Goal: Transaction & Acquisition: Purchase product/service

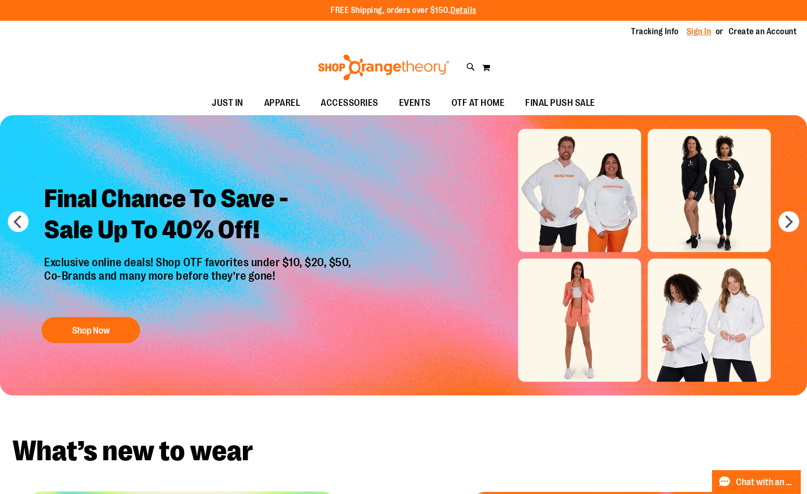
type input "**********"
click at [691, 31] on link "Sign In" at bounding box center [699, 31] width 25 height 11
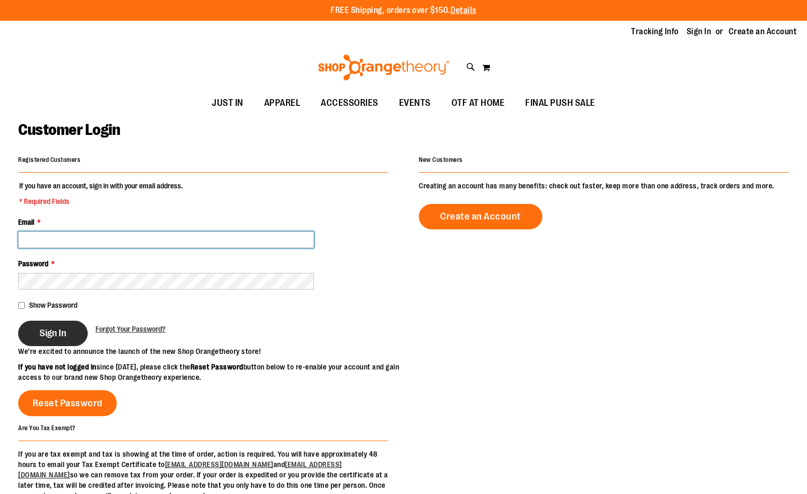
type input "**********"
click at [48, 333] on span "Sign In" at bounding box center [52, 333] width 27 height 11
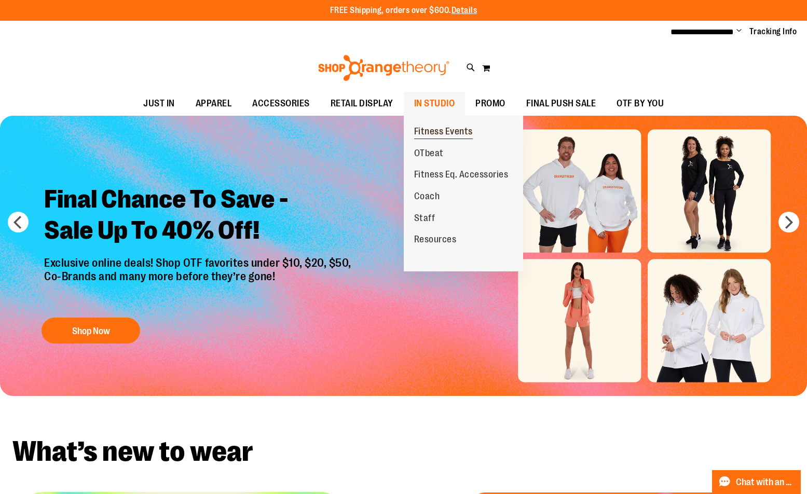
type input "**********"
click at [439, 130] on span "Fitness Events" at bounding box center [443, 132] width 59 height 13
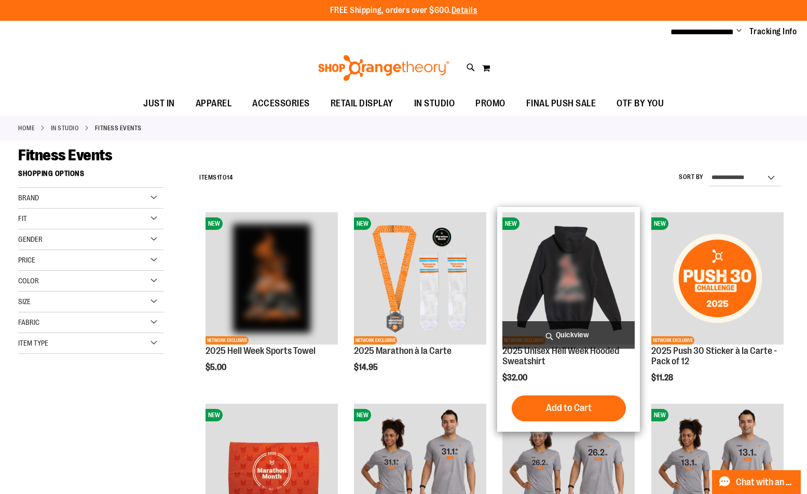
type input "**********"
click at [536, 260] on img "product" at bounding box center [569, 278] width 132 height 132
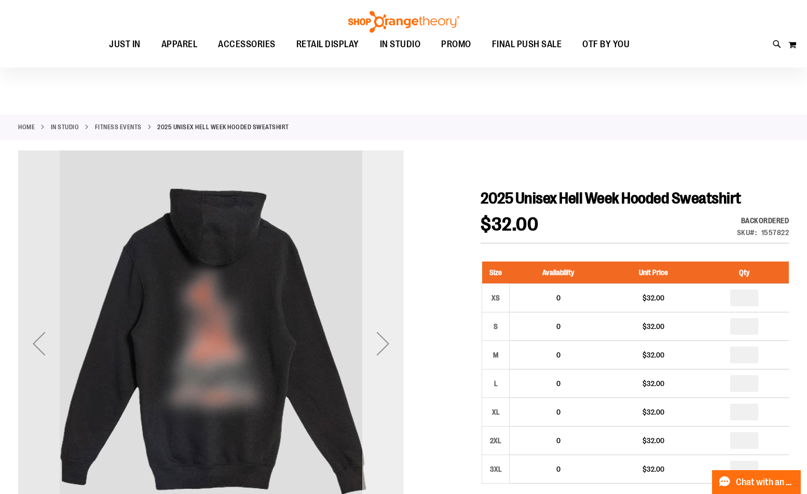
scroll to position [51, 0]
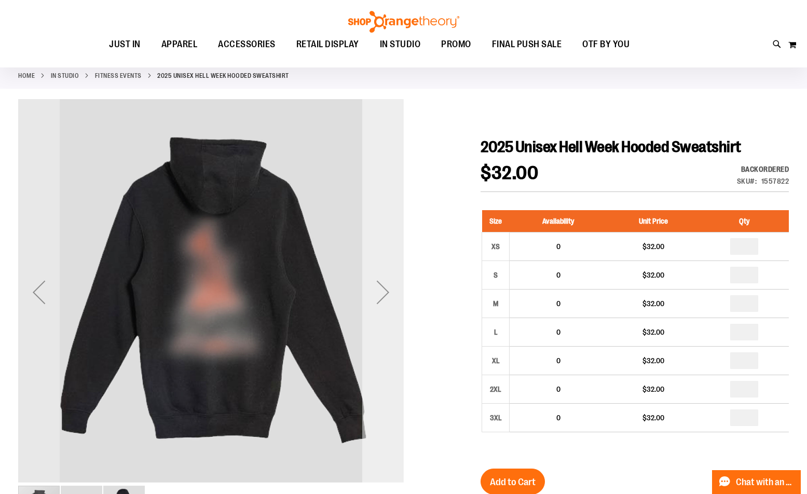
type input "**********"
click at [377, 288] on div "Next" at bounding box center [383, 293] width 42 height 42
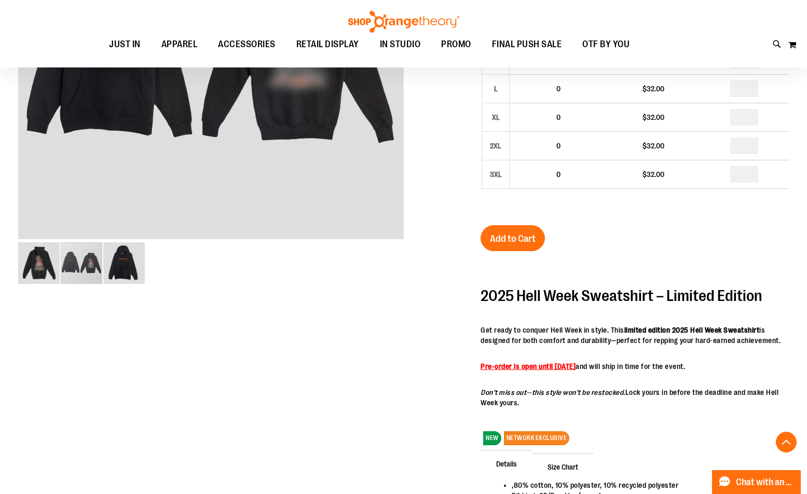
scroll to position [467, 0]
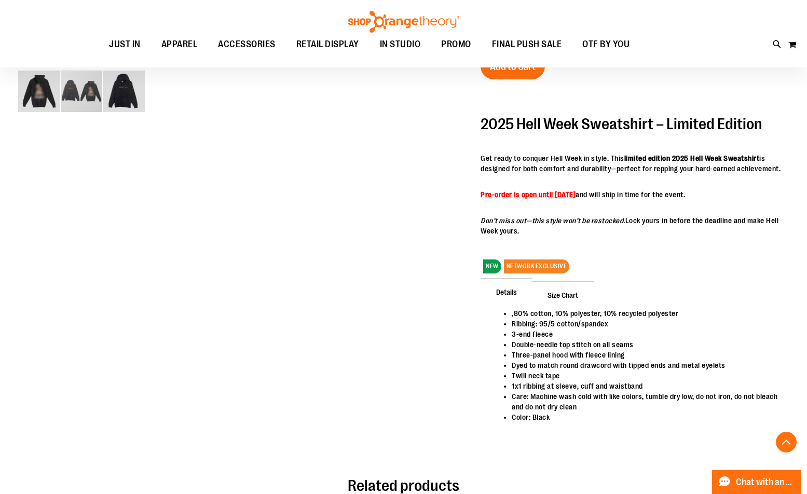
click at [132, 84] on img "image 3 of 3" at bounding box center [124, 92] width 42 height 42
click at [126, 89] on div "carousel" at bounding box center [124, 92] width 42 height 42
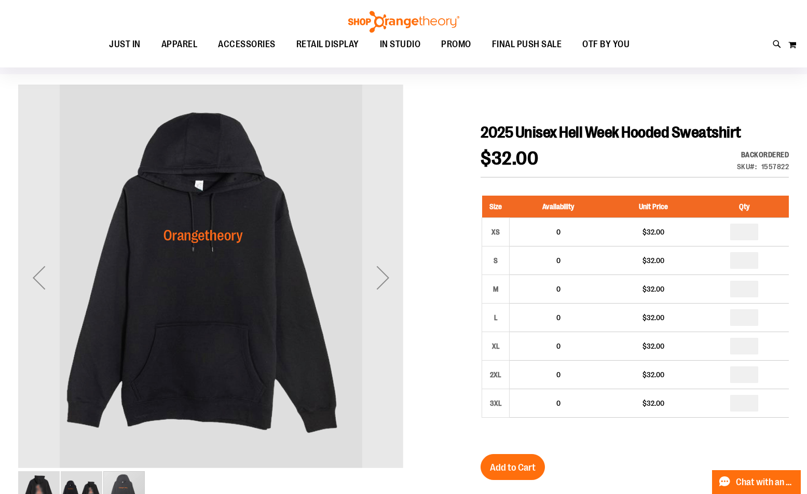
scroll to position [0, 0]
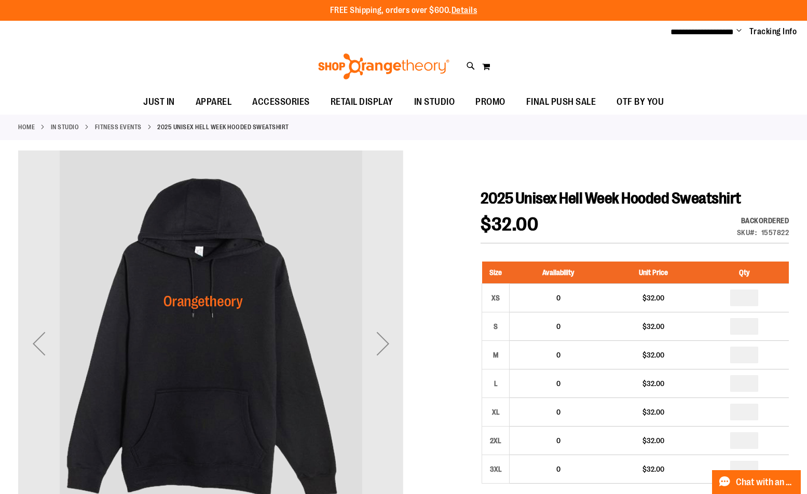
drag, startPoint x: 261, startPoint y: 255, endPoint x: 201, endPoint y: 267, distance: 60.8
click at [246, 261] on img "carousel" at bounding box center [211, 342] width 386 height 386
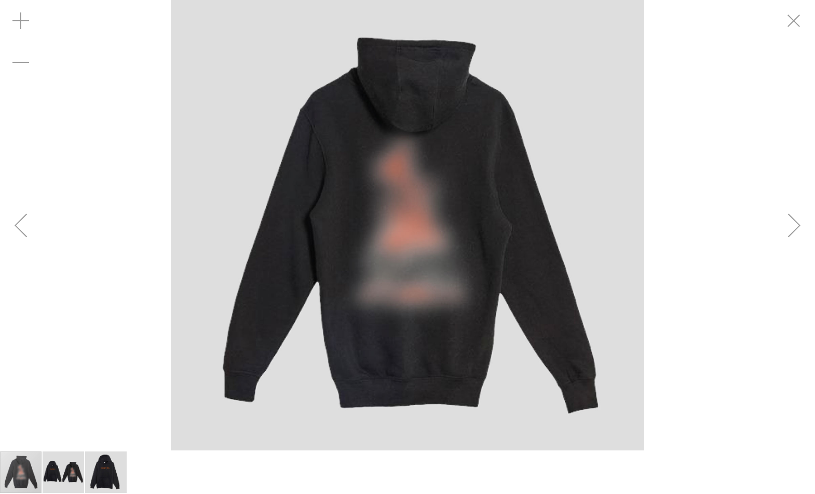
click at [801, 229] on div "Next" at bounding box center [795, 226] width 42 height 42
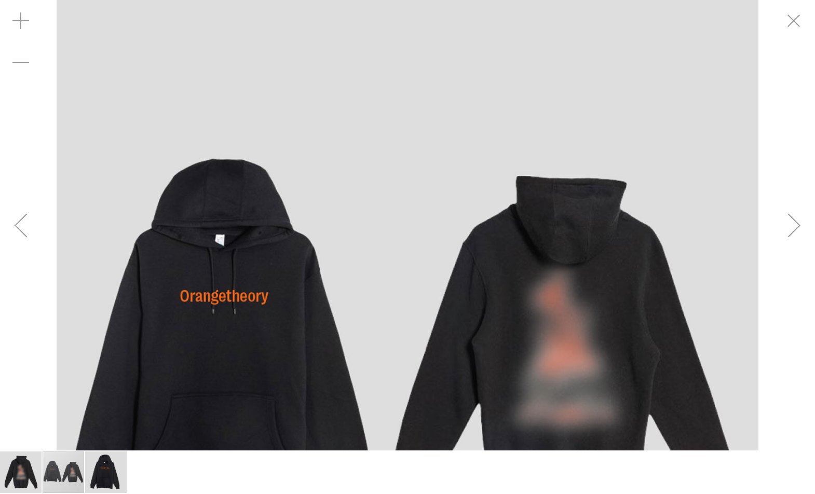
drag, startPoint x: 208, startPoint y: 103, endPoint x: 249, endPoint y: 115, distance: 42.7
click at [249, 115] on img "carousel" at bounding box center [408, 351] width 702 height 702
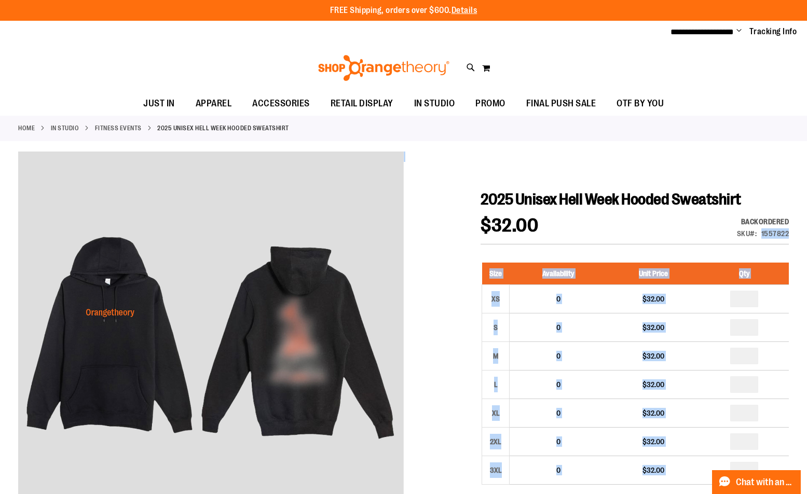
drag, startPoint x: 789, startPoint y: 233, endPoint x: 763, endPoint y: 237, distance: 26.2
click at [763, 237] on div "1557822" at bounding box center [776, 233] width 28 height 10
drag, startPoint x: 790, startPoint y: 234, endPoint x: 772, endPoint y: 233, distance: 17.7
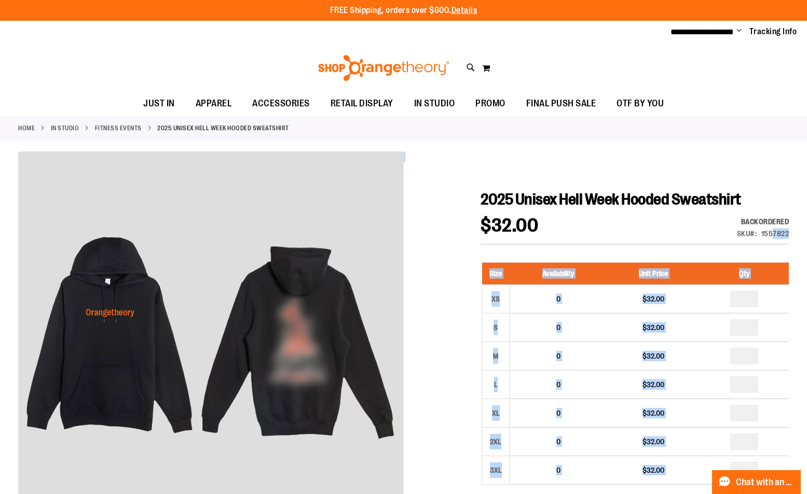
click at [772, 233] on div "1557822" at bounding box center [776, 233] width 28 height 10
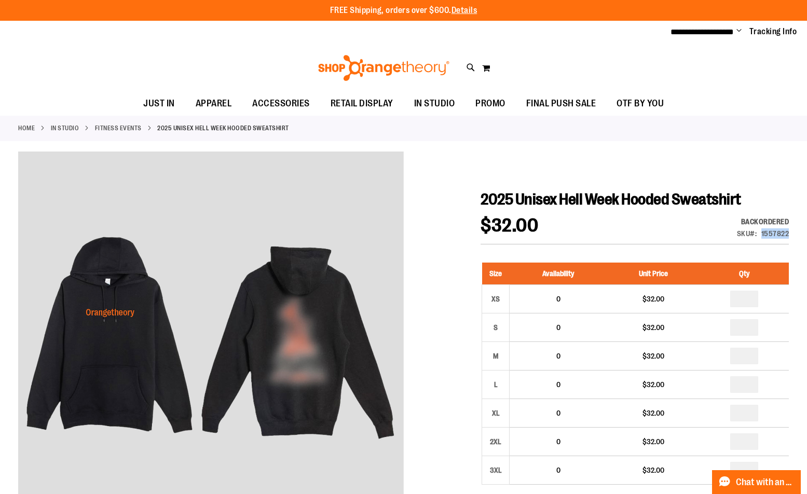
drag, startPoint x: 762, startPoint y: 230, endPoint x: 788, endPoint y: 232, distance: 25.5
click at [788, 232] on div "1557822" at bounding box center [776, 233] width 28 height 10
copy div "1557822"
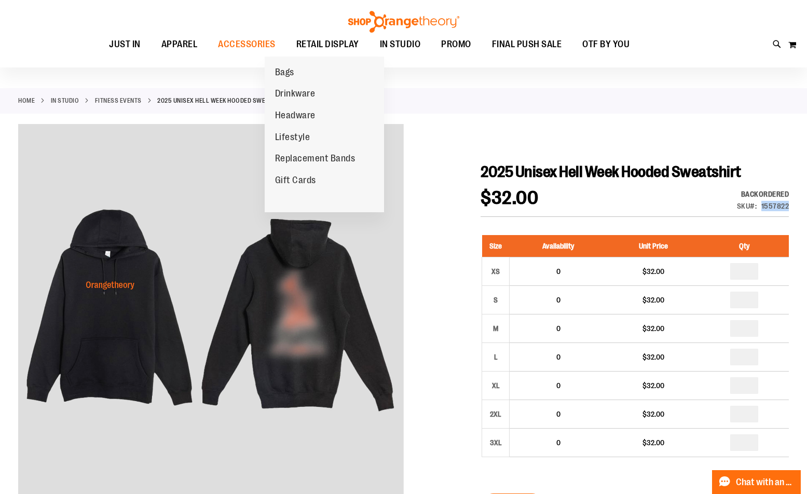
scroll to position [103, 0]
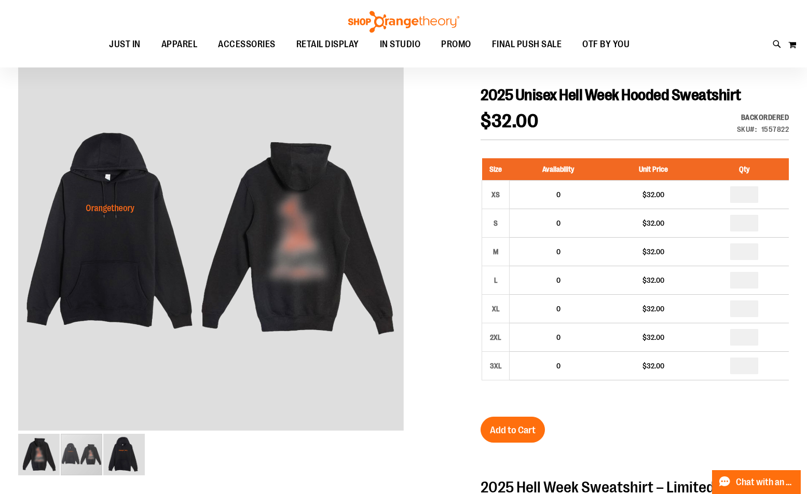
click at [430, 235] on div at bounding box center [403, 437] width 771 height 781
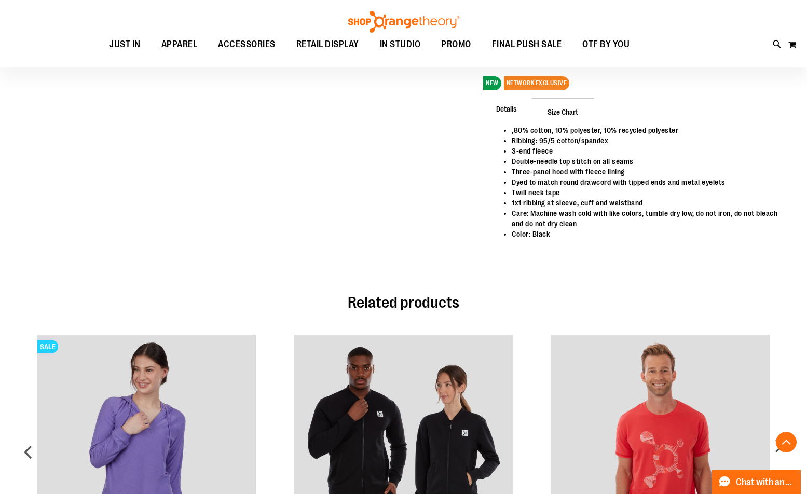
scroll to position [674, 0]
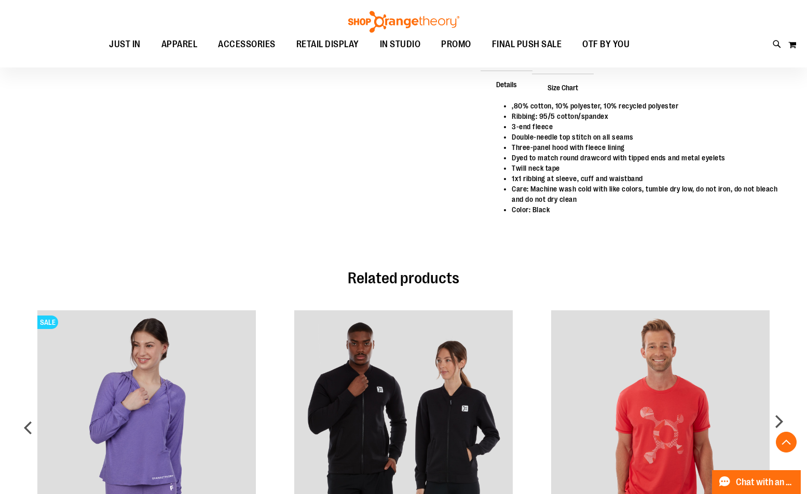
click at [515, 104] on li ",80% cotton, 10% polyester, 10% recycled polyester" at bounding box center [645, 106] width 267 height 10
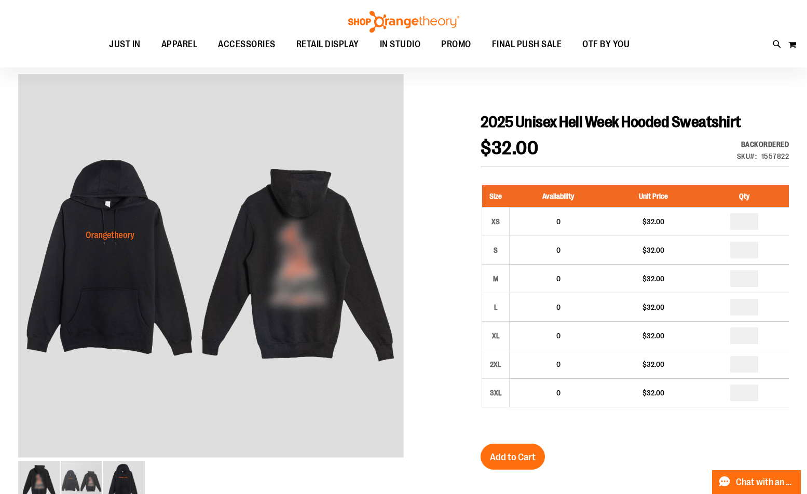
scroll to position [0, 0]
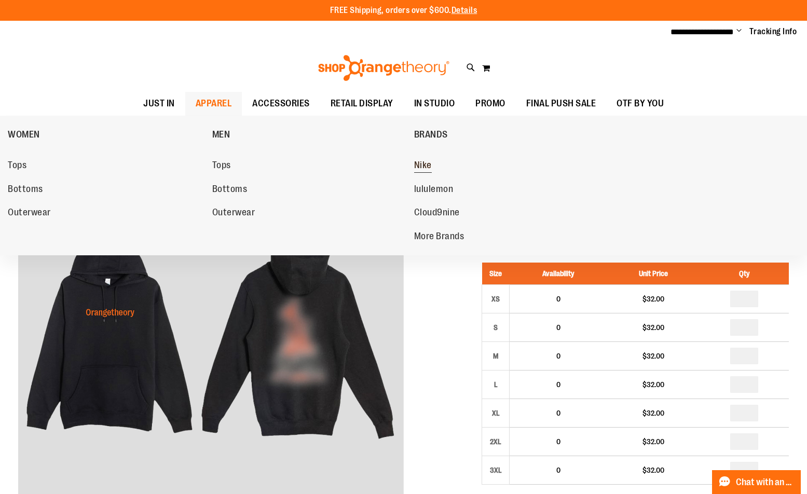
click at [424, 165] on span "Nike" at bounding box center [423, 166] width 18 height 13
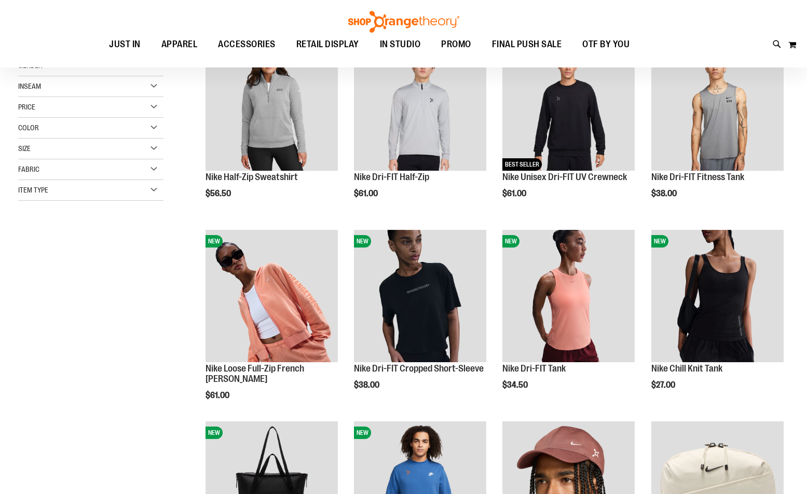
scroll to position [155, 0]
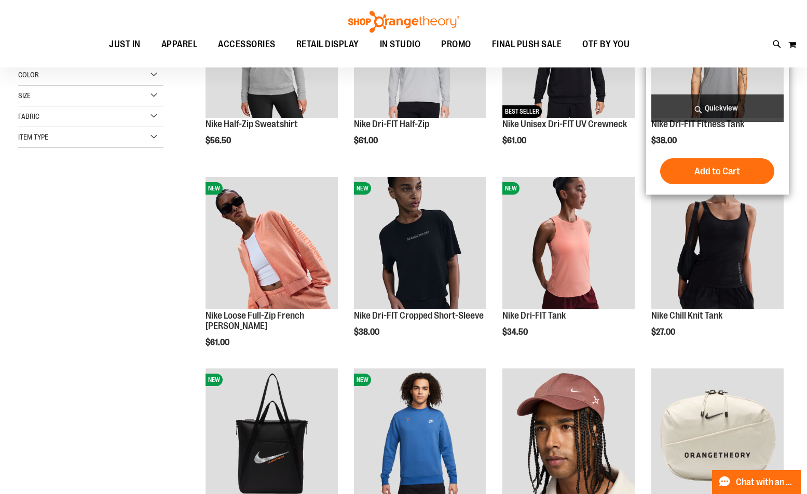
scroll to position [51, 0]
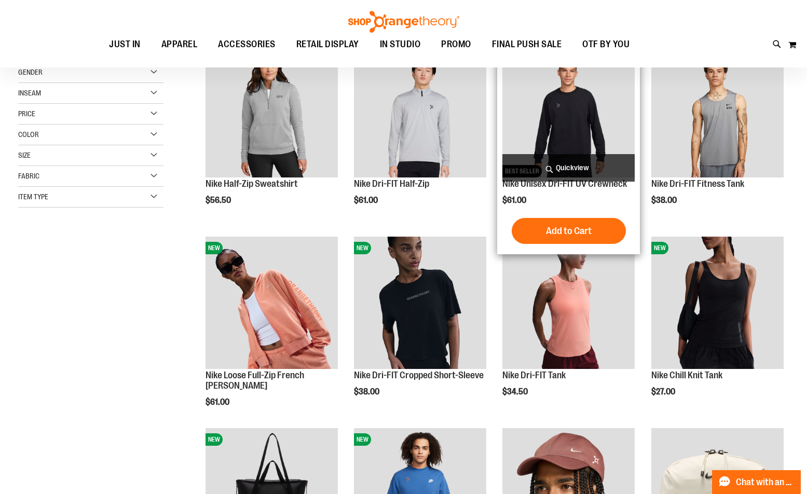
type input "**********"
click at [577, 128] on img "product" at bounding box center [569, 111] width 132 height 132
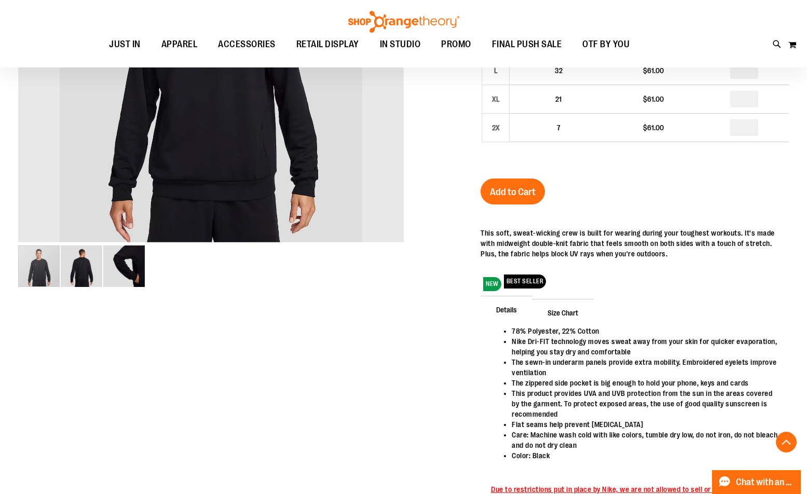
scroll to position [311, 0]
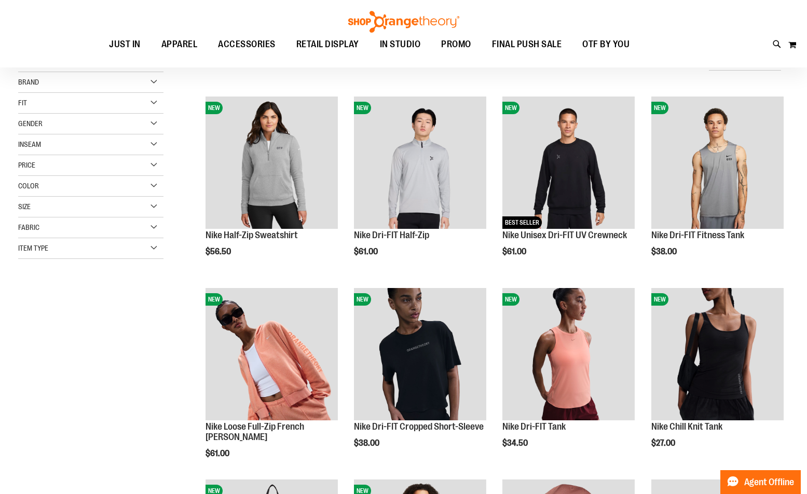
scroll to position [51, 0]
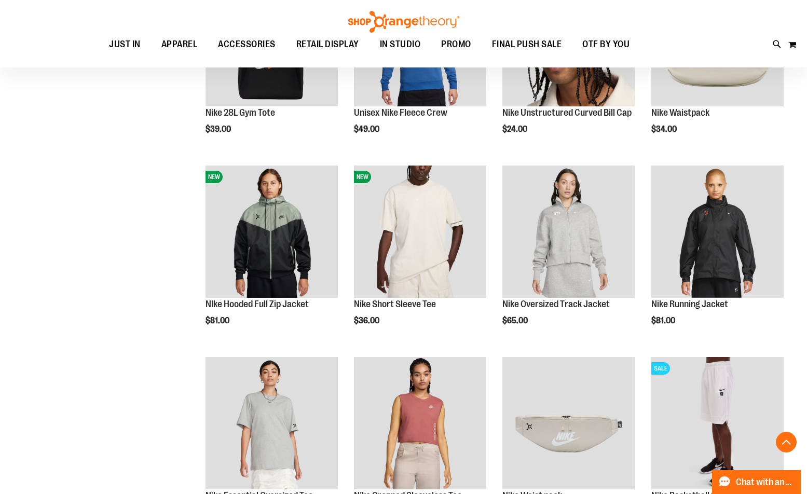
scroll to position [519, 0]
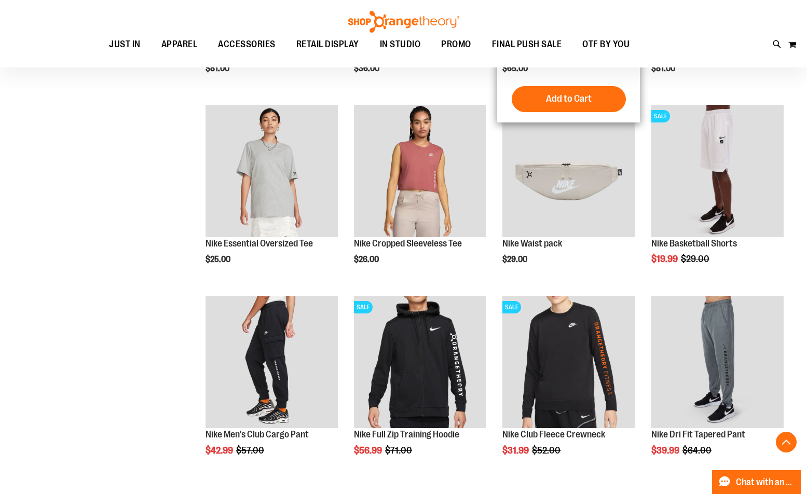
scroll to position [778, 0]
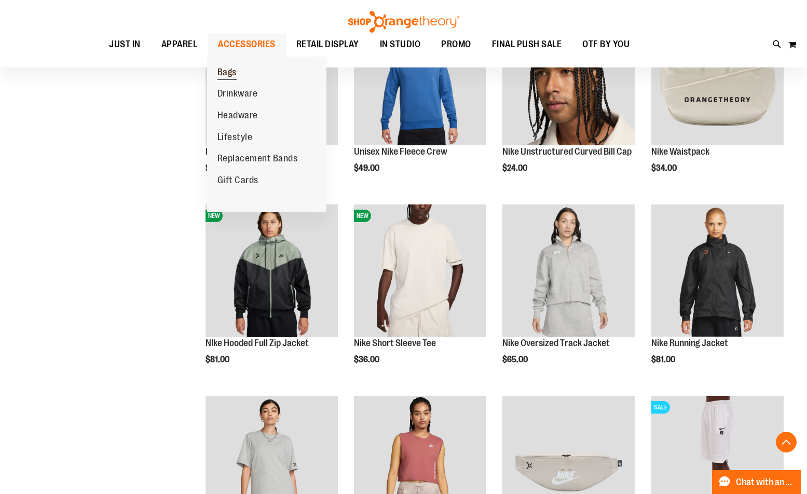
scroll to position [259, 0]
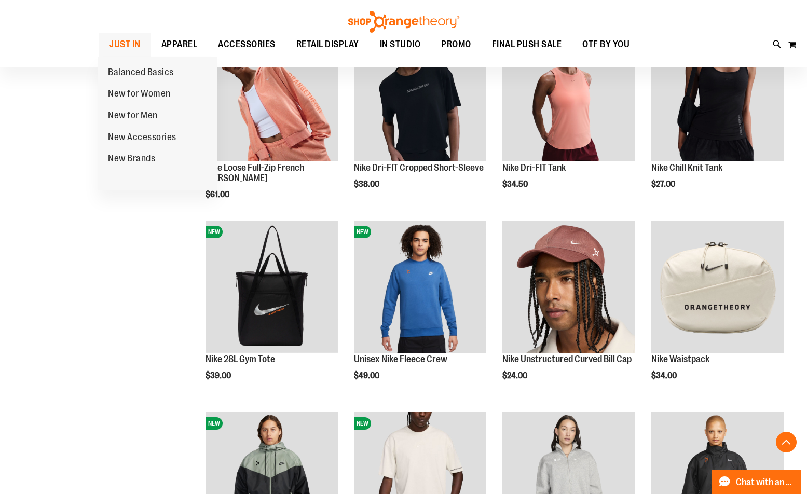
type input "**********"
click at [134, 39] on span "JUST IN" at bounding box center [125, 44] width 32 height 23
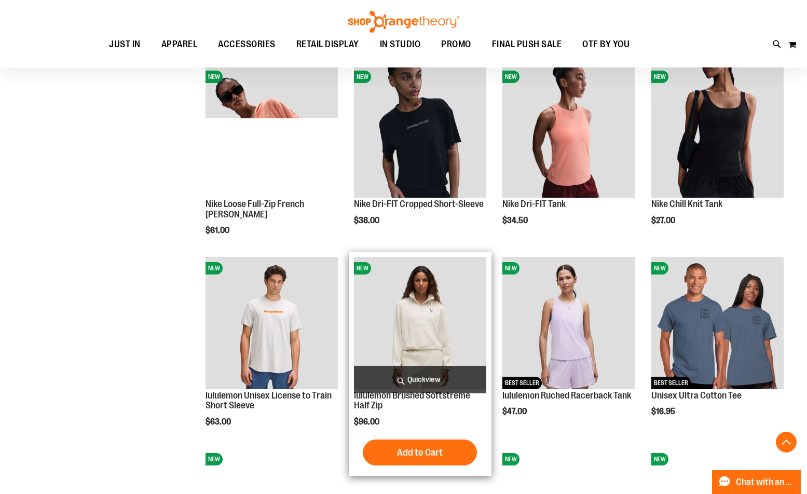
scroll to position [726, 0]
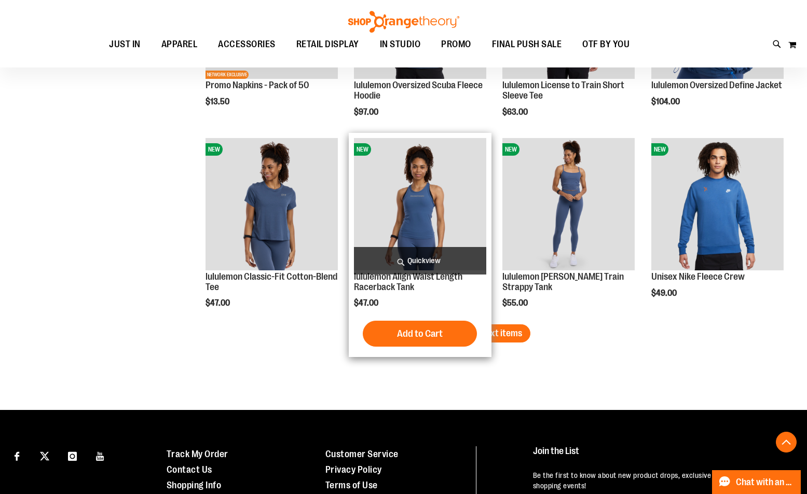
scroll to position [1609, 0]
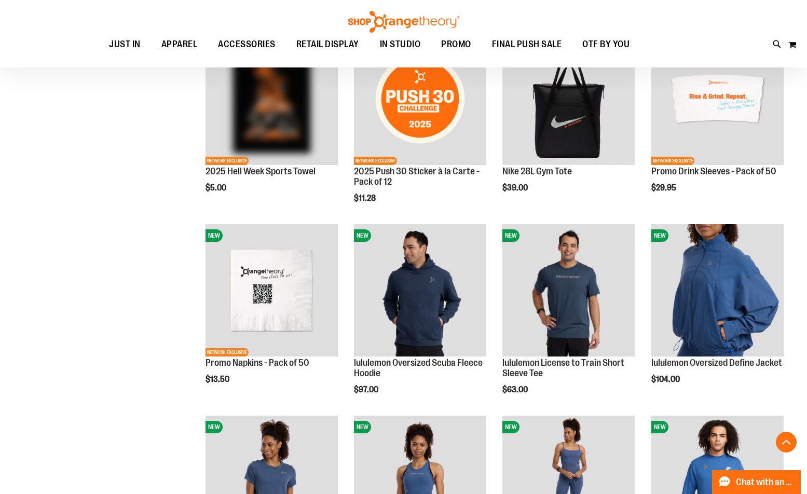
scroll to position [1505, 0]
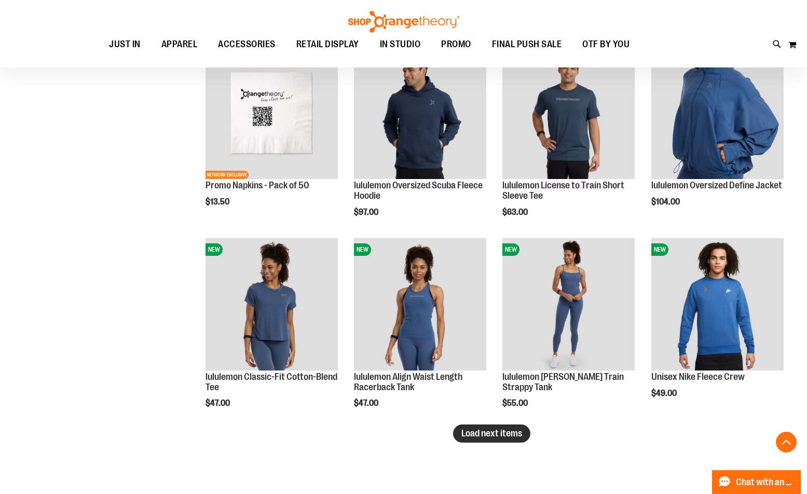
type input "**********"
click at [503, 436] on span "Load next items" at bounding box center [492, 433] width 61 height 10
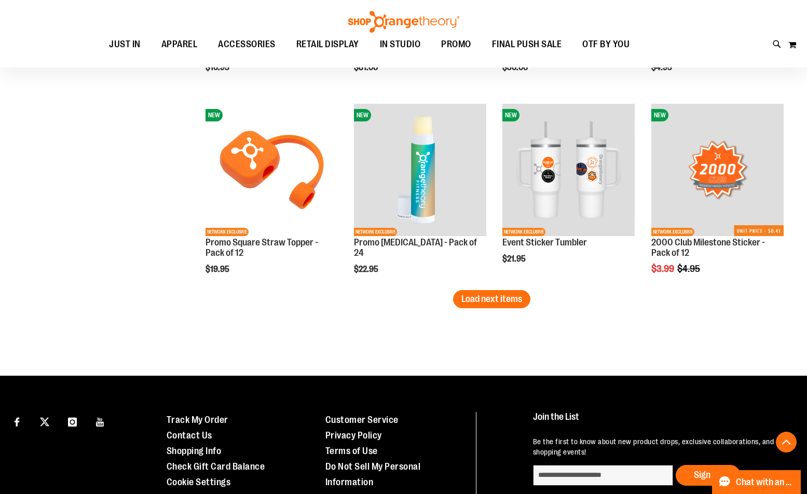
scroll to position [2232, 0]
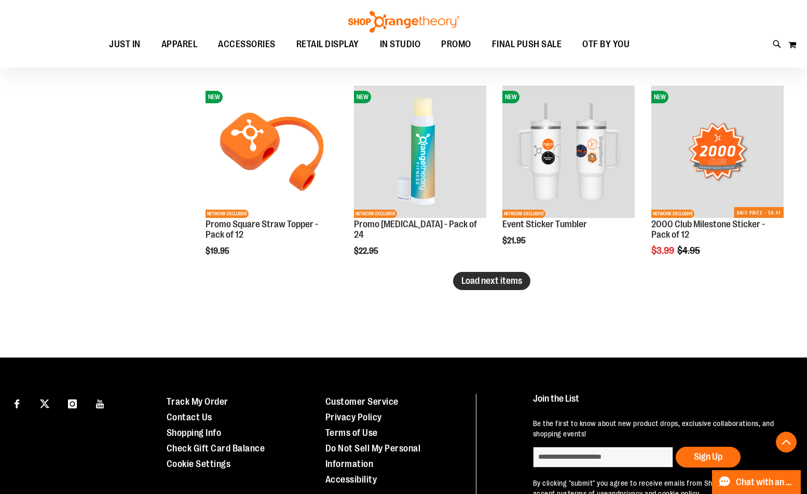
click at [490, 276] on span "Load next items" at bounding box center [492, 281] width 61 height 10
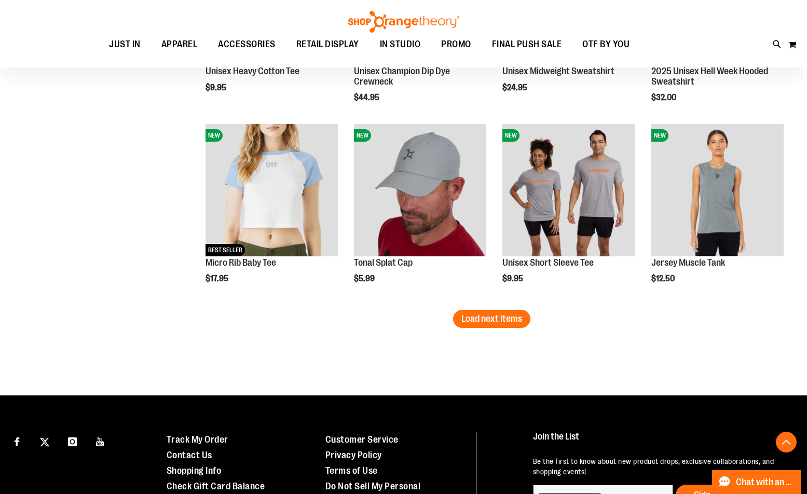
scroll to position [2803, 0]
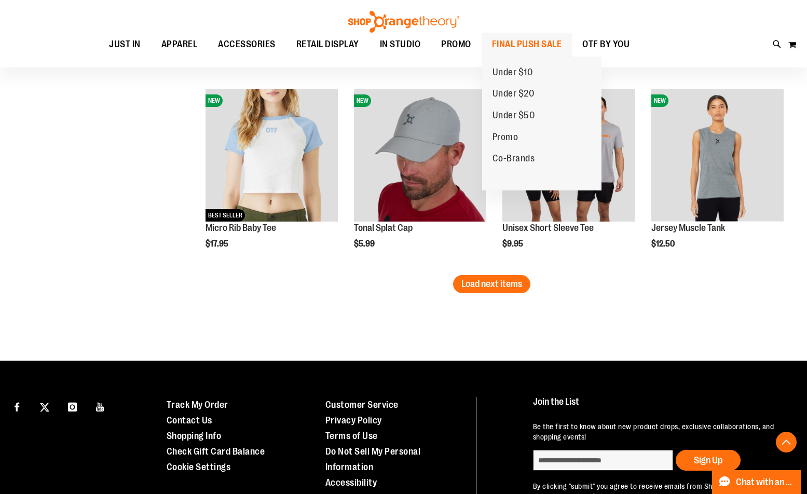
click at [518, 48] on span "FINAL PUSH SALE" at bounding box center [527, 44] width 70 height 23
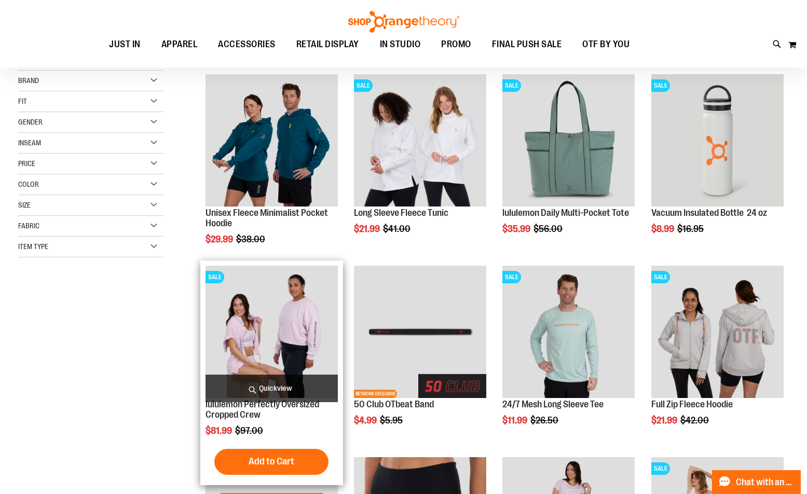
scroll to position [155, 0]
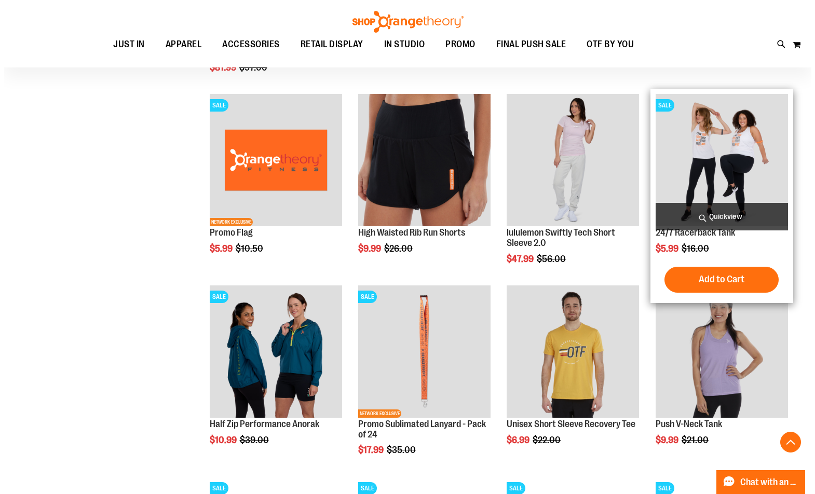
scroll to position [519, 0]
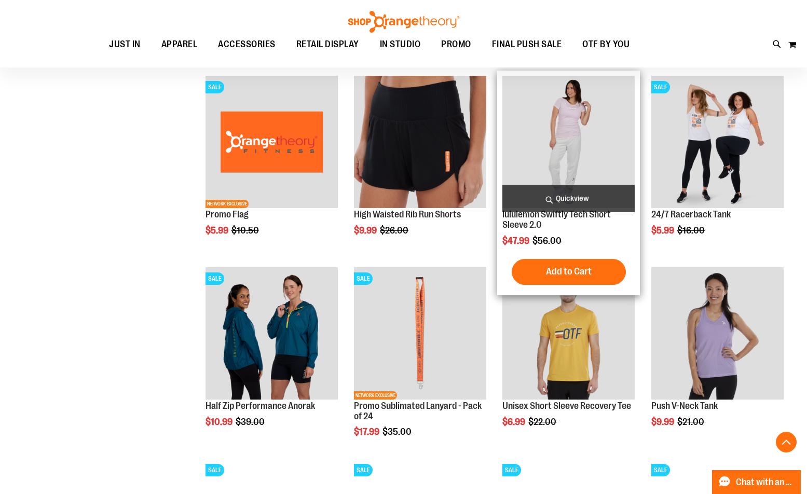
type input "**********"
click at [558, 190] on span "Quickview" at bounding box center [569, 199] width 132 height 28
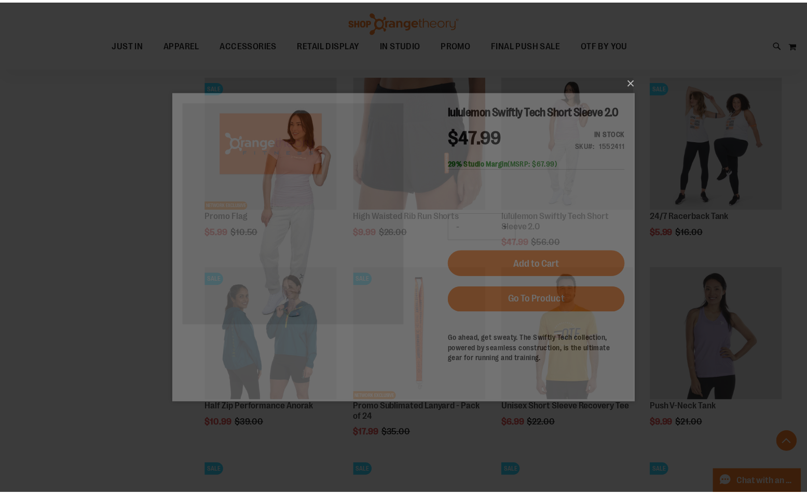
scroll to position [0, 0]
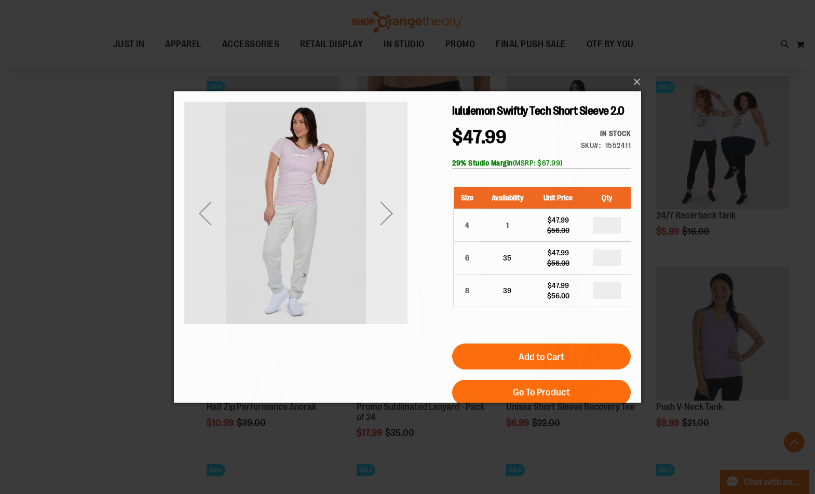
click at [378, 240] on div "Next" at bounding box center [387, 213] width 42 height 223
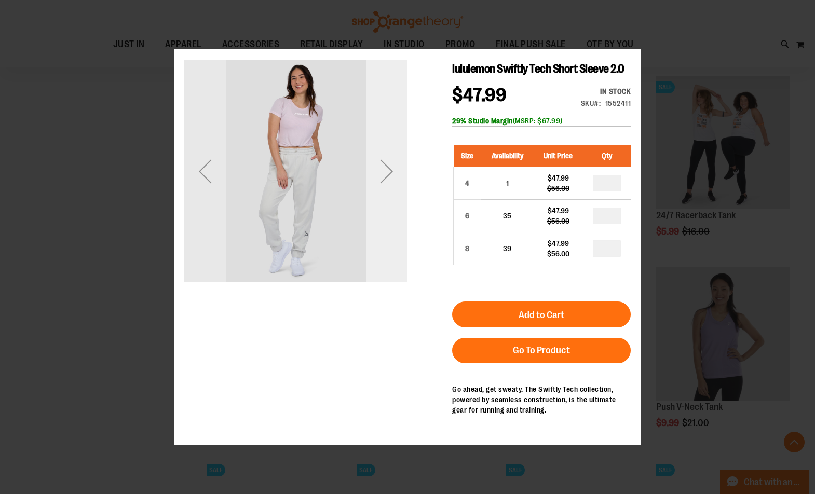
click at [378, 244] on div "Next" at bounding box center [387, 170] width 42 height 223
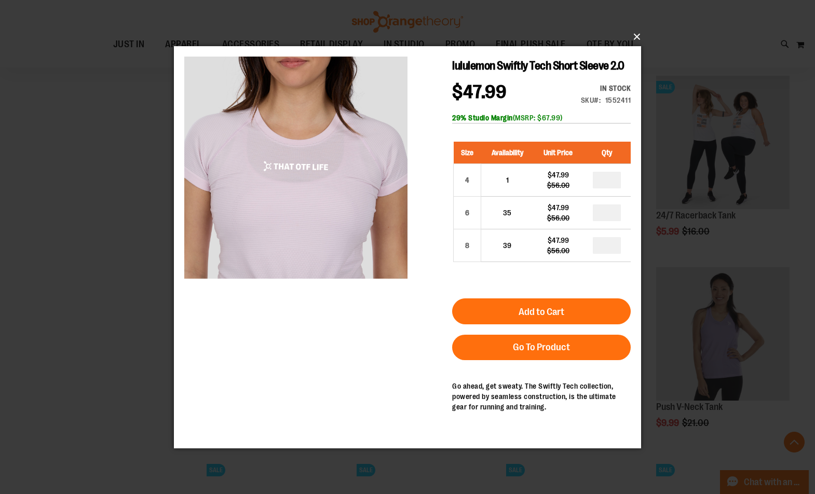
click at [637, 39] on button "×" at bounding box center [410, 36] width 467 height 23
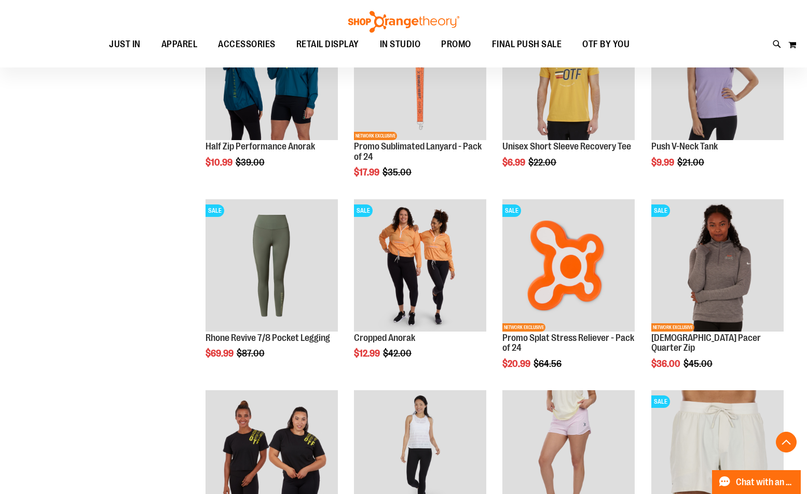
scroll to position [934, 0]
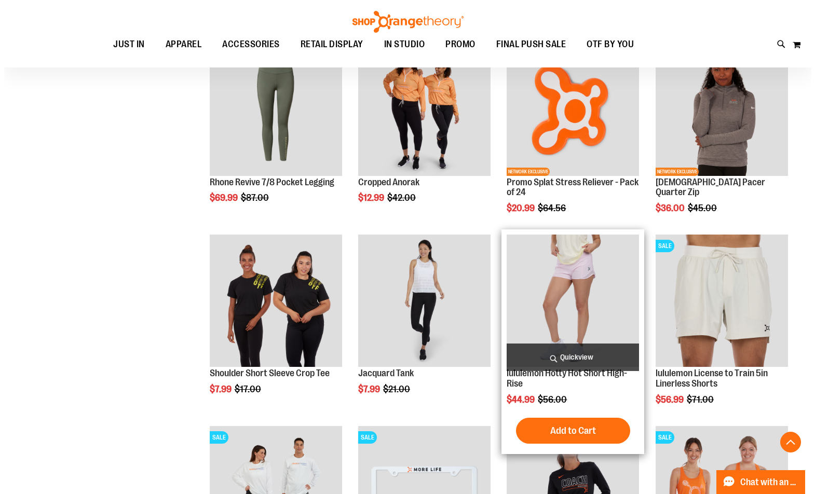
scroll to position [986, 0]
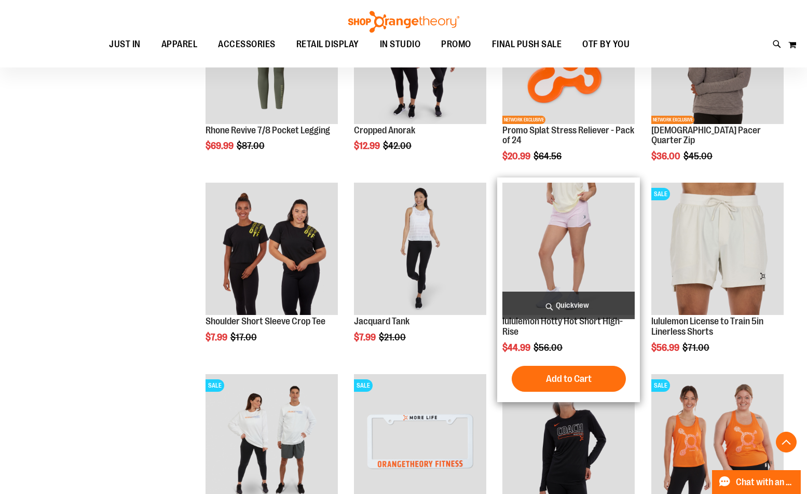
click at [550, 303] on span "Quickview" at bounding box center [569, 306] width 132 height 28
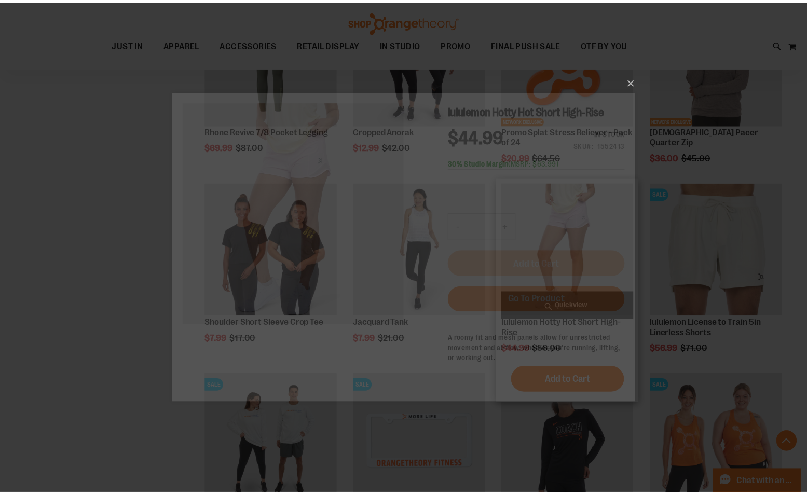
scroll to position [0, 0]
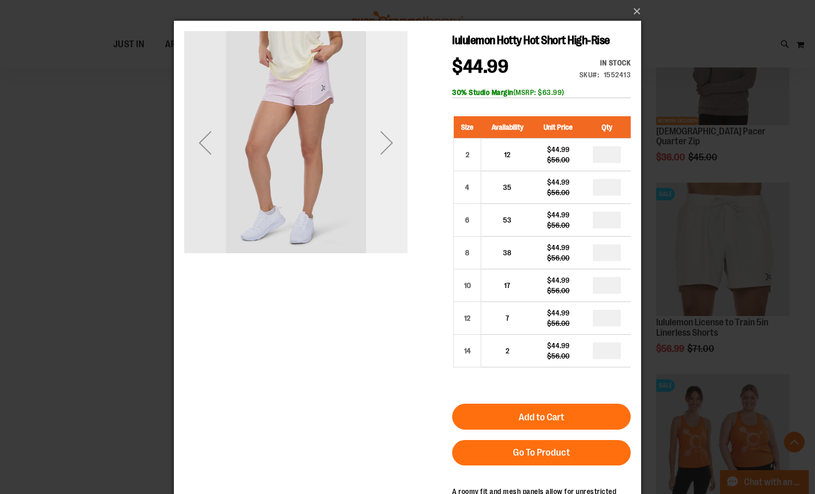
click at [403, 163] on div "Next" at bounding box center [387, 143] width 42 height 42
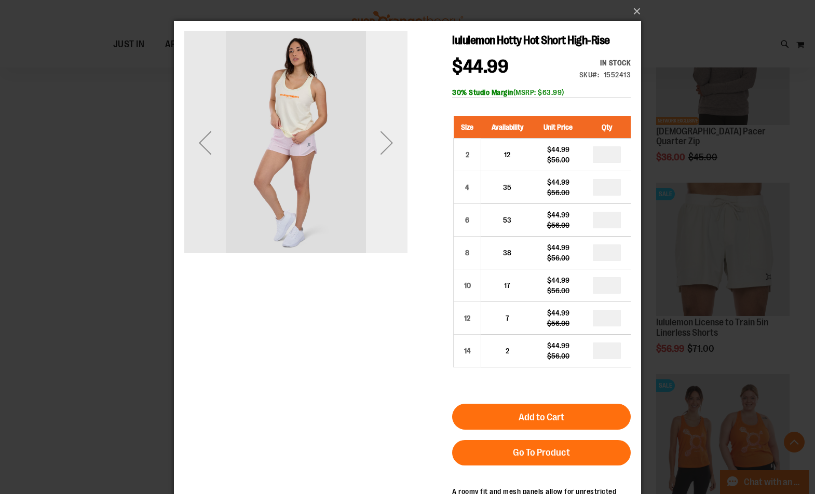
click at [384, 168] on div "Next" at bounding box center [387, 142] width 42 height 223
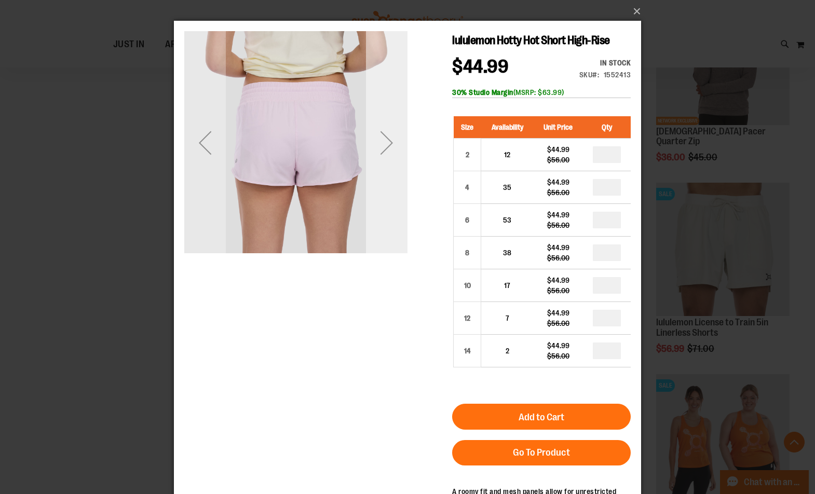
click at [384, 169] on div "Next" at bounding box center [387, 142] width 42 height 223
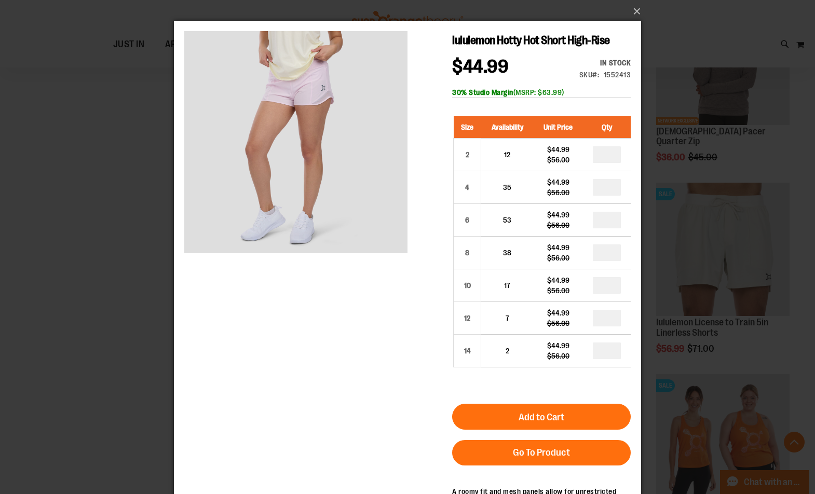
click at [122, 257] on div "×" at bounding box center [407, 247] width 815 height 494
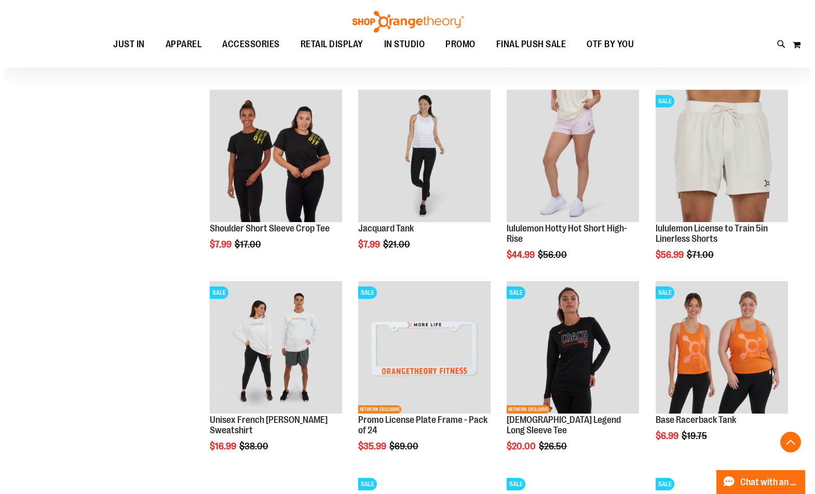
scroll to position [1194, 0]
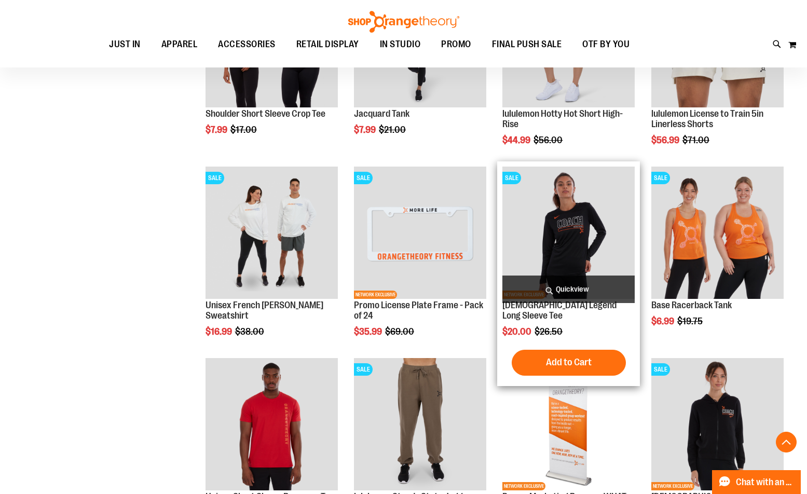
click at [556, 290] on span "Quickview" at bounding box center [569, 290] width 132 height 28
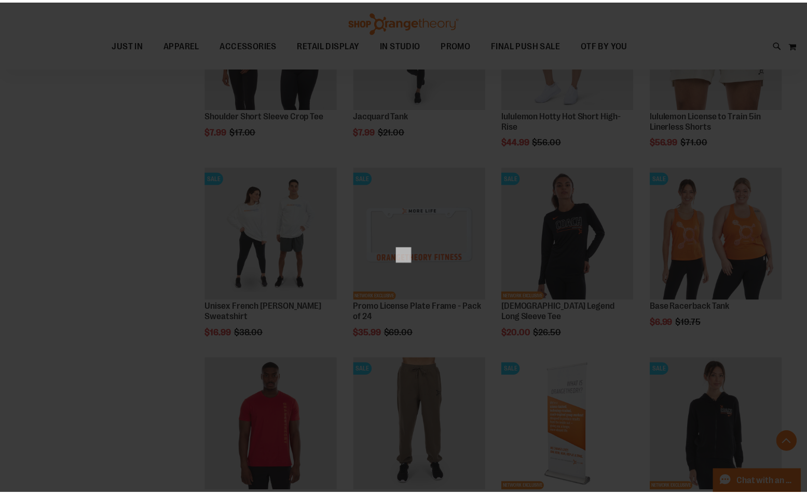
scroll to position [0, 0]
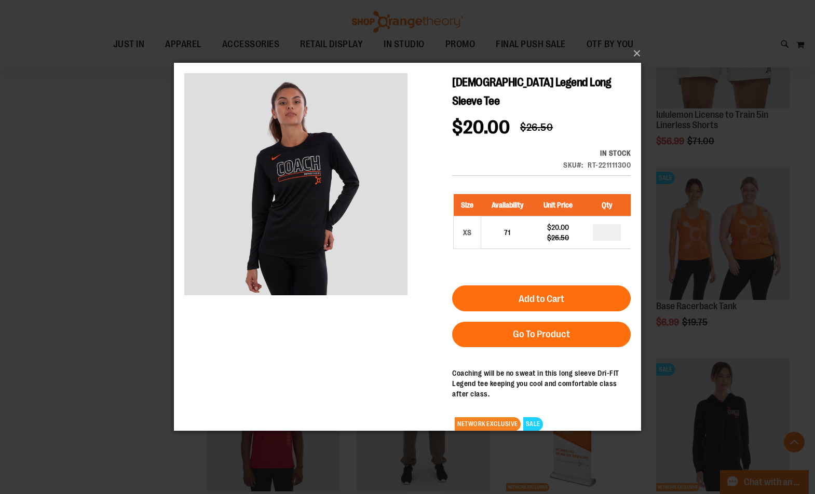
click at [48, 323] on div "×" at bounding box center [407, 247] width 815 height 494
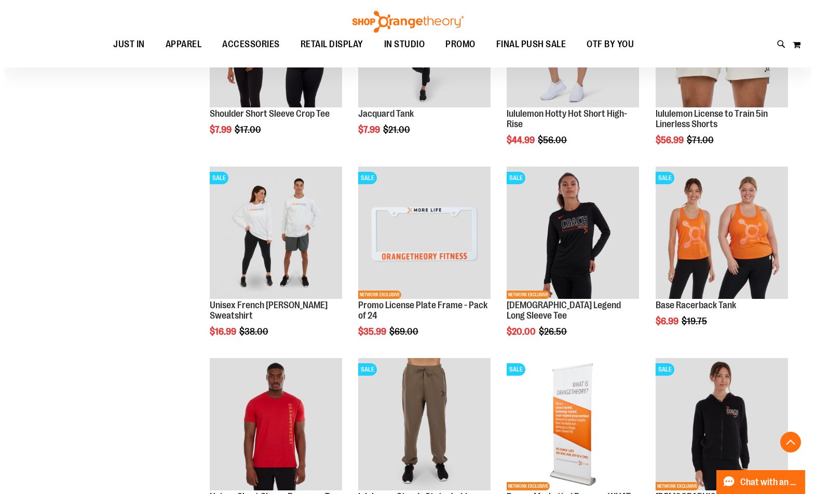
scroll to position [1297, 0]
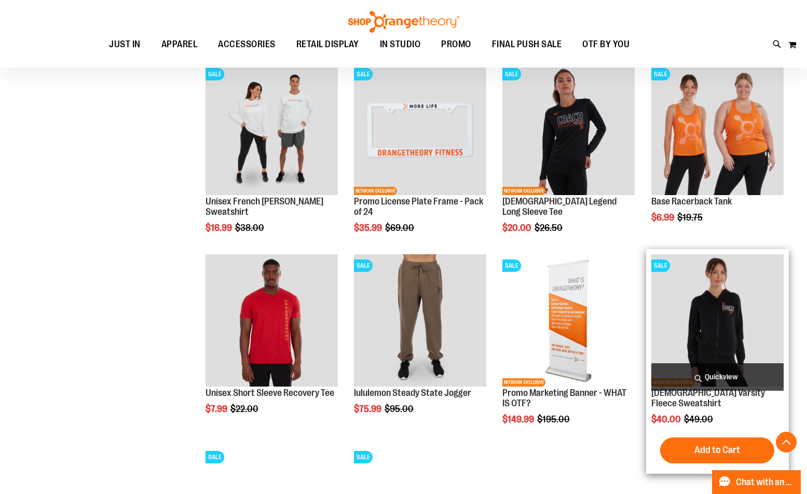
click at [752, 382] on span "Quickview" at bounding box center [718, 377] width 132 height 28
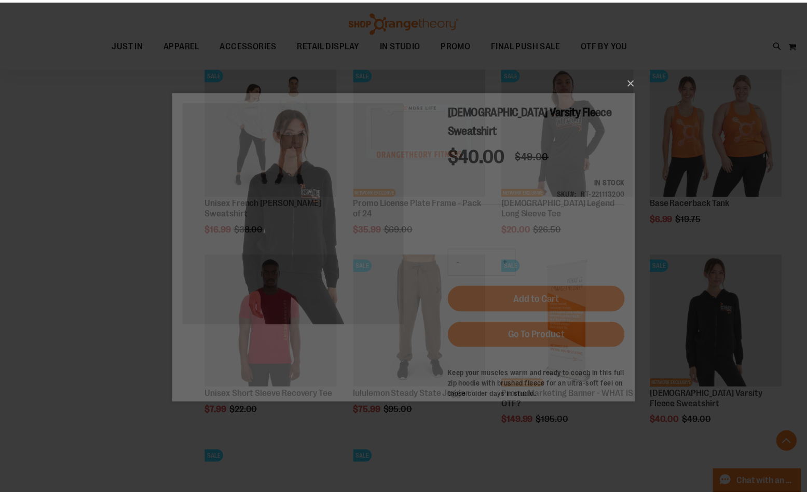
scroll to position [0, 0]
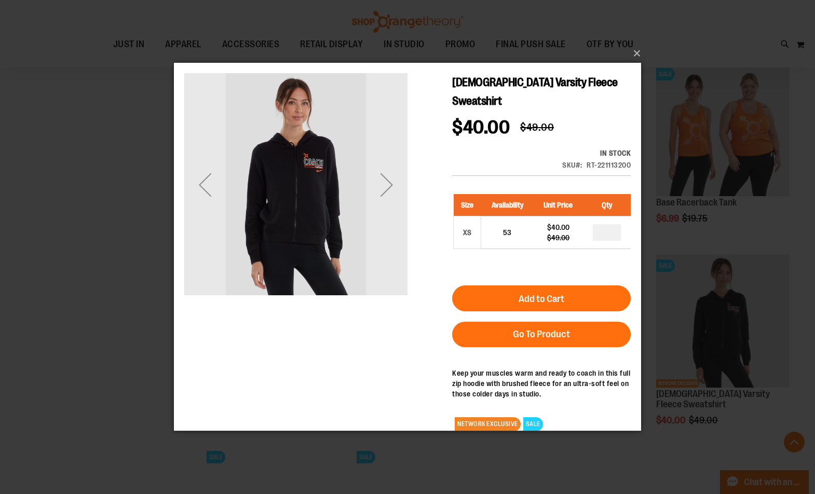
click at [121, 407] on div "×" at bounding box center [407, 247] width 815 height 494
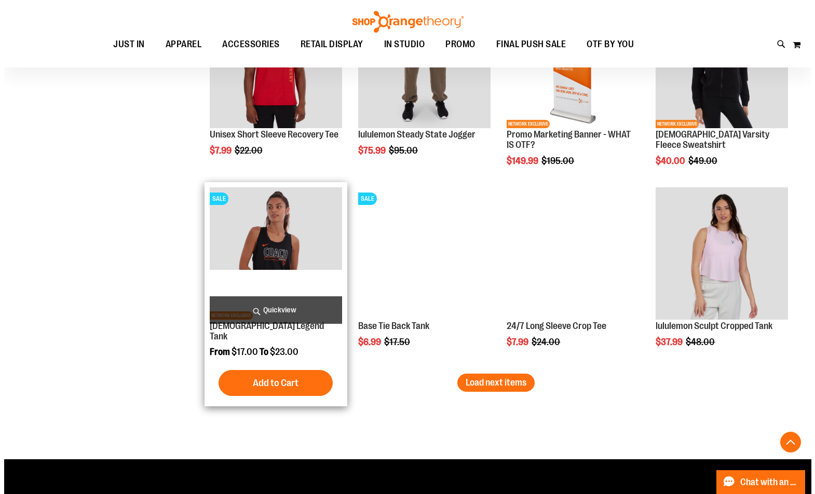
scroll to position [1557, 0]
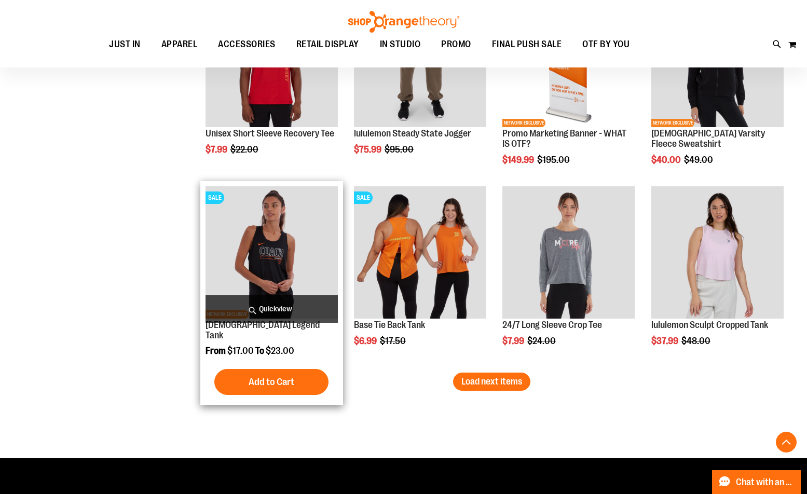
click at [264, 306] on span "Quickview" at bounding box center [272, 309] width 132 height 28
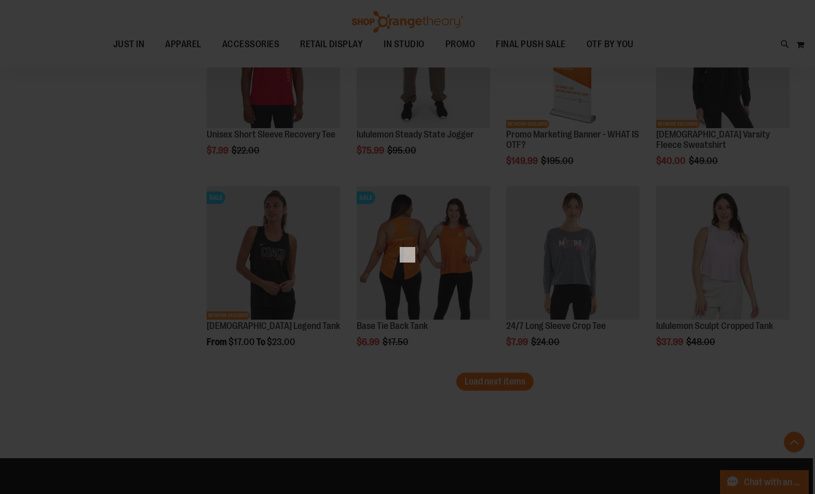
scroll to position [0, 0]
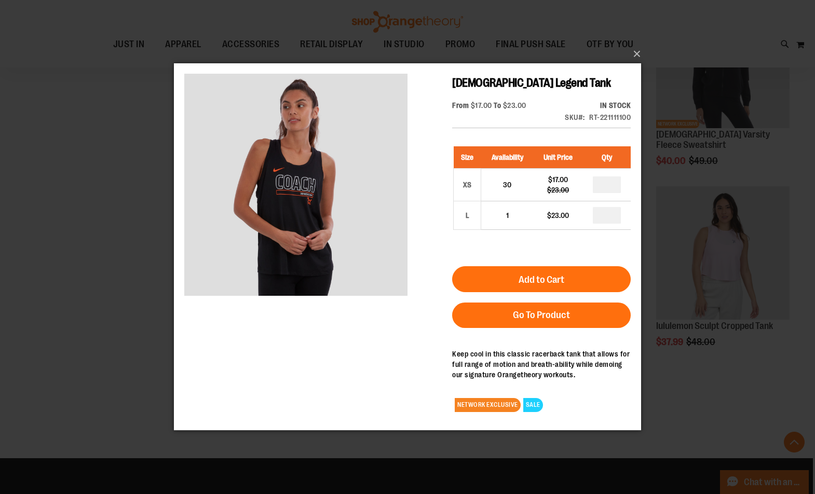
click at [77, 350] on div "×" at bounding box center [407, 247] width 815 height 494
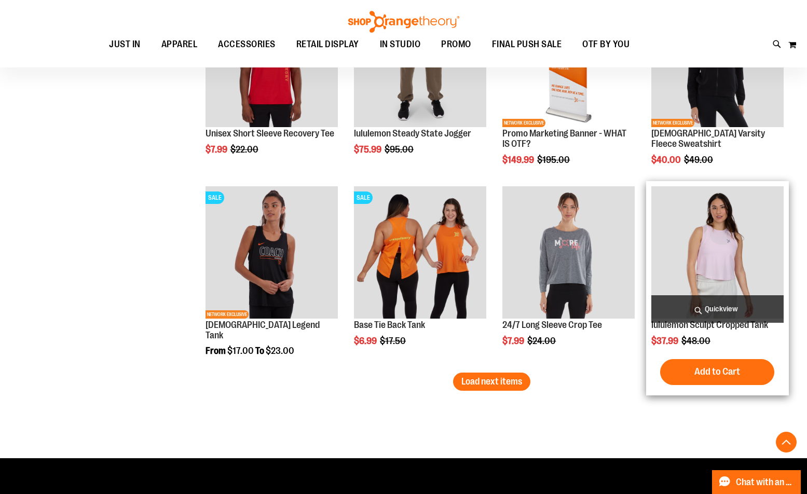
click at [752, 310] on span "Quickview" at bounding box center [718, 309] width 132 height 28
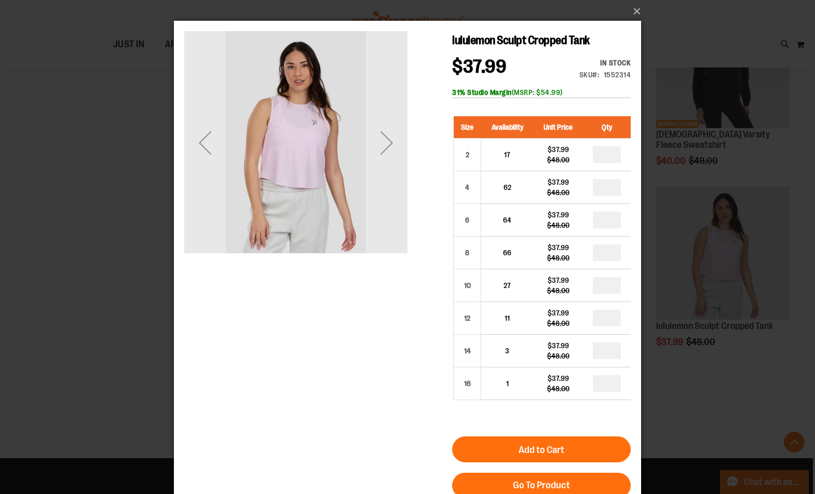
click at [388, 170] on div "Next" at bounding box center [387, 142] width 42 height 223
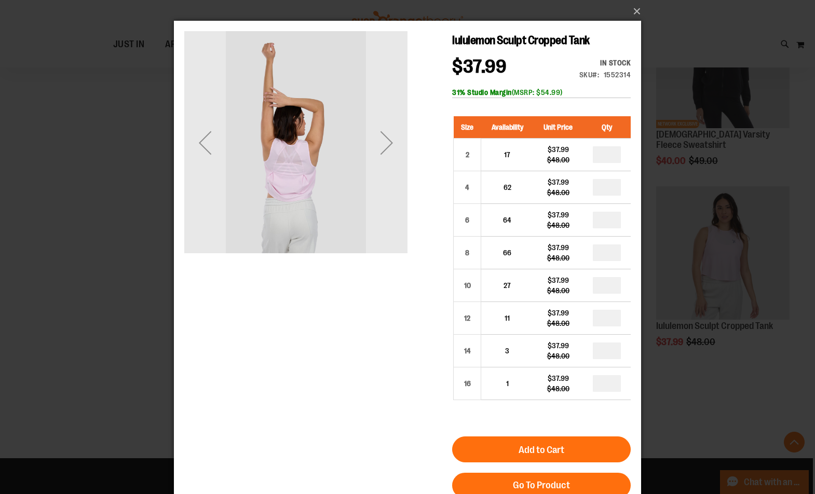
click at [388, 170] on div "Next" at bounding box center [387, 142] width 42 height 223
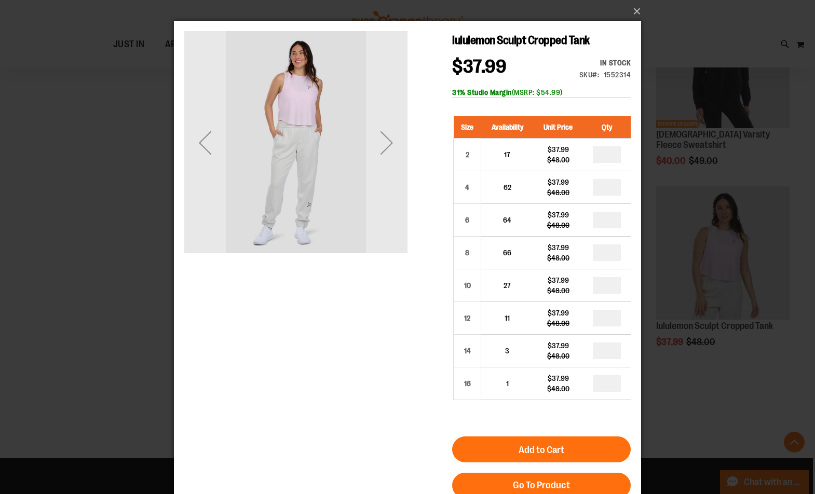
click at [388, 170] on div "Next" at bounding box center [387, 142] width 42 height 223
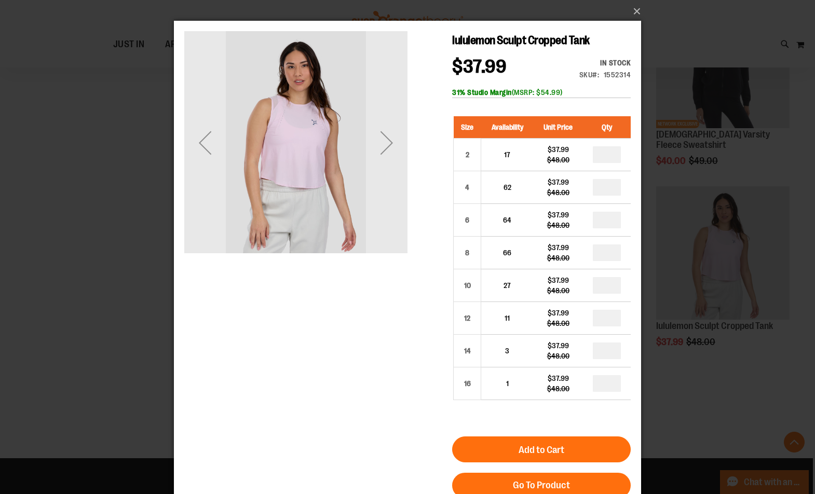
click at [388, 170] on div "Next" at bounding box center [387, 142] width 42 height 223
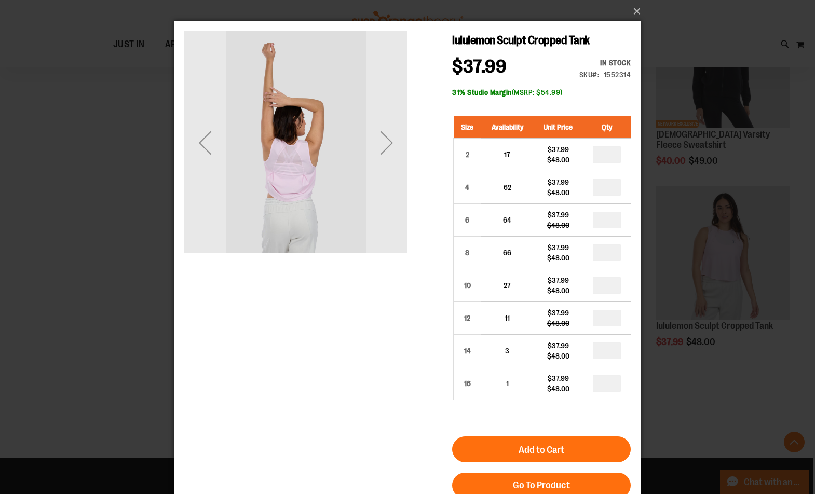
click at [388, 170] on div "Next" at bounding box center [387, 142] width 42 height 223
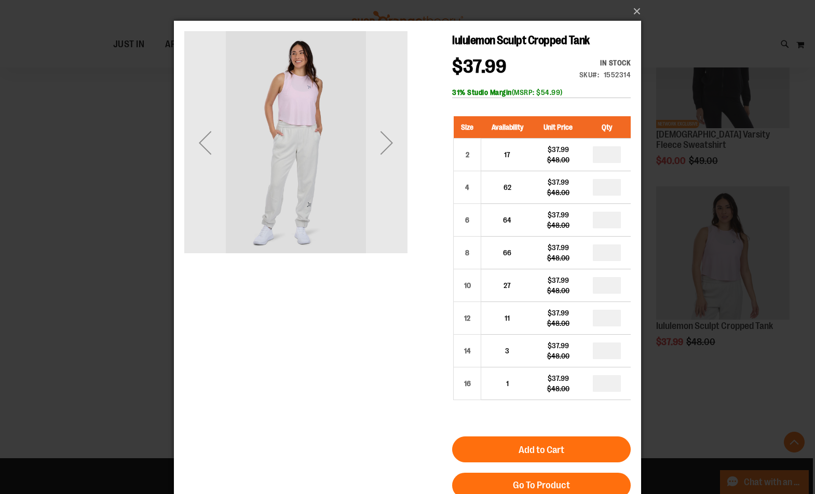
click at [388, 170] on div "Next" at bounding box center [387, 142] width 42 height 223
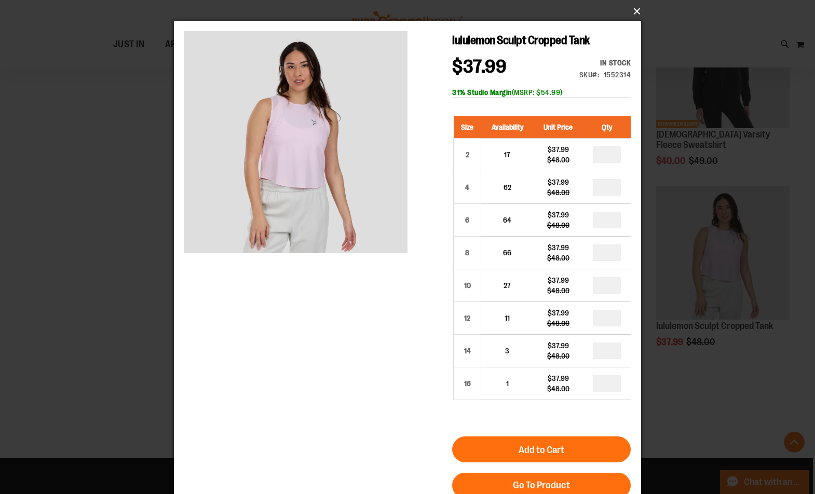
click at [638, 13] on button "×" at bounding box center [410, 11] width 467 height 23
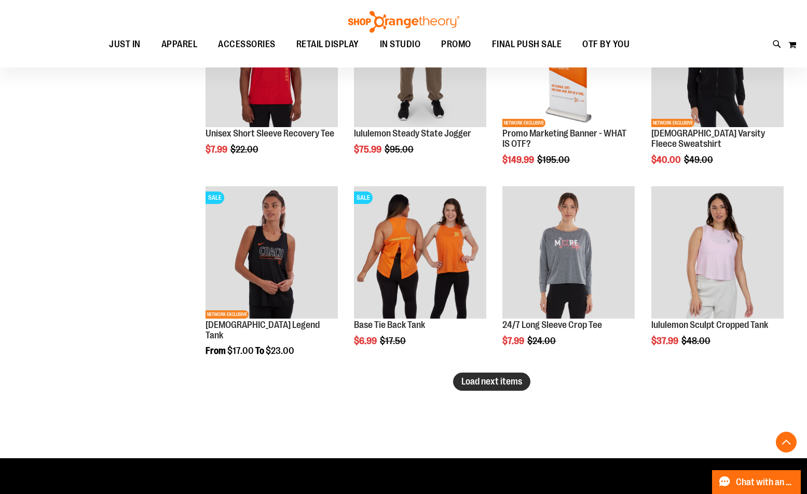
click at [506, 386] on span "Load next items" at bounding box center [492, 381] width 61 height 10
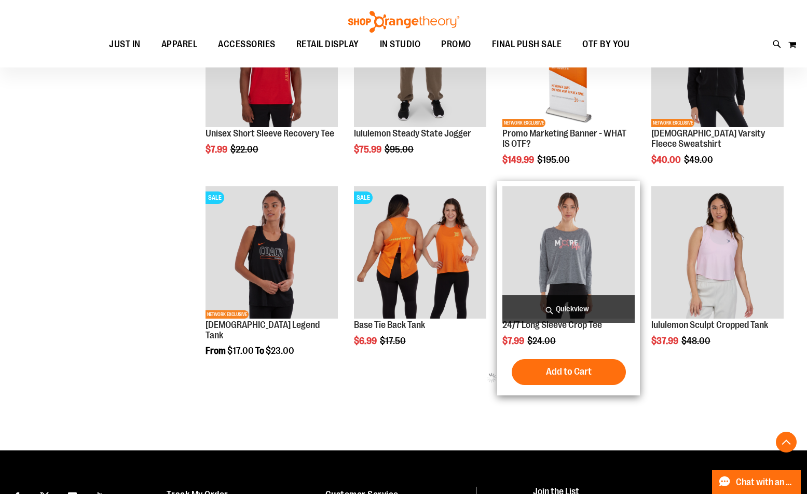
scroll to position [1297, 0]
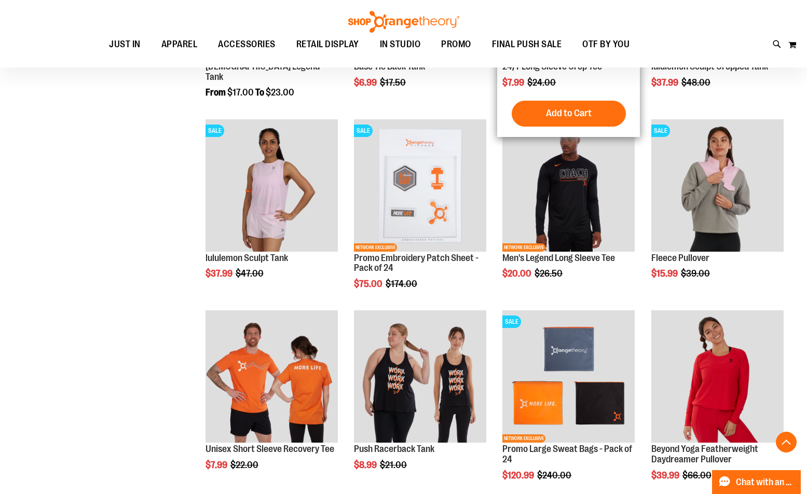
scroll to position [1817, 0]
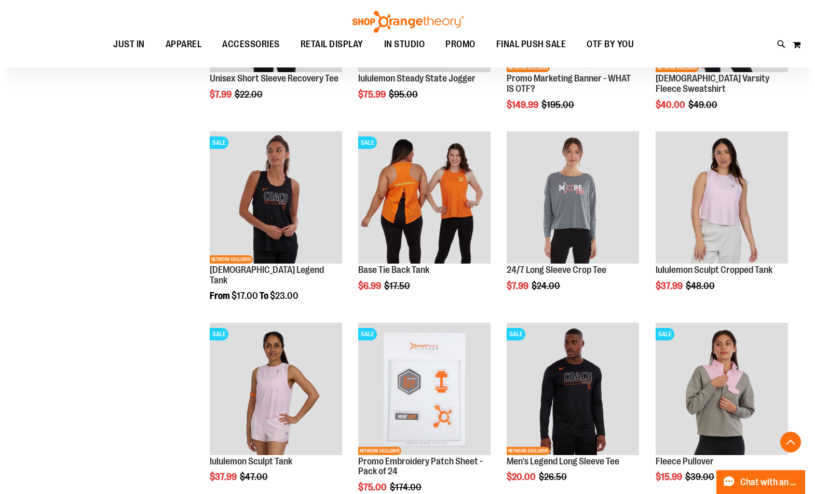
scroll to position [1661, 0]
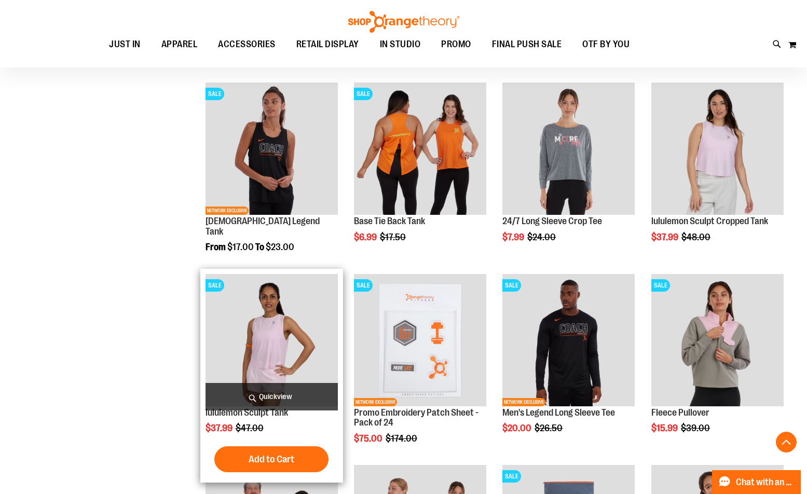
click at [292, 387] on span "Quickview" at bounding box center [272, 397] width 132 height 28
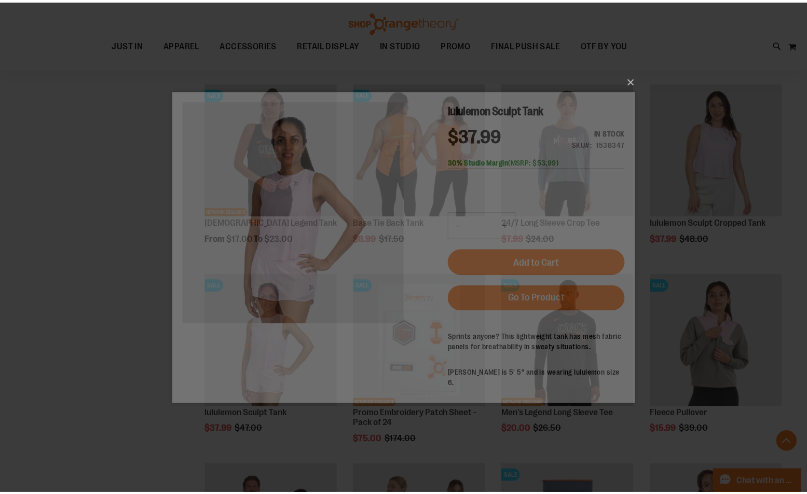
scroll to position [0, 0]
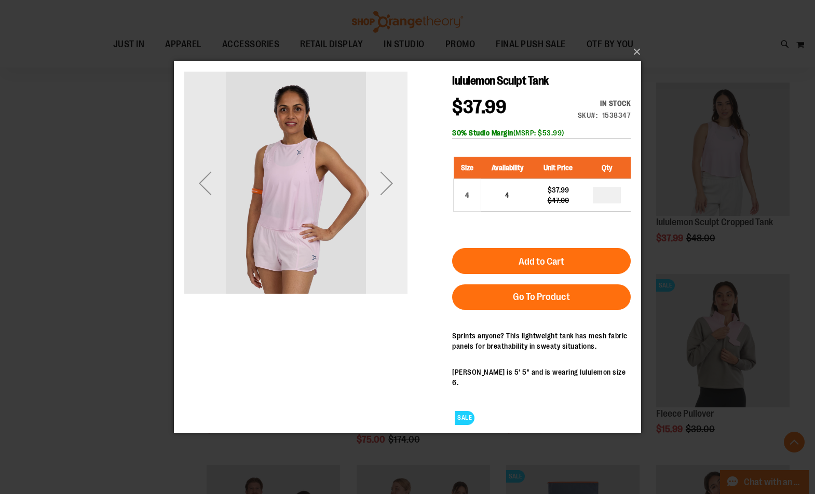
click at [379, 223] on div "Next" at bounding box center [387, 182] width 42 height 223
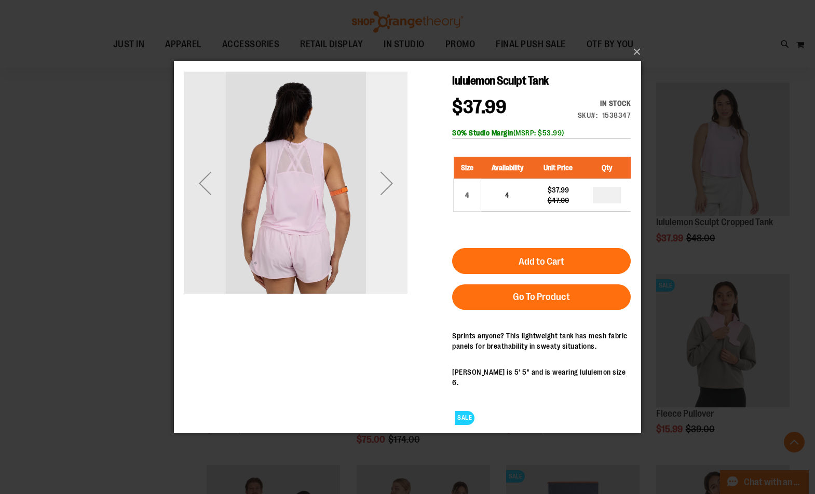
click at [379, 223] on div "Next" at bounding box center [387, 182] width 42 height 223
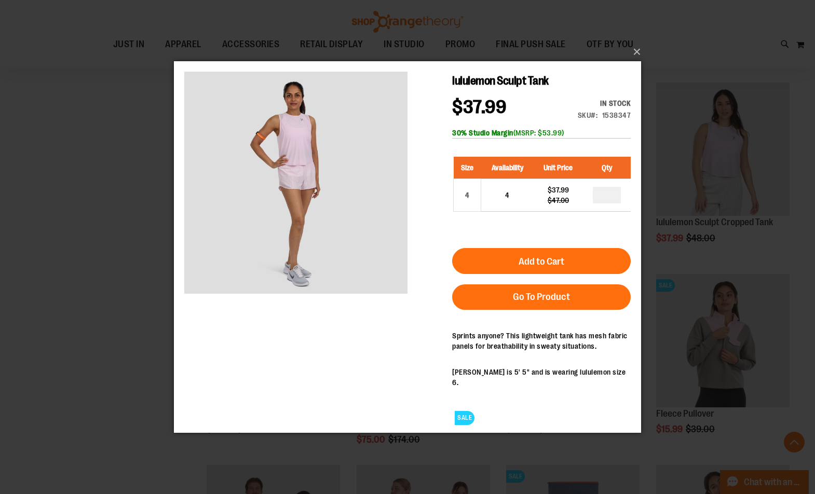
click at [93, 244] on div "×" at bounding box center [407, 247] width 815 height 494
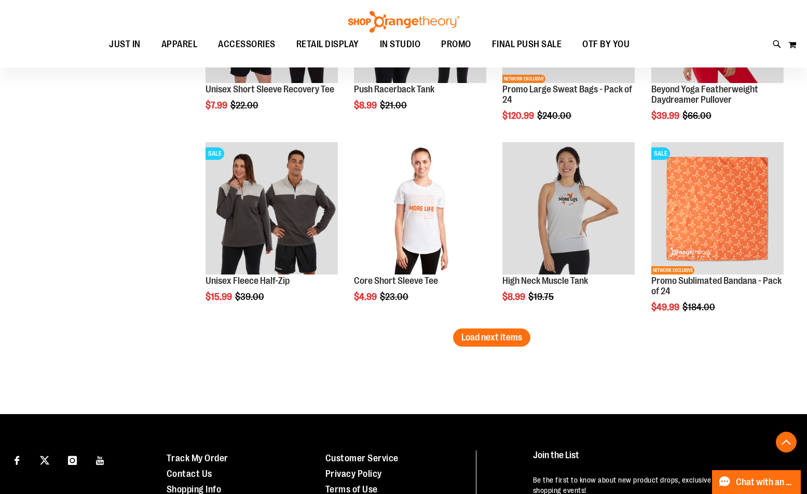
scroll to position [2180, 0]
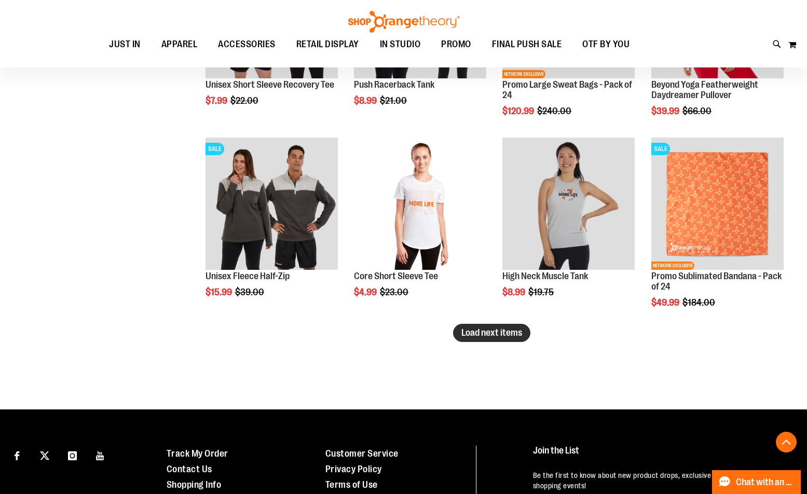
click at [472, 332] on span "Load next items" at bounding box center [492, 333] width 61 height 10
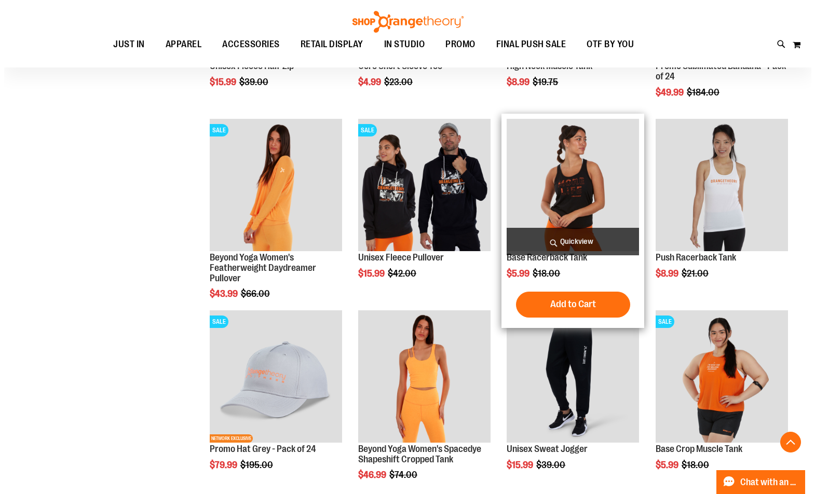
scroll to position [2388, 0]
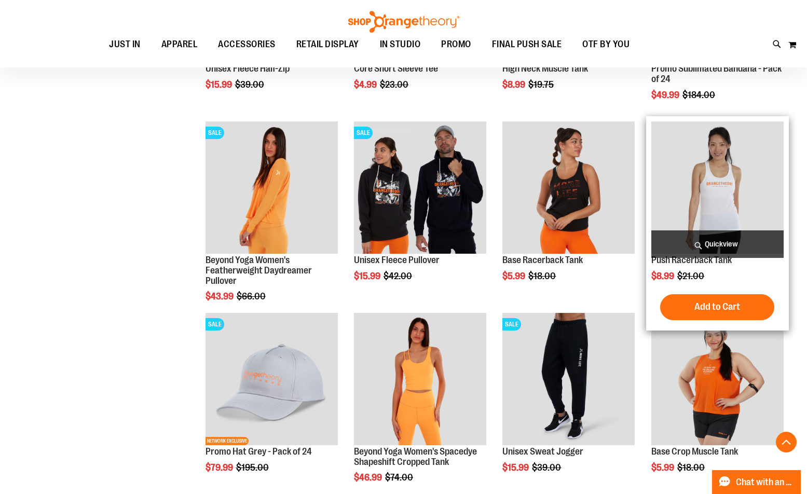
click at [725, 240] on span "Quickview" at bounding box center [718, 245] width 132 height 28
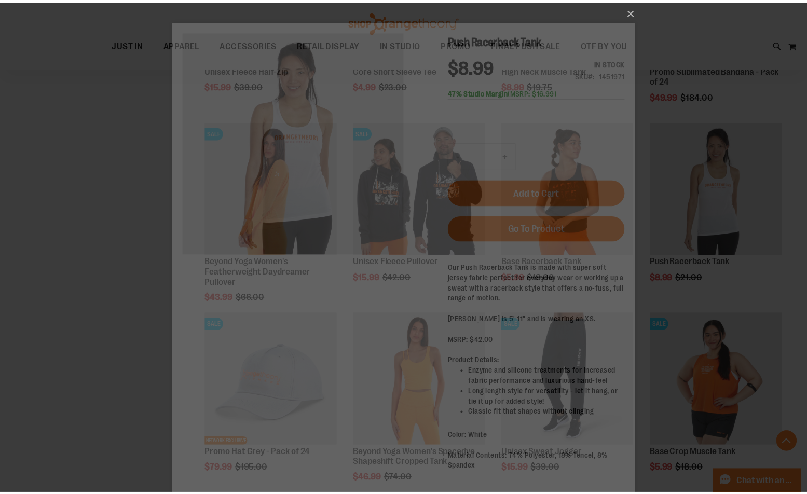
scroll to position [0, 0]
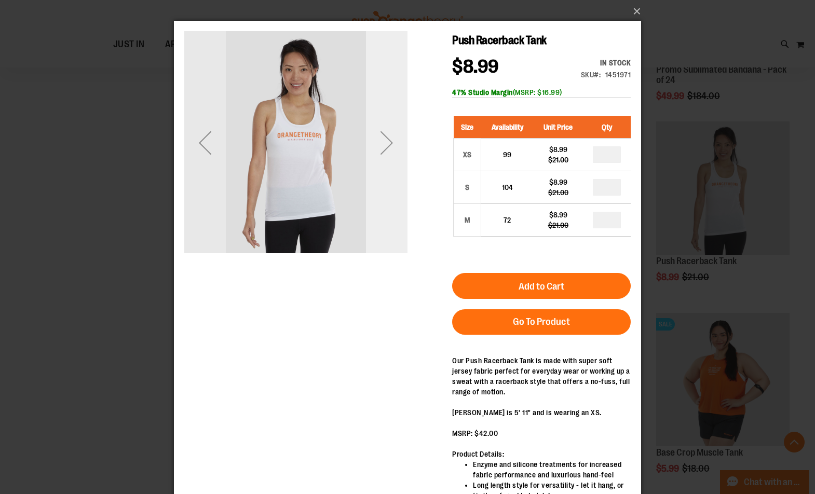
click at [398, 146] on div "Next" at bounding box center [387, 143] width 42 height 42
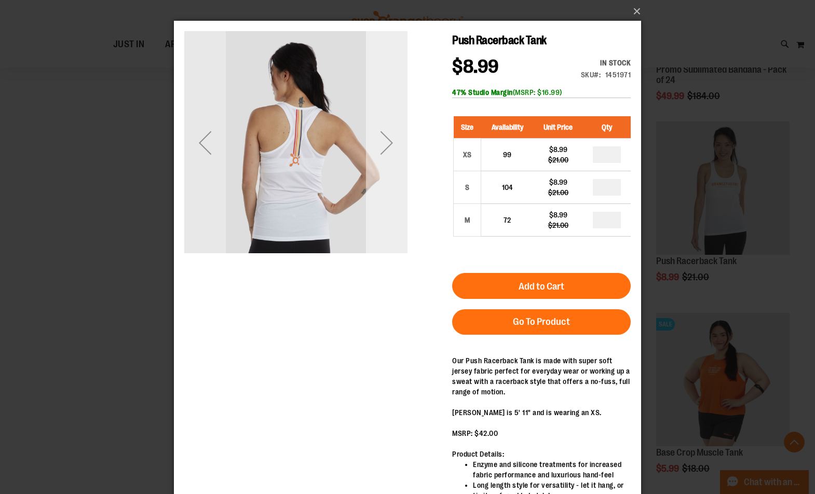
click at [392, 148] on div "Next" at bounding box center [387, 143] width 42 height 42
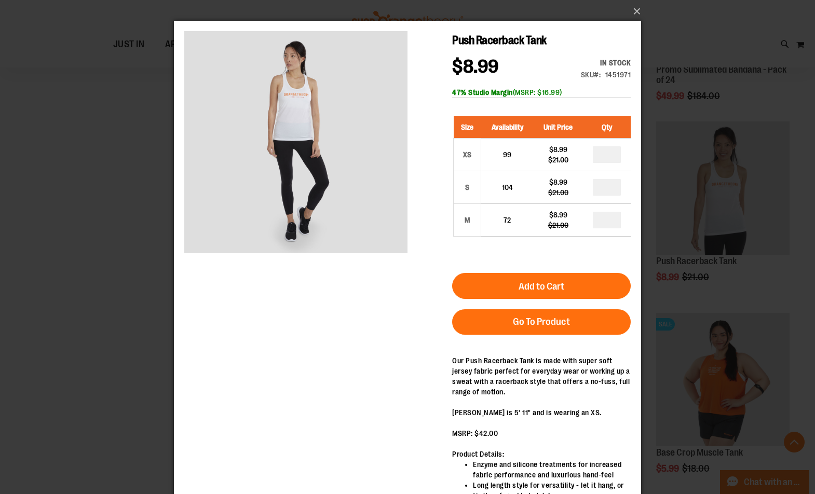
click at [33, 211] on div "×" at bounding box center [407, 247] width 815 height 494
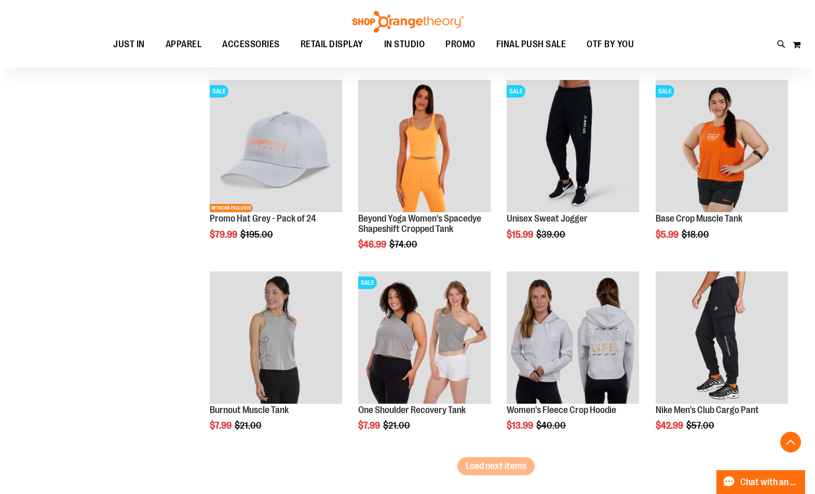
scroll to position [2647, 0]
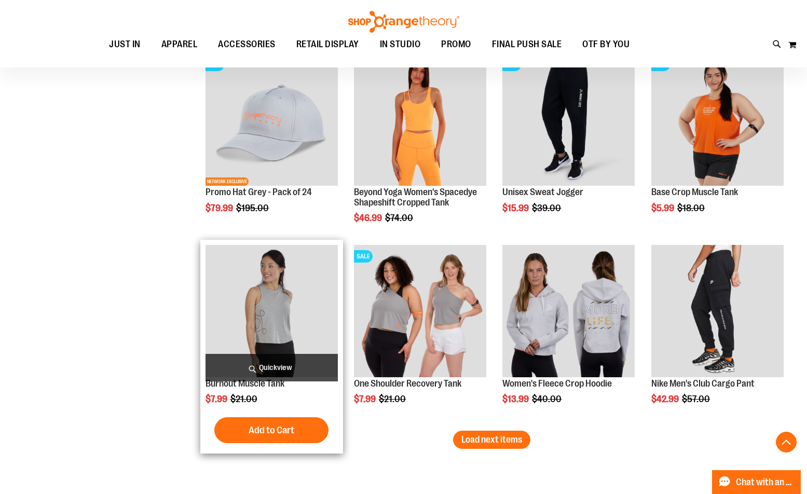
click at [317, 361] on span "Quickview" at bounding box center [272, 368] width 132 height 28
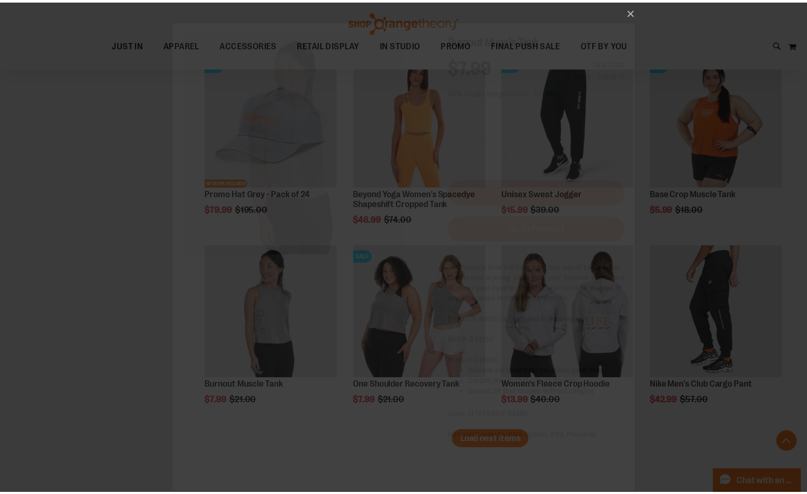
scroll to position [0, 0]
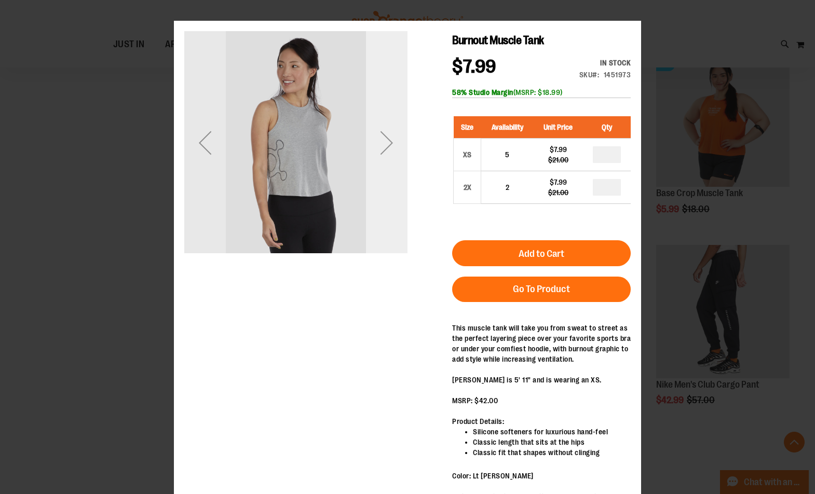
click at [390, 179] on div "Next" at bounding box center [387, 142] width 42 height 223
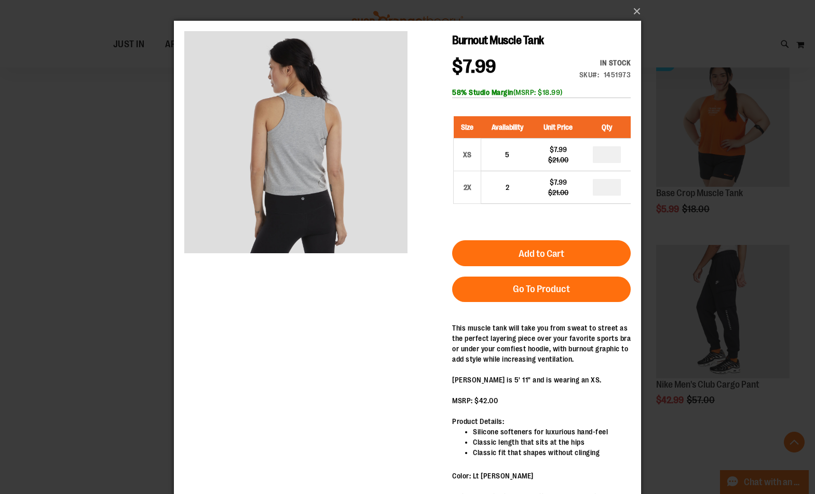
click at [127, 224] on div "×" at bounding box center [407, 247] width 815 height 494
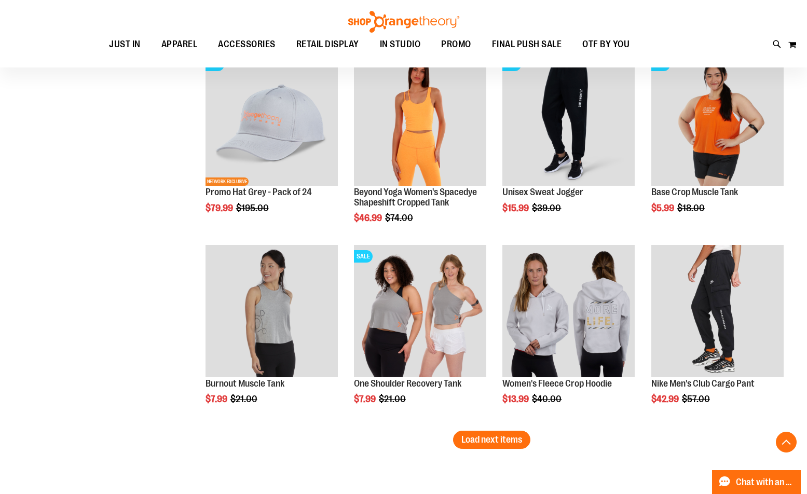
drag, startPoint x: 517, startPoint y: 437, endPoint x: 452, endPoint y: 440, distance: 65.0
click at [459, 438] on button "Load next items" at bounding box center [491, 440] width 77 height 18
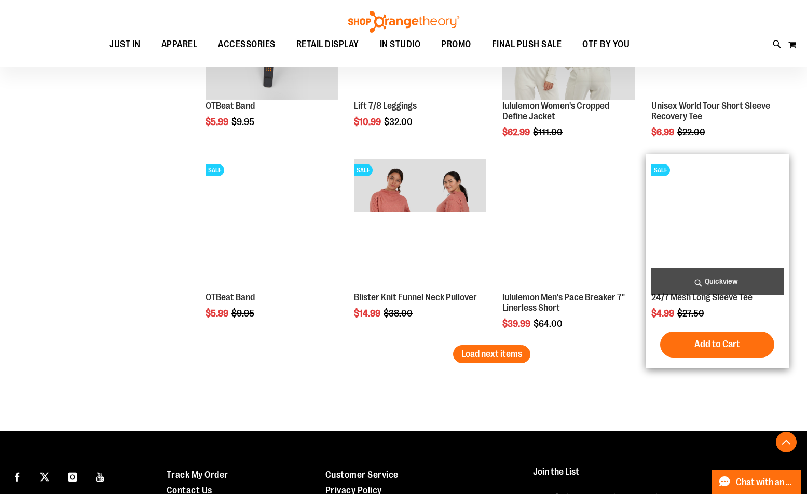
scroll to position [3322, 0]
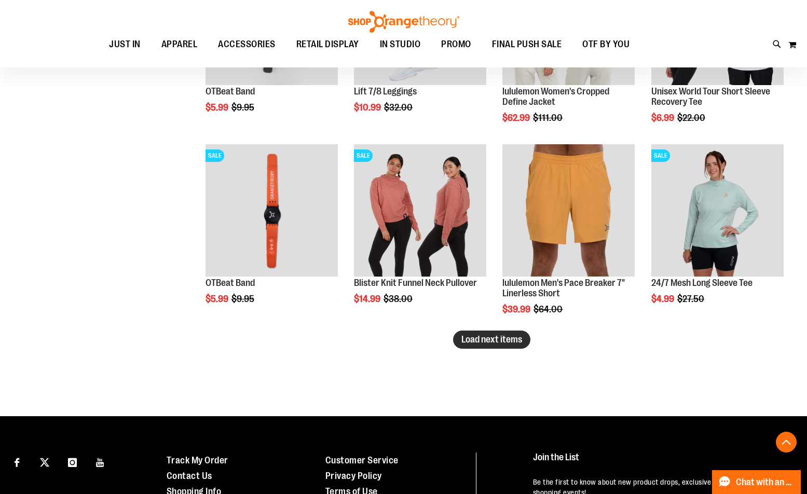
click at [509, 344] on span "Load next items" at bounding box center [492, 339] width 61 height 10
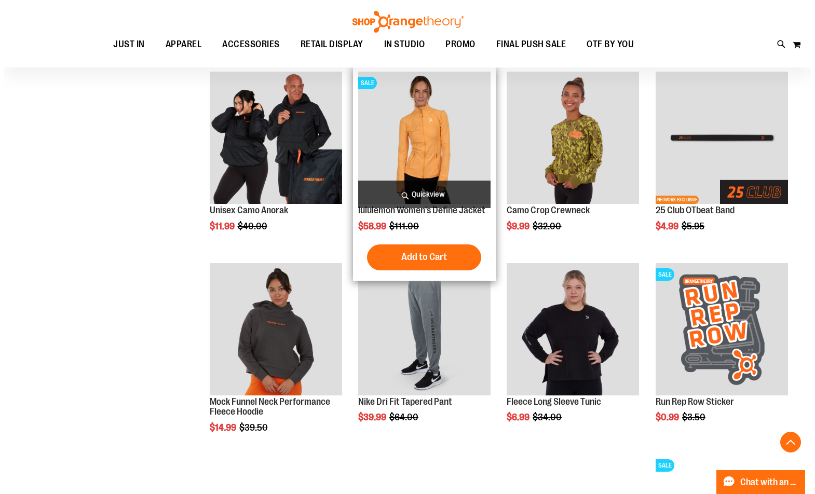
scroll to position [3597, 0]
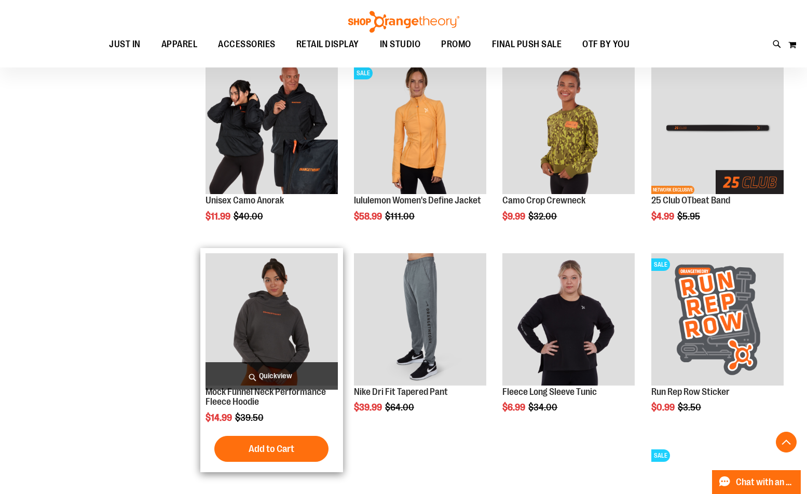
click at [298, 372] on span "Quickview" at bounding box center [272, 376] width 132 height 28
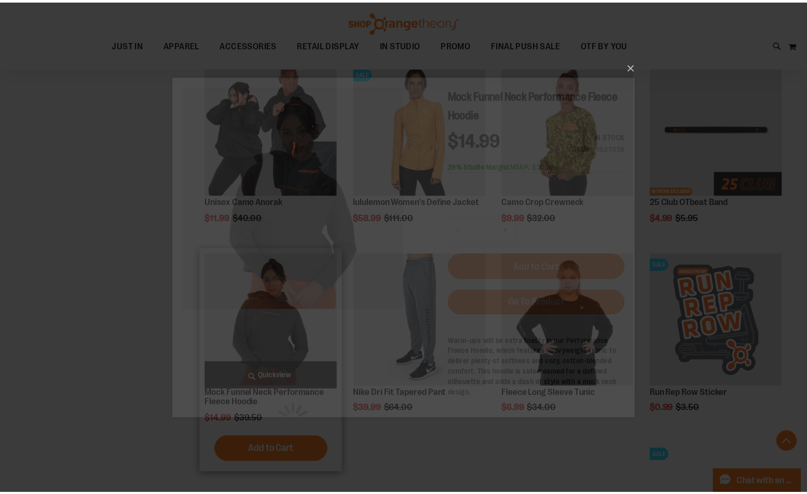
scroll to position [0, 0]
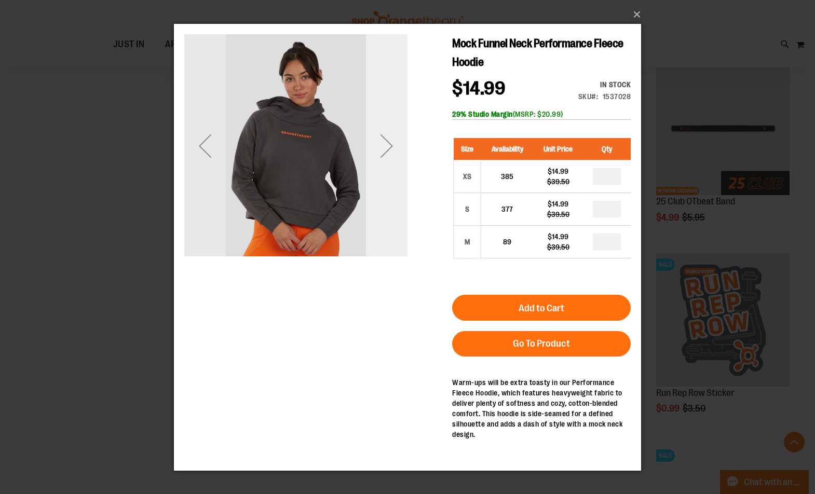
click at [388, 142] on div "Next" at bounding box center [387, 146] width 42 height 42
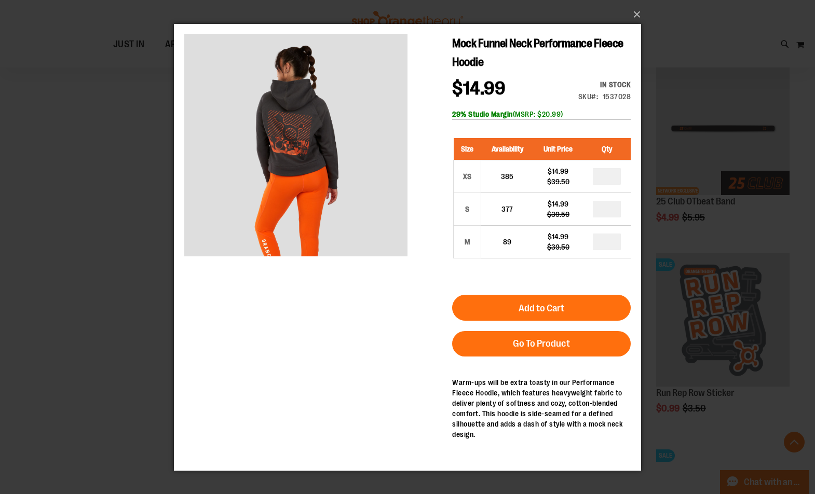
click at [142, 177] on div "×" at bounding box center [407, 247] width 815 height 494
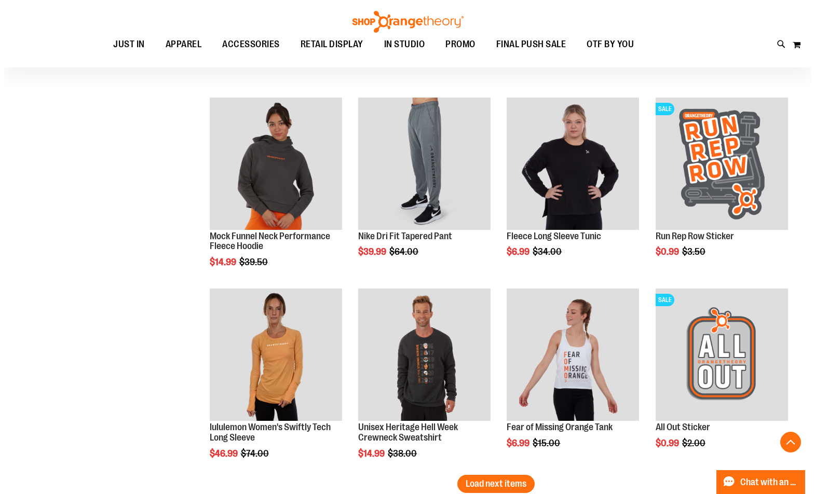
scroll to position [3804, 0]
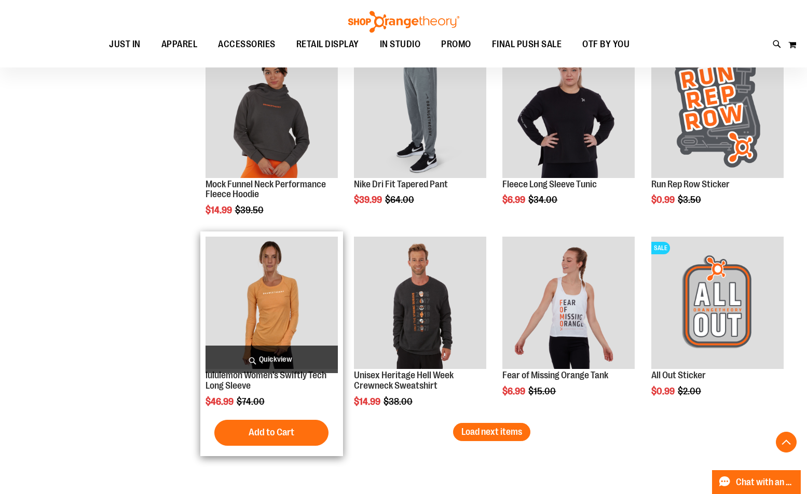
click at [256, 362] on span "Quickview" at bounding box center [272, 360] width 132 height 28
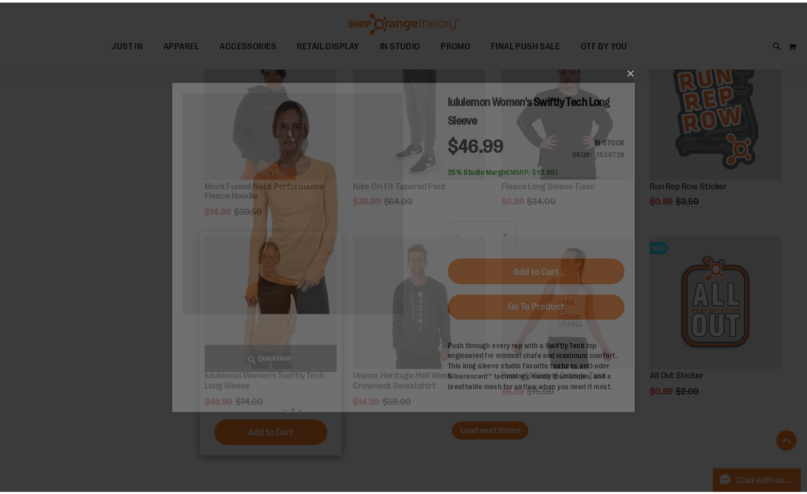
scroll to position [0, 0]
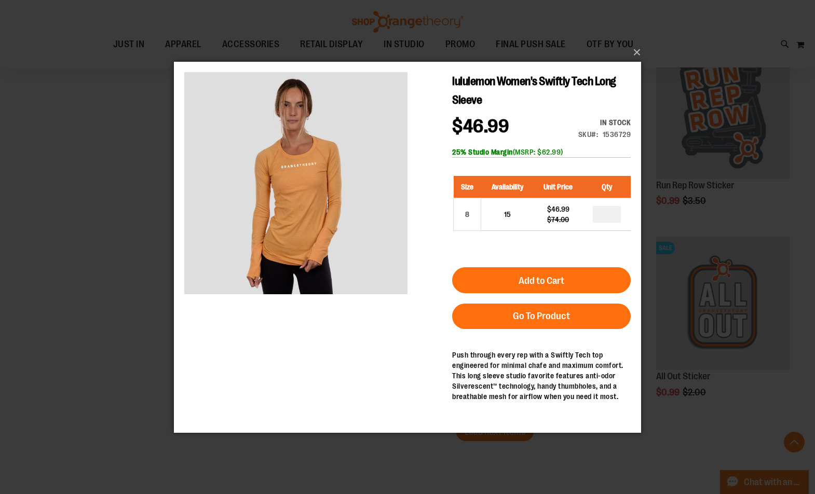
click at [65, 228] on div "×" at bounding box center [407, 247] width 815 height 494
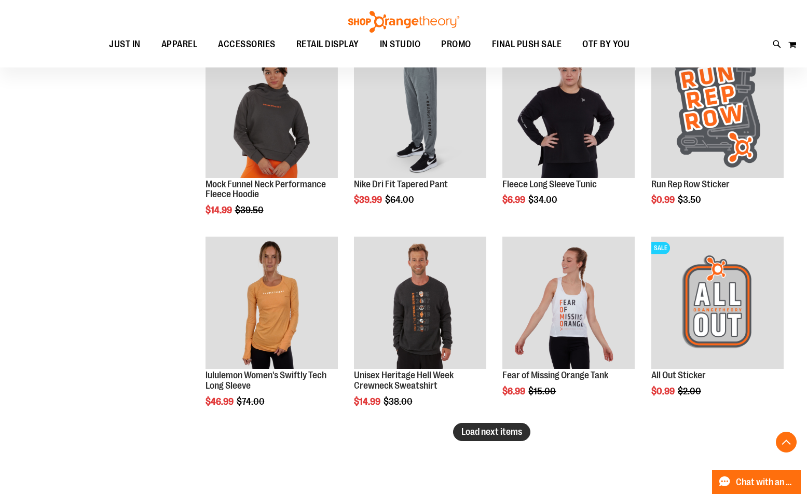
click at [498, 438] on button "Load next items" at bounding box center [491, 432] width 77 height 18
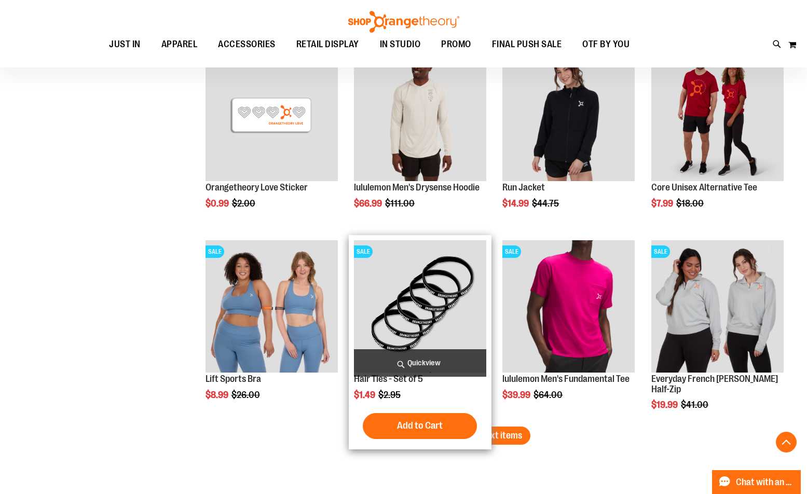
scroll to position [4427, 0]
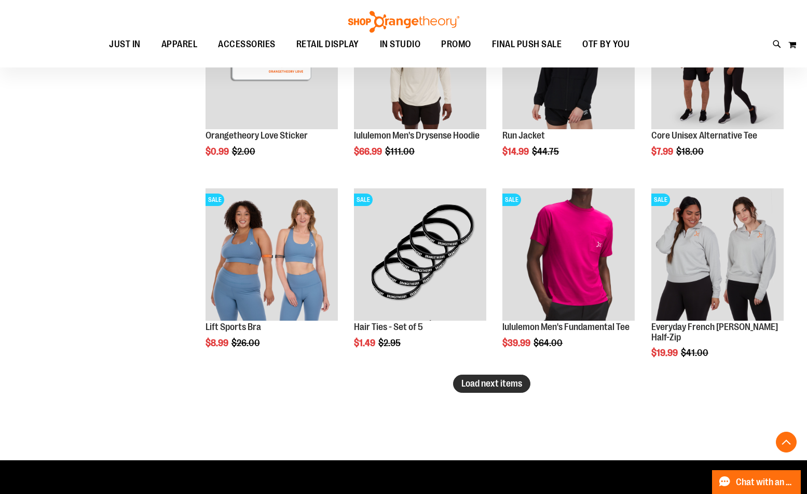
click at [518, 385] on span "Load next items" at bounding box center [492, 384] width 61 height 10
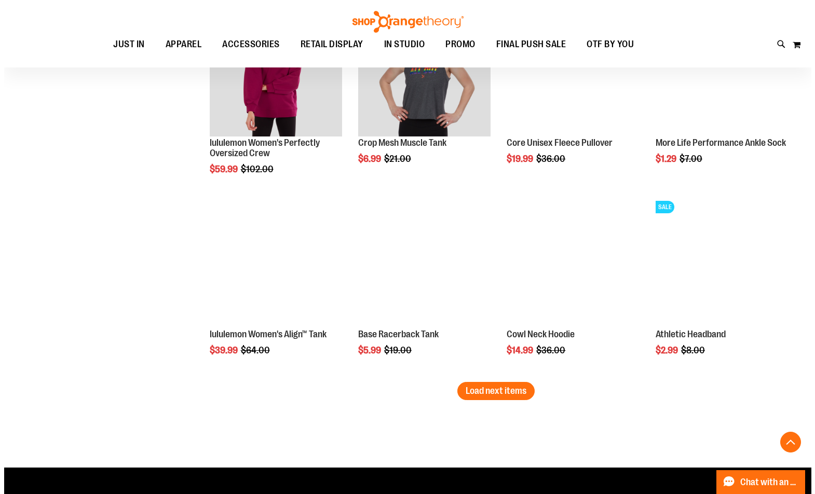
scroll to position [4998, 0]
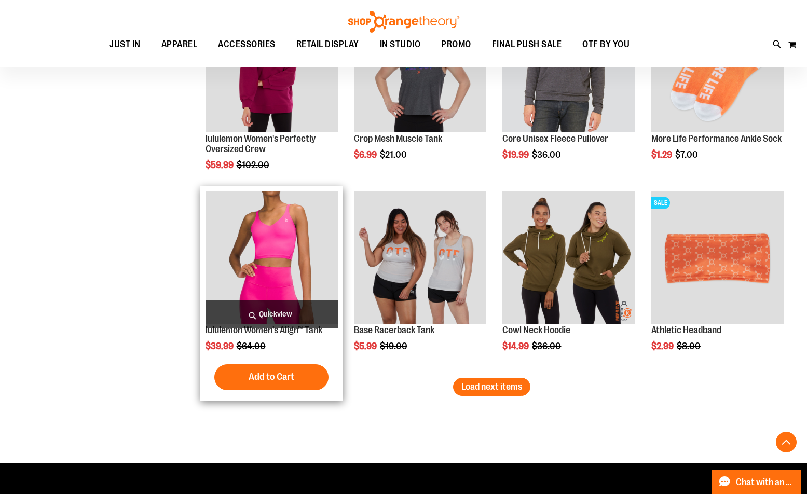
click at [276, 311] on span "Quickview" at bounding box center [272, 315] width 132 height 28
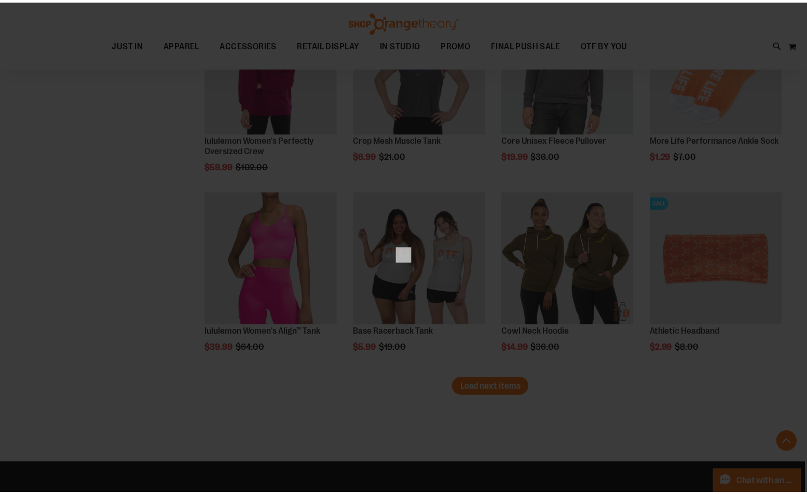
scroll to position [0, 0]
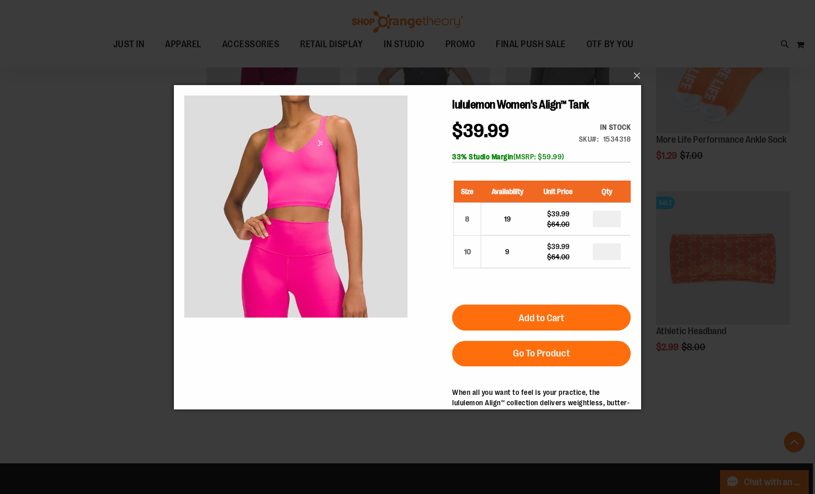
click at [138, 320] on div "×" at bounding box center [407, 247] width 815 height 494
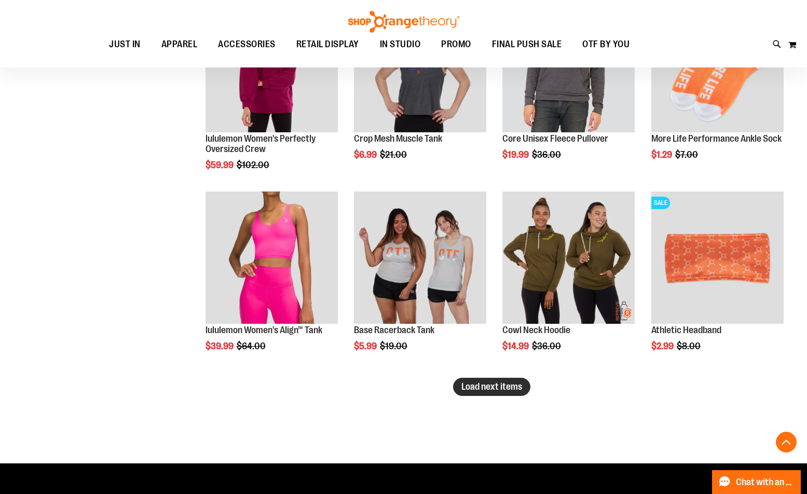
click at [476, 394] on button "Load next items" at bounding box center [491, 387] width 77 height 18
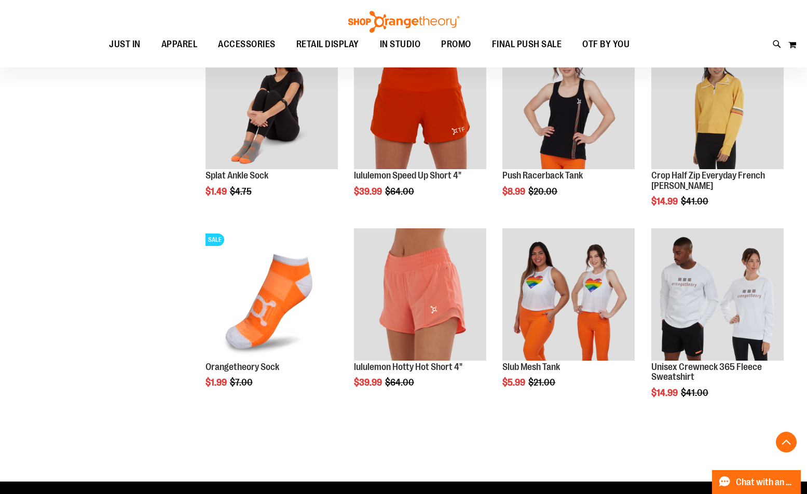
scroll to position [5570, 0]
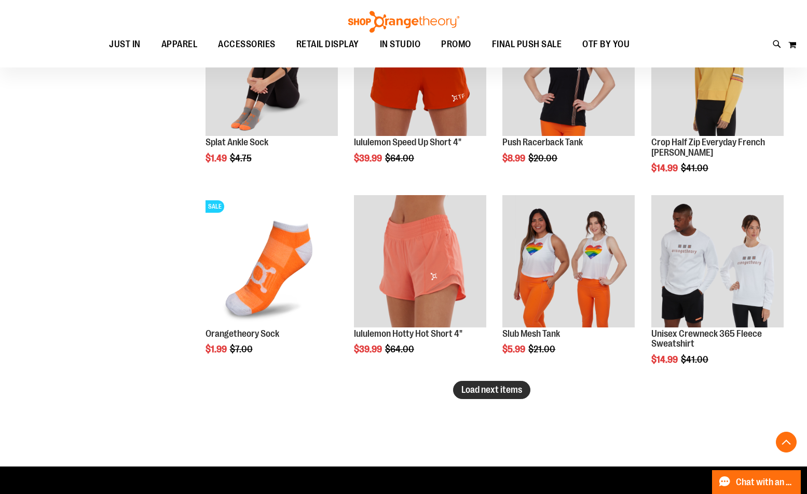
click at [496, 390] on span "Load next items" at bounding box center [492, 390] width 61 height 10
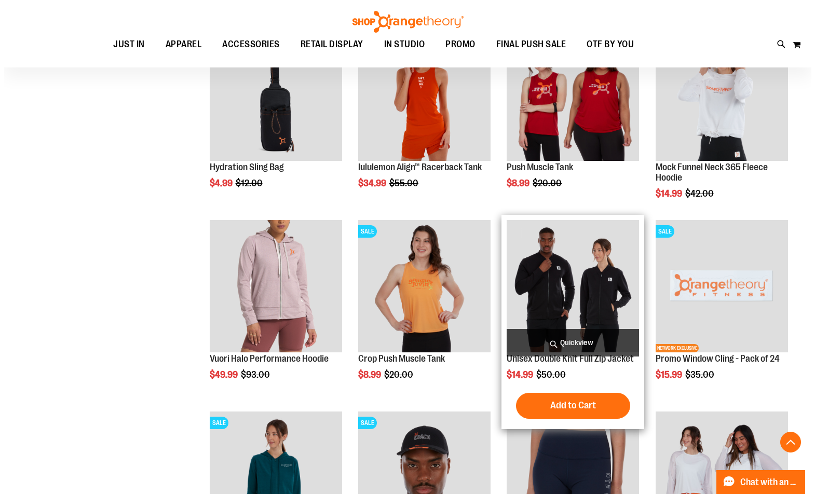
scroll to position [5933, 0]
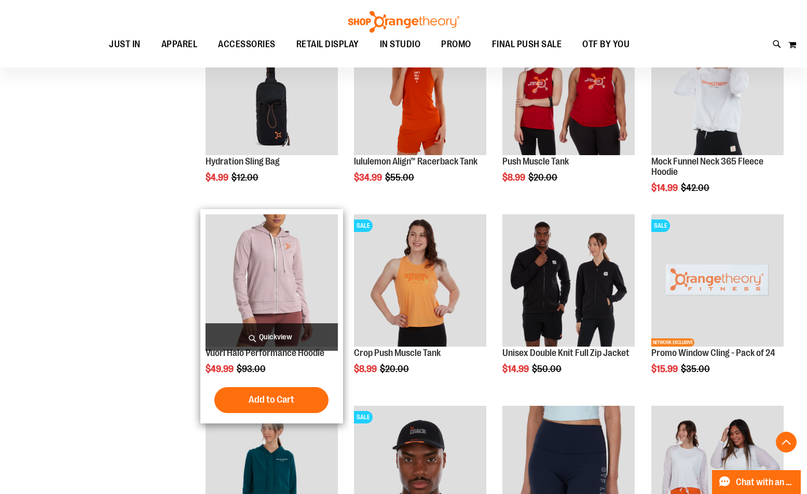
click at [298, 330] on span "Quickview" at bounding box center [272, 337] width 132 height 28
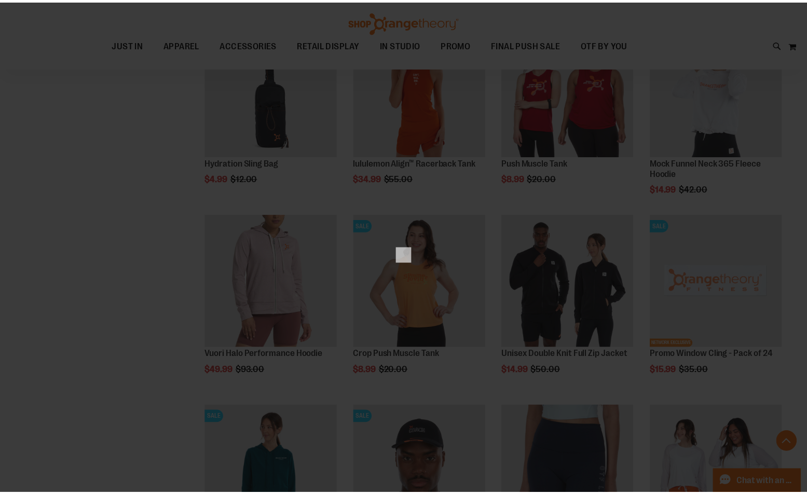
scroll to position [0, 0]
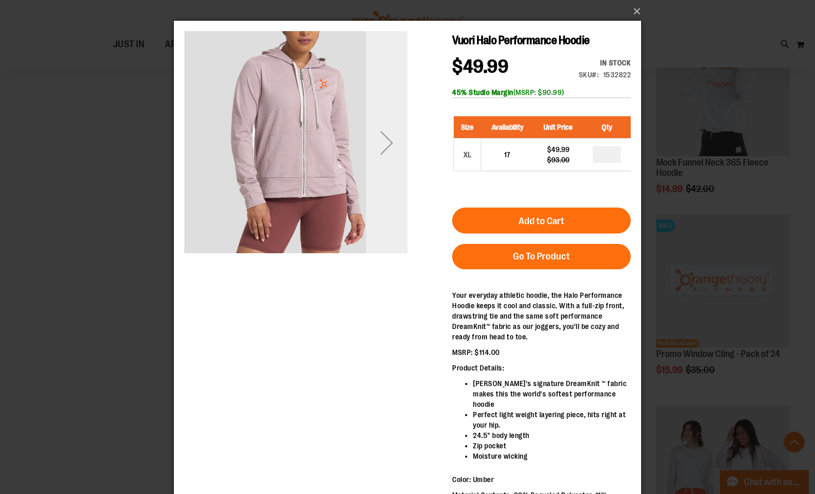
click at [394, 175] on div "Next" at bounding box center [387, 142] width 42 height 223
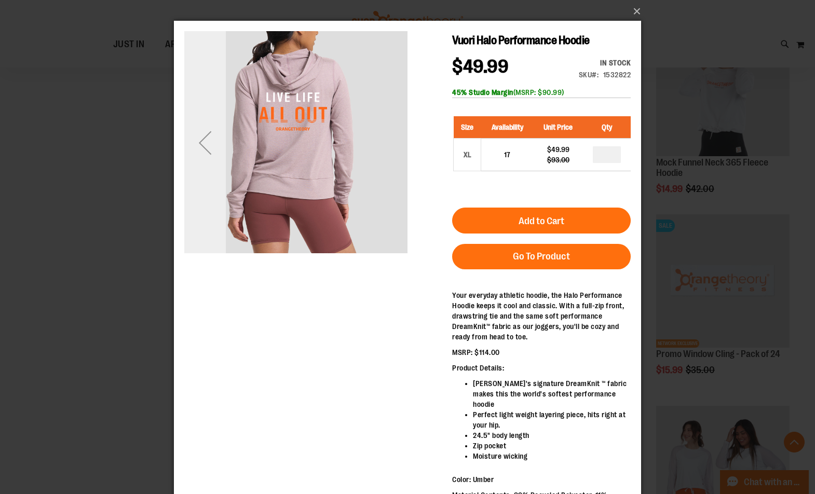
click at [201, 153] on div "Previous" at bounding box center [205, 143] width 42 height 42
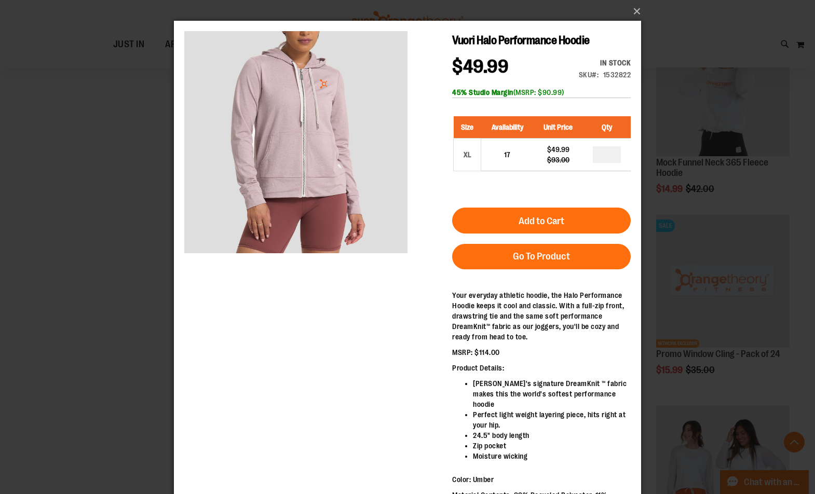
click at [102, 169] on div "×" at bounding box center [407, 247] width 815 height 494
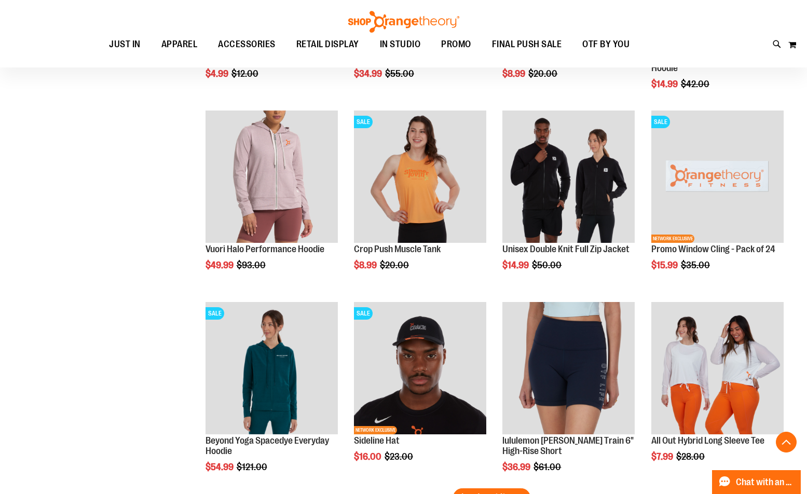
scroll to position [6089, 0]
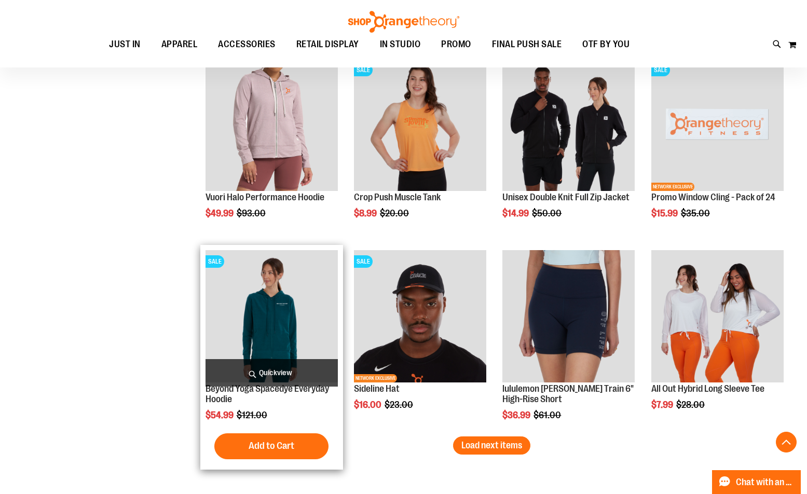
click at [304, 368] on div "Beyond Yoga Spacedye Everyday Hoodie $54.99 Regular Price $121.00 [GEOGRAPHIC_D…" at bounding box center [272, 357] width 132 height 214
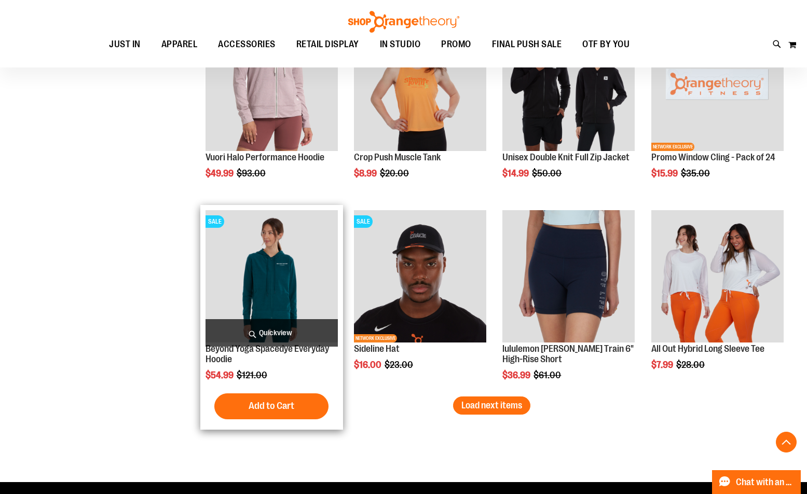
scroll to position [6141, 0]
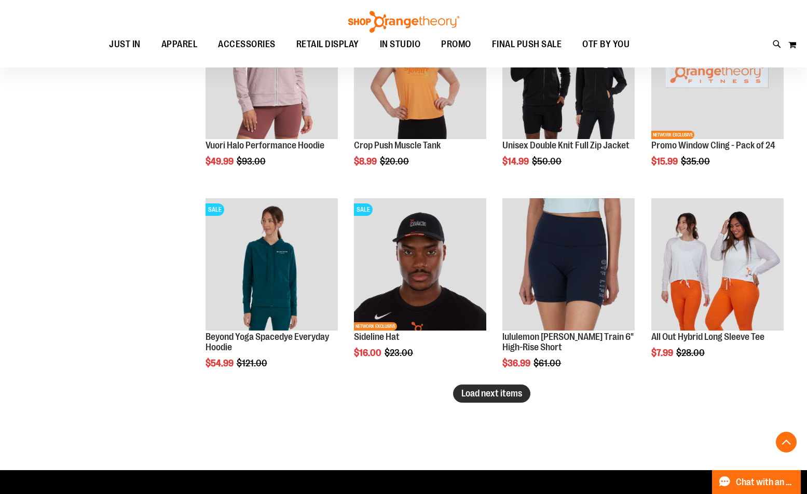
click at [518, 392] on span "Load next items" at bounding box center [492, 393] width 61 height 10
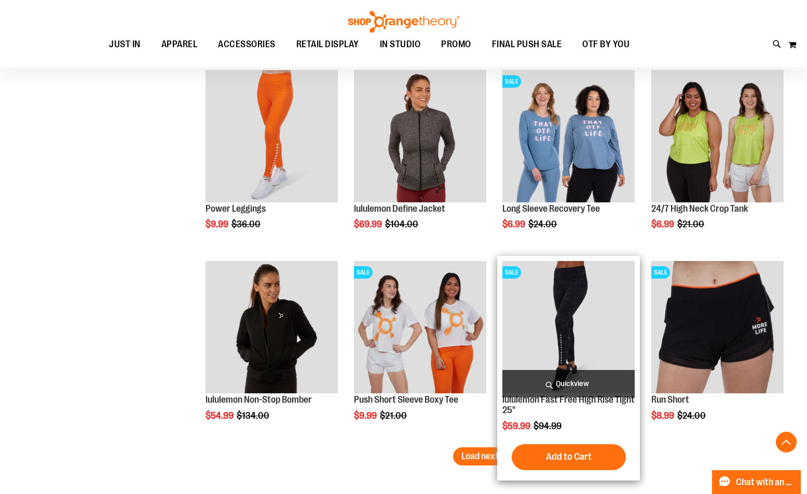
scroll to position [6712, 0]
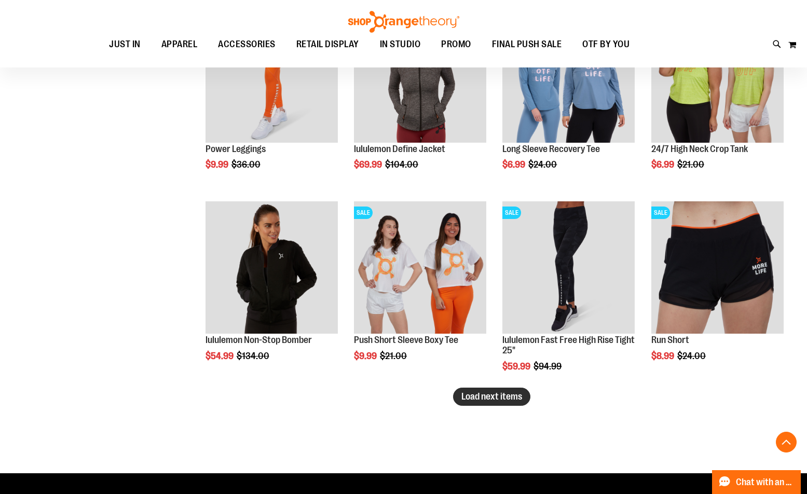
click at [512, 396] on span "Load next items" at bounding box center [492, 396] width 61 height 10
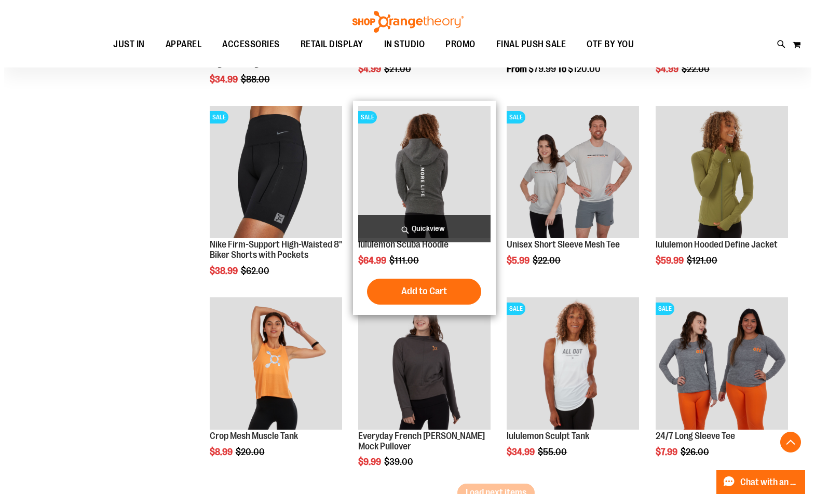
scroll to position [7199, 0]
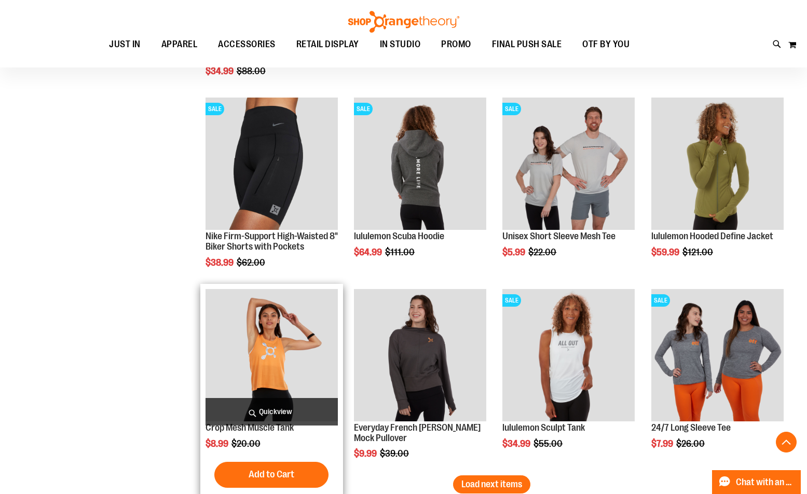
click at [252, 410] on span "Quickview" at bounding box center [272, 412] width 132 height 28
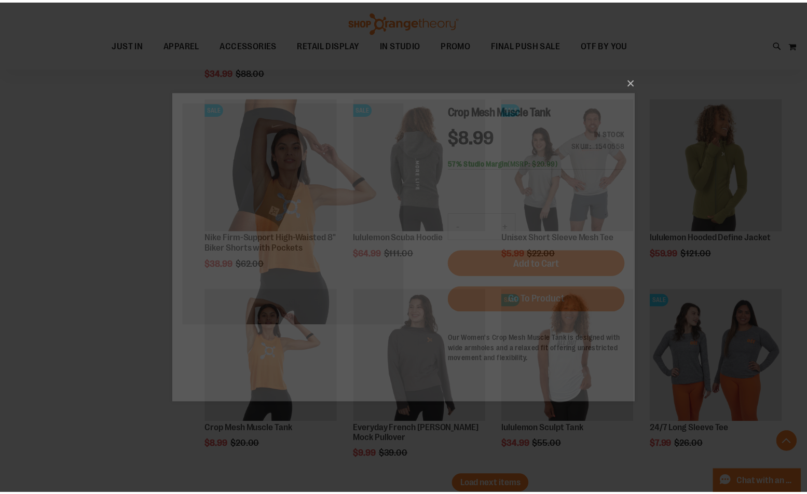
scroll to position [0, 0]
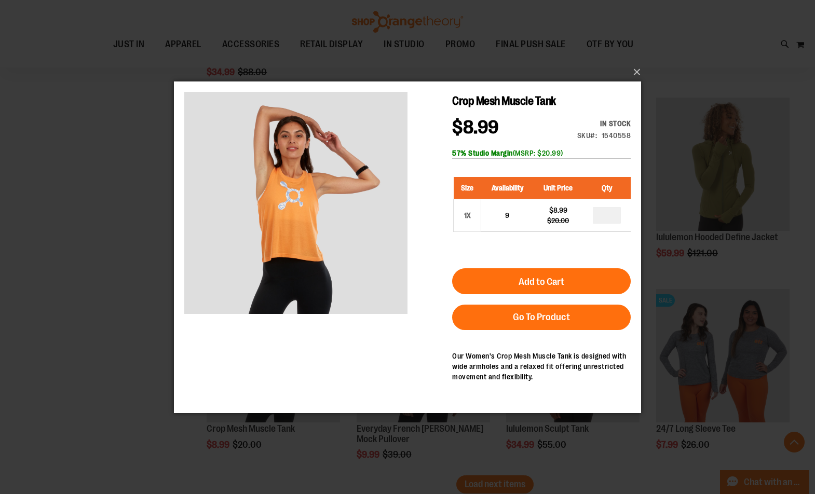
click at [116, 195] on div "×" at bounding box center [407, 247] width 815 height 494
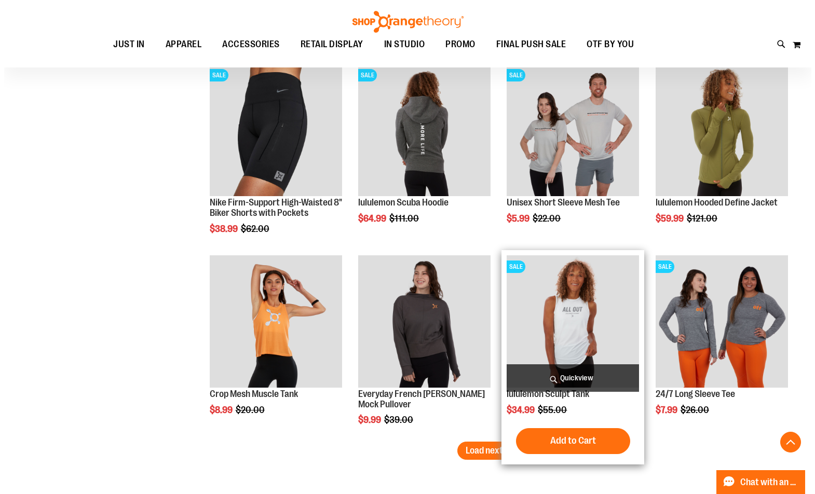
scroll to position [7251, 0]
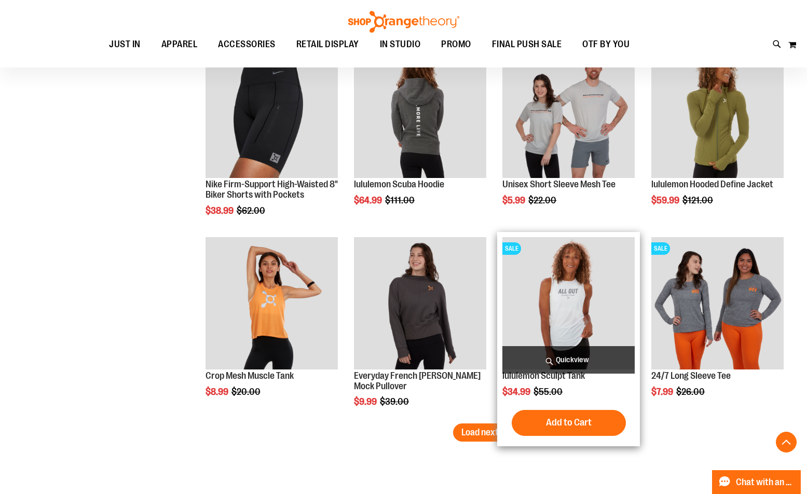
click at [558, 359] on span "Quickview" at bounding box center [569, 360] width 132 height 28
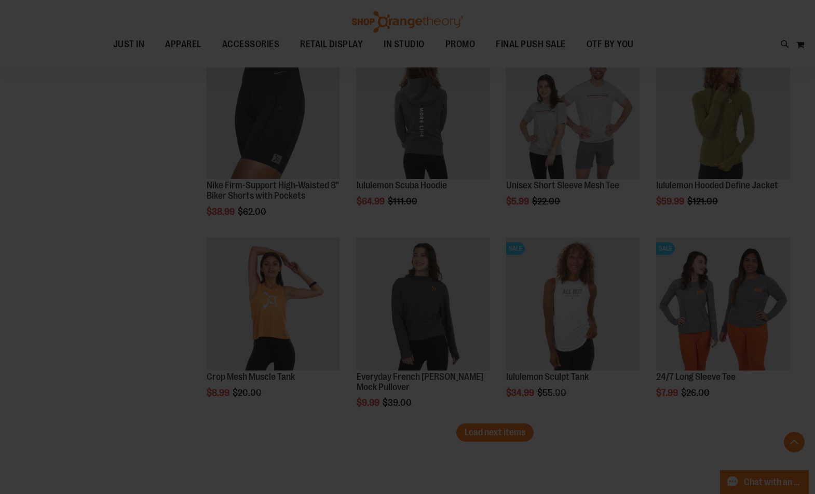
scroll to position [0, 0]
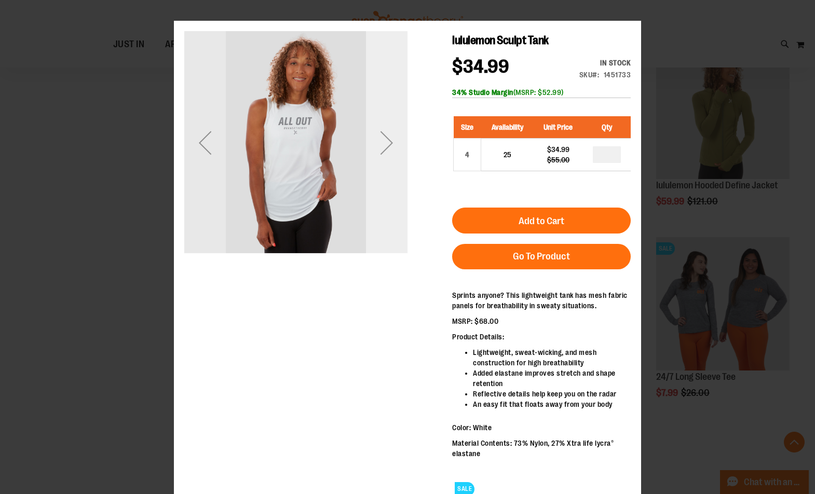
click at [376, 169] on div "Next" at bounding box center [387, 142] width 42 height 223
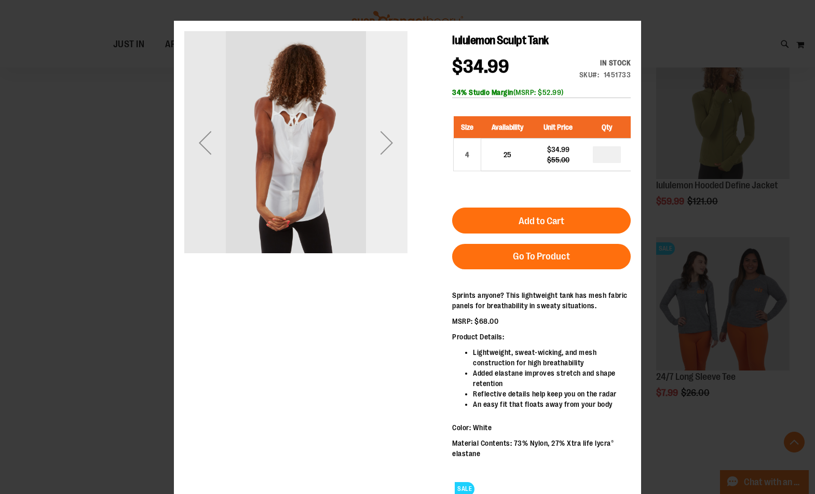
click at [376, 169] on div "Next" at bounding box center [387, 142] width 42 height 223
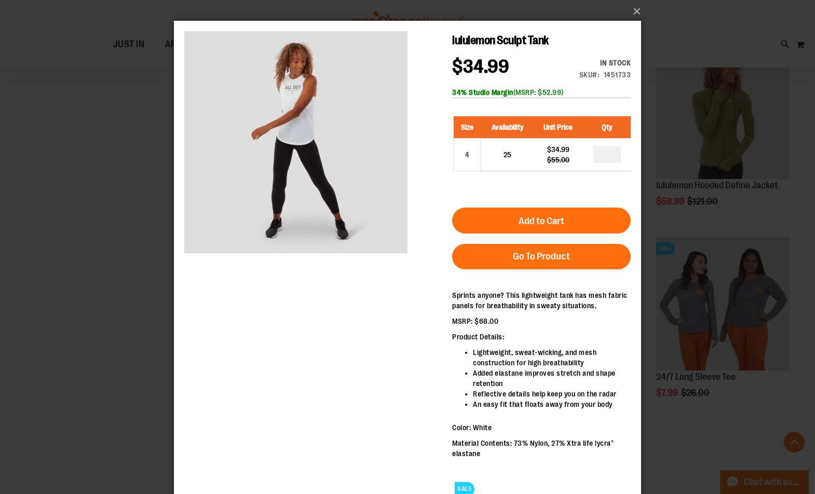
click at [125, 162] on div "×" at bounding box center [407, 247] width 815 height 494
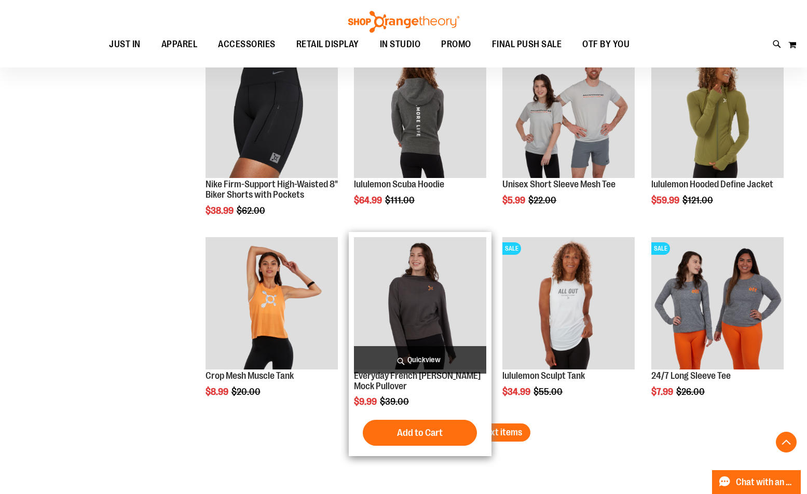
click at [431, 358] on span "Quickview" at bounding box center [420, 360] width 132 height 28
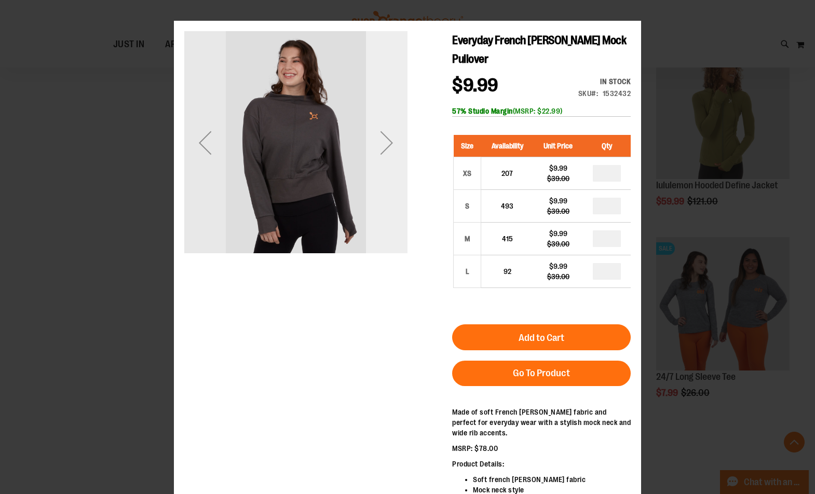
click at [385, 197] on div "Next" at bounding box center [387, 142] width 42 height 223
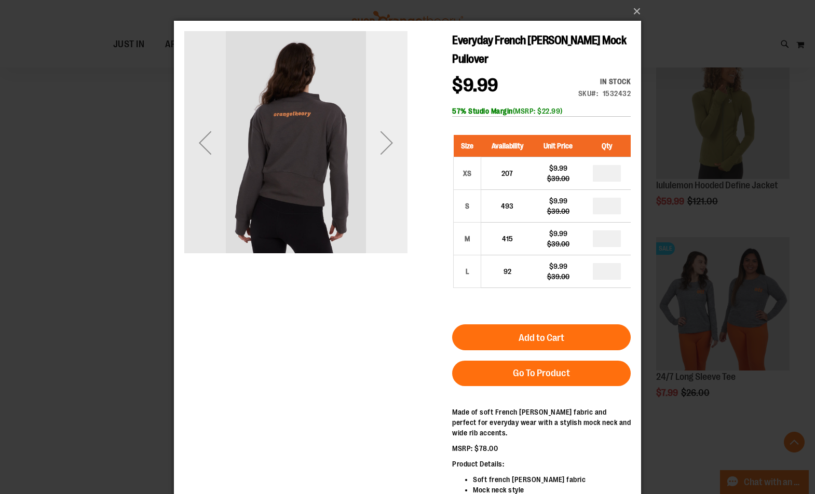
click at [385, 197] on div "Next" at bounding box center [387, 142] width 42 height 223
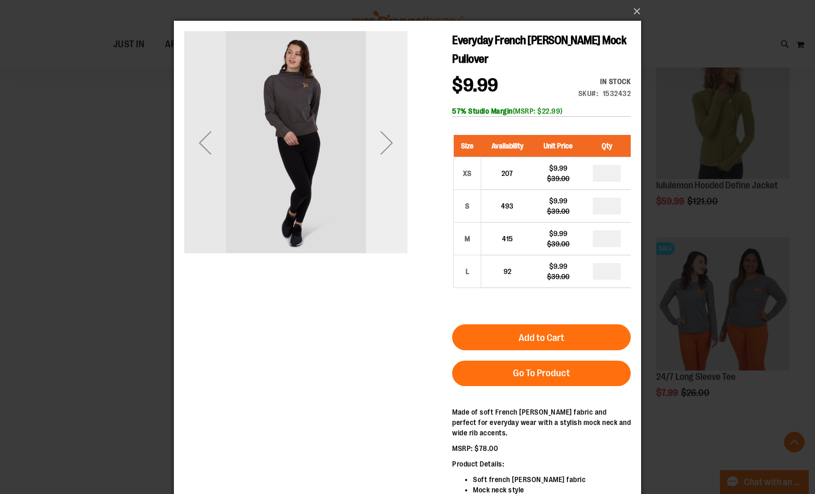
click at [385, 197] on div "Next" at bounding box center [387, 142] width 42 height 223
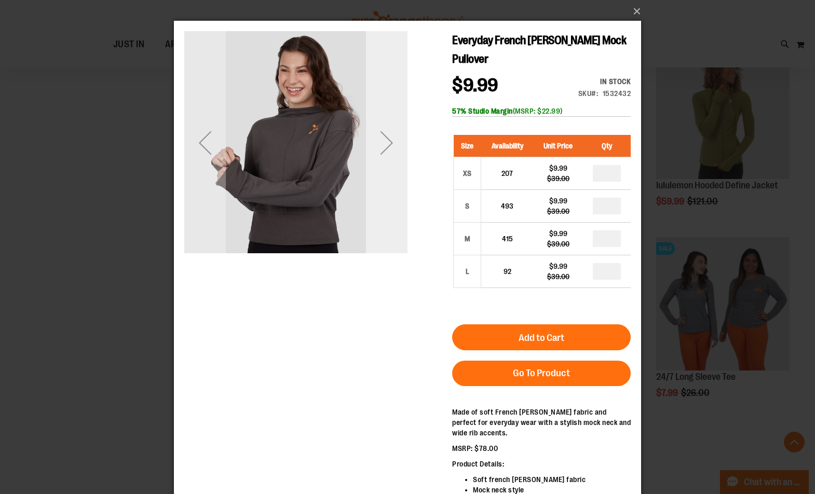
click at [385, 197] on div "Next" at bounding box center [387, 142] width 42 height 223
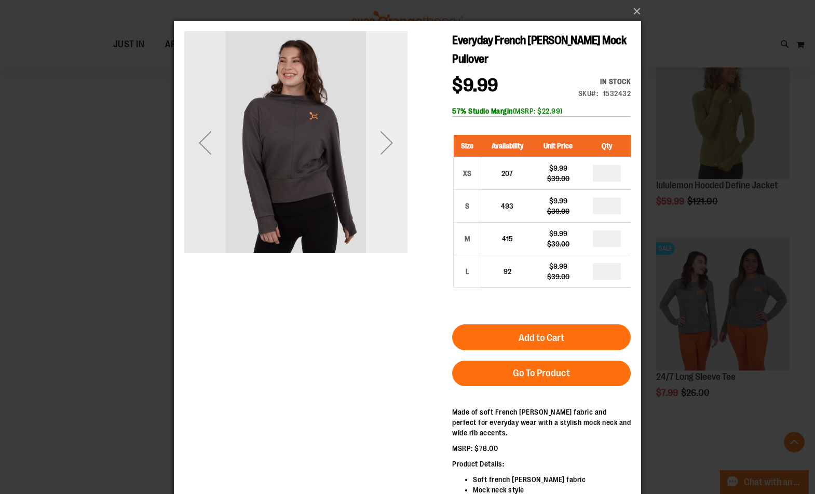
click at [385, 197] on div "Next" at bounding box center [387, 142] width 42 height 223
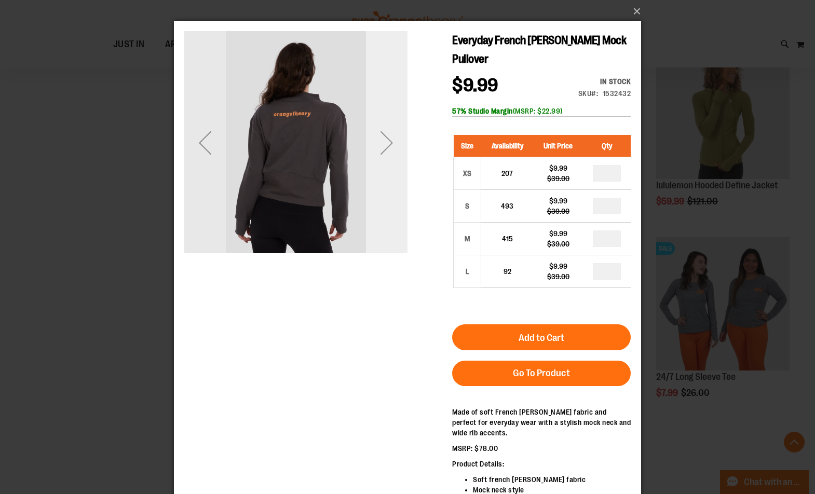
click at [385, 197] on div "Next" at bounding box center [387, 142] width 42 height 223
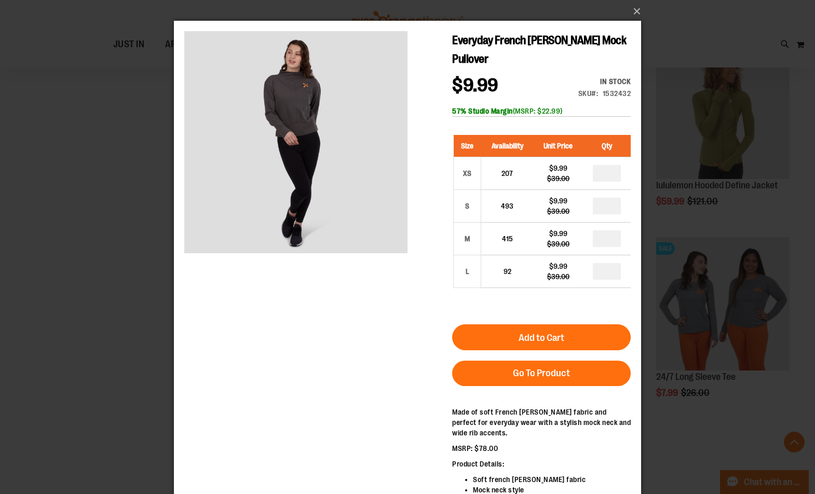
click at [36, 195] on div "×" at bounding box center [407, 247] width 815 height 494
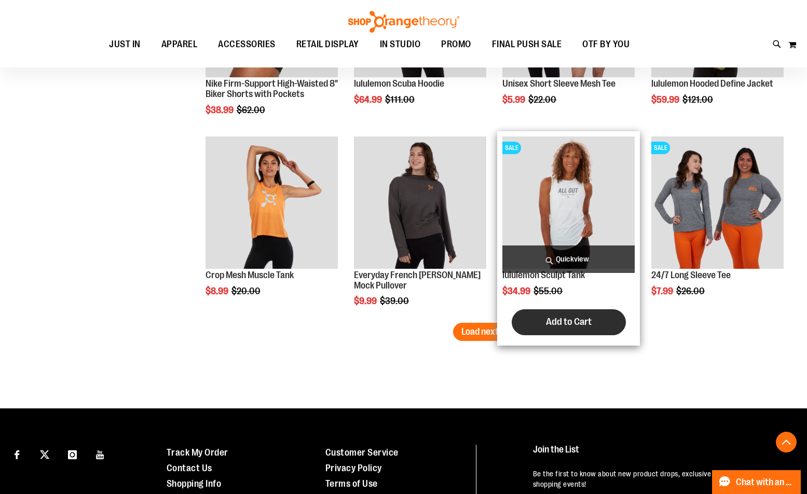
scroll to position [7355, 0]
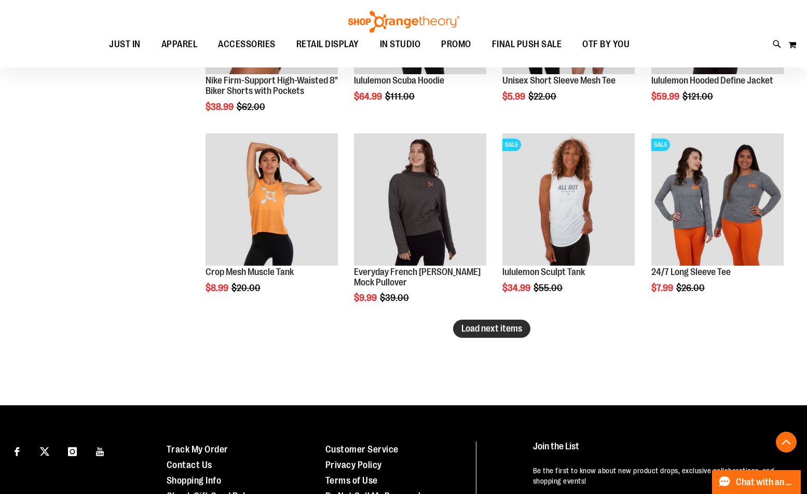
click at [479, 331] on span "Load next items" at bounding box center [492, 328] width 61 height 10
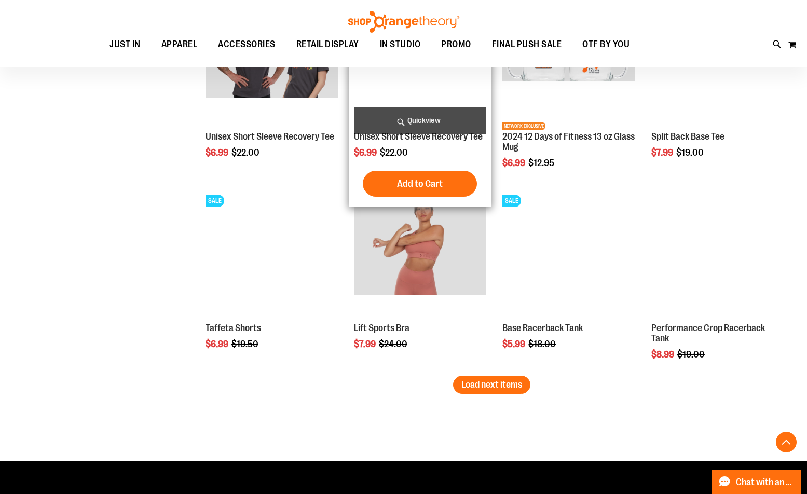
scroll to position [7877, 0]
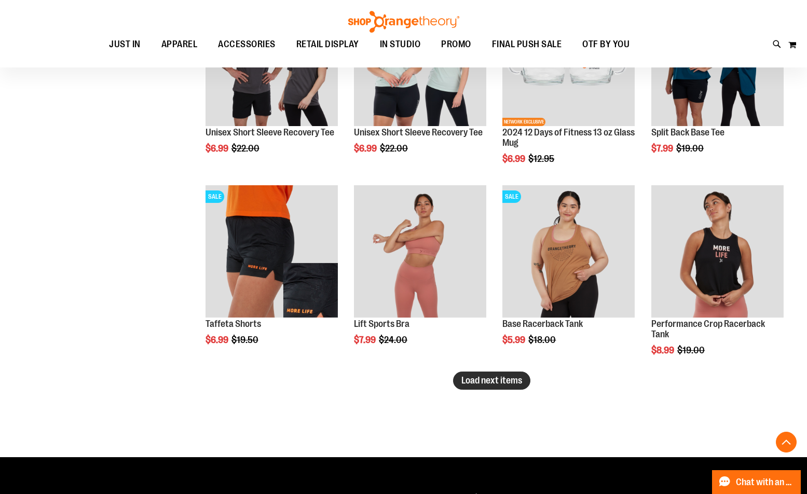
click at [506, 377] on span "Load next items" at bounding box center [492, 380] width 61 height 10
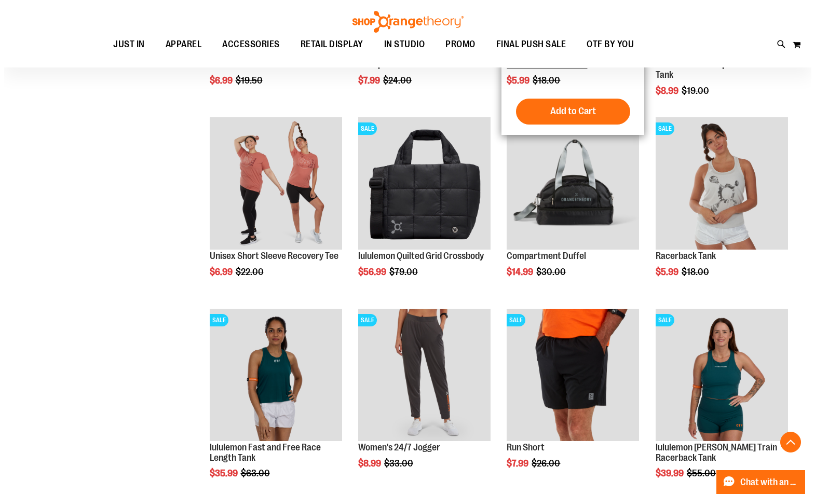
scroll to position [8188, 0]
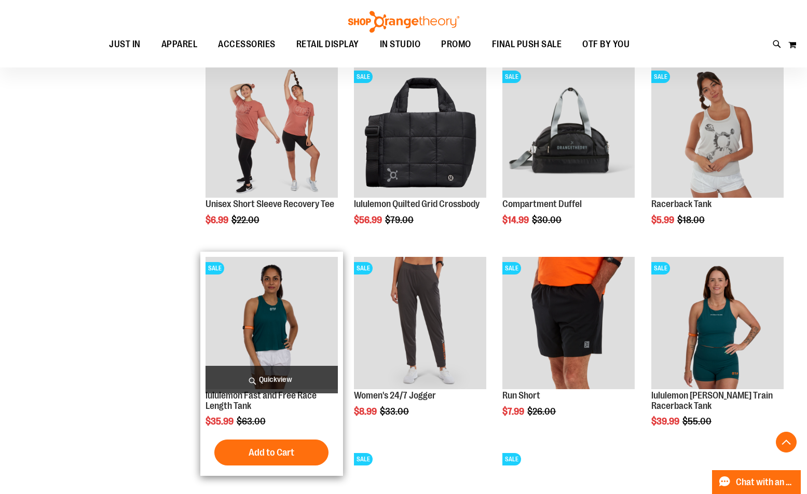
click at [254, 373] on span "Quickview" at bounding box center [272, 380] width 132 height 28
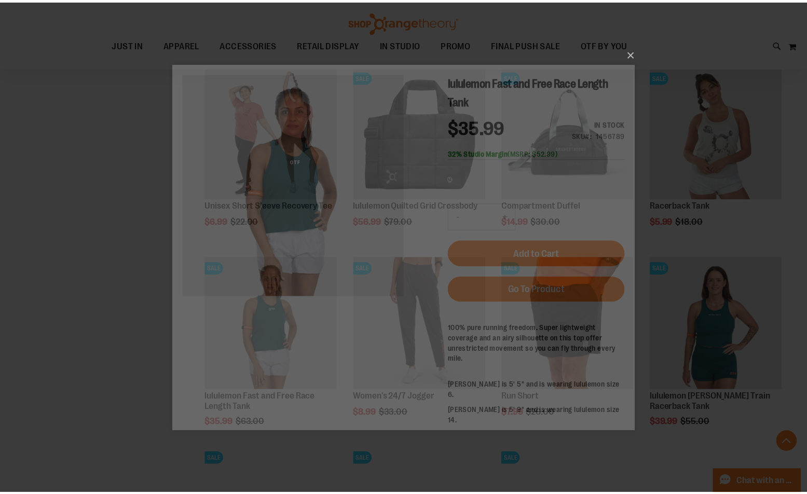
scroll to position [0, 0]
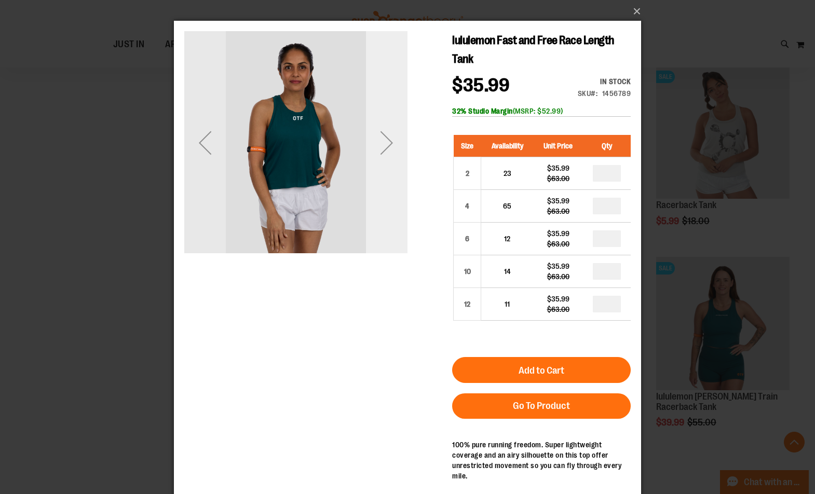
click at [390, 164] on div "Next" at bounding box center [387, 142] width 42 height 223
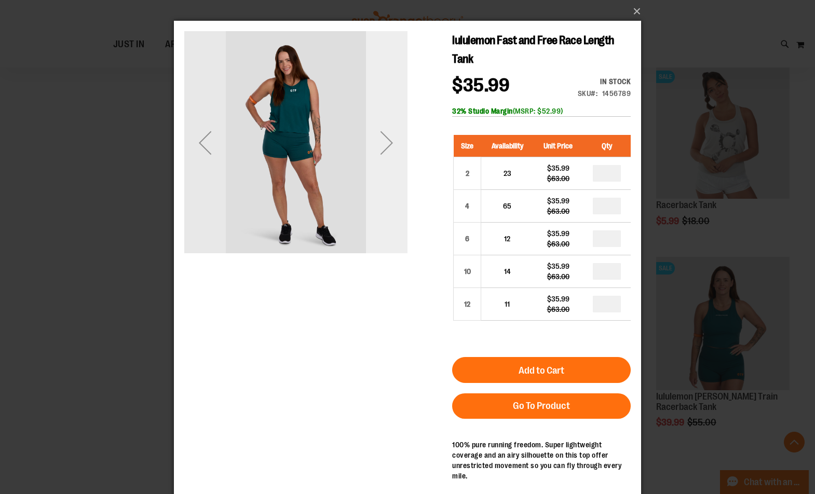
click at [390, 164] on div "Next" at bounding box center [387, 142] width 42 height 223
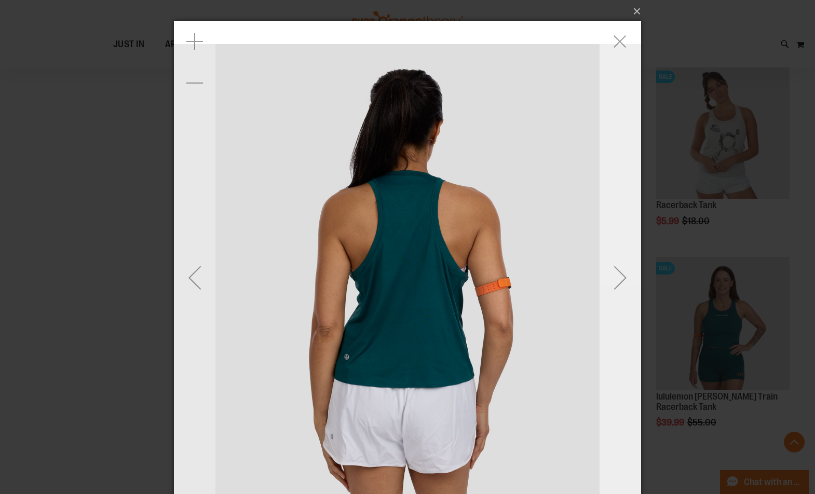
click at [617, 268] on div "Next" at bounding box center [621, 278] width 42 height 42
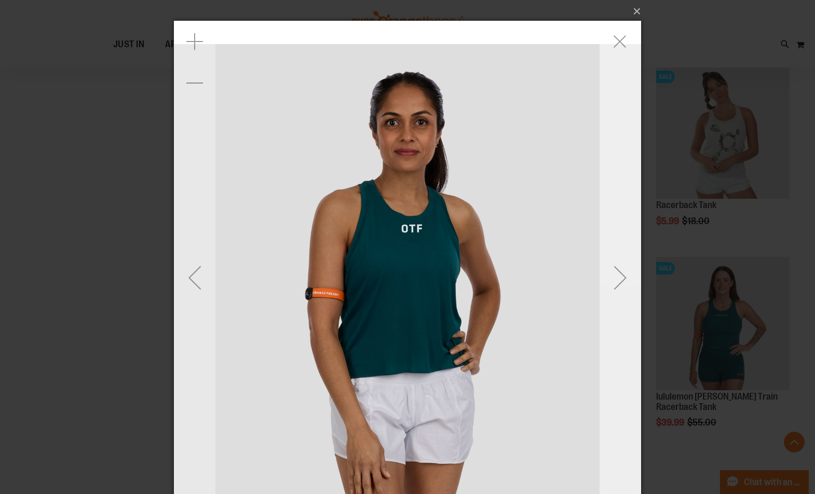
click at [617, 268] on div "Next" at bounding box center [621, 278] width 42 height 42
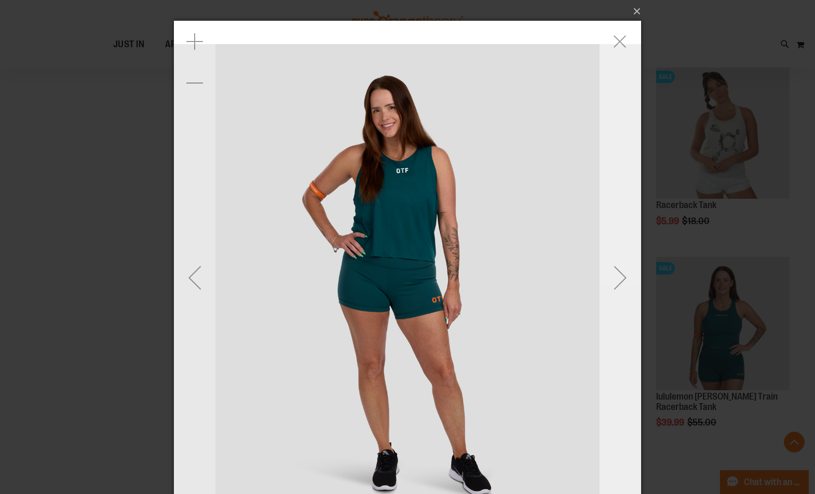
click at [617, 268] on div "Next" at bounding box center [621, 278] width 42 height 42
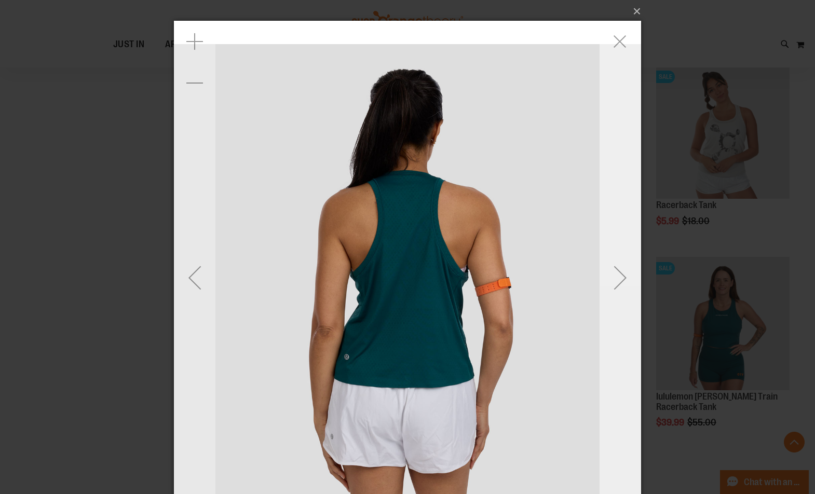
click at [617, 268] on div "Next" at bounding box center [621, 278] width 42 height 42
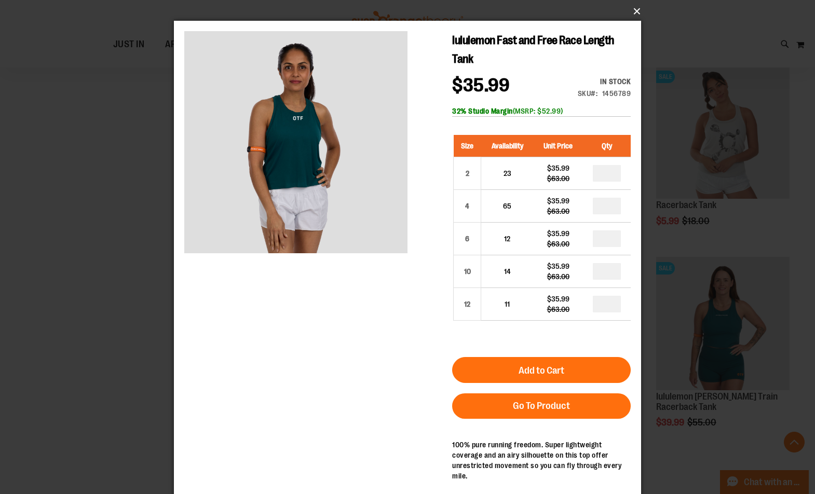
click at [640, 14] on button "×" at bounding box center [410, 11] width 467 height 23
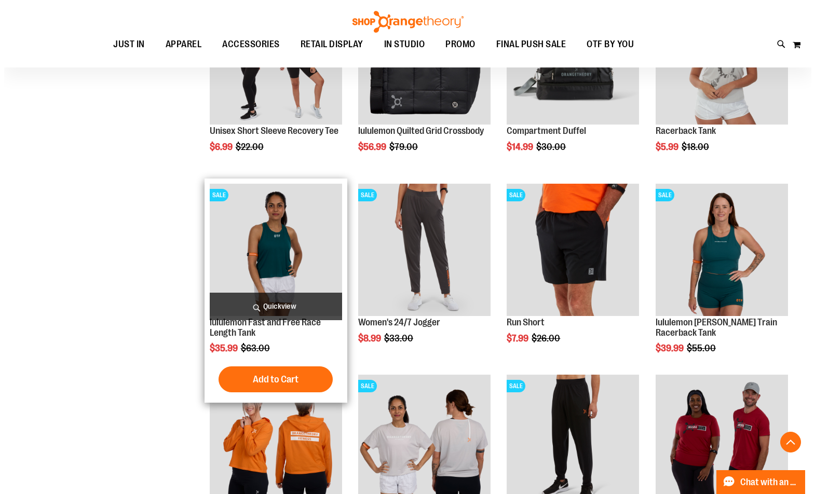
scroll to position [8448, 0]
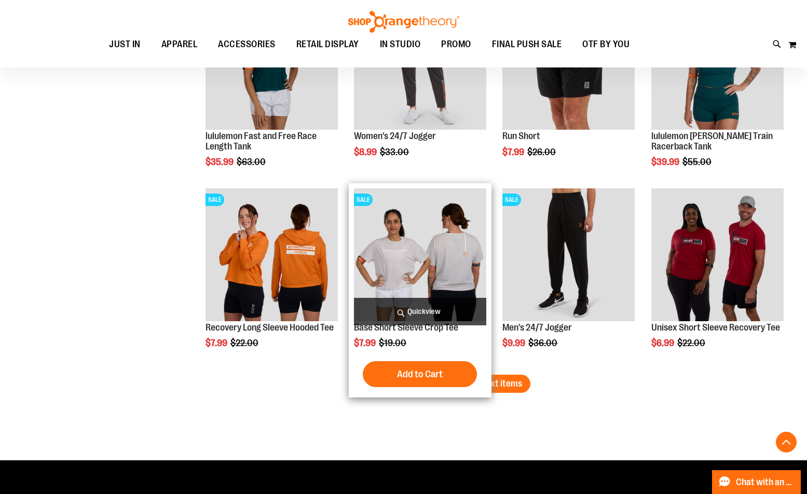
click at [438, 310] on span "Quickview" at bounding box center [420, 312] width 132 height 28
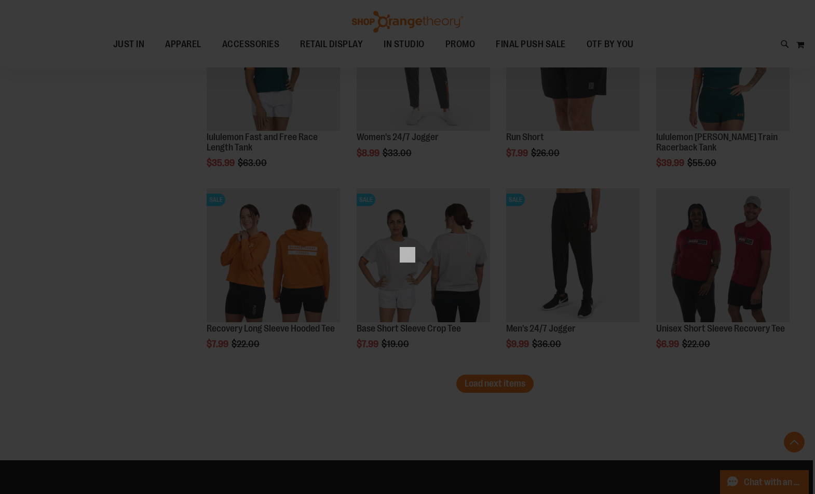
scroll to position [0, 0]
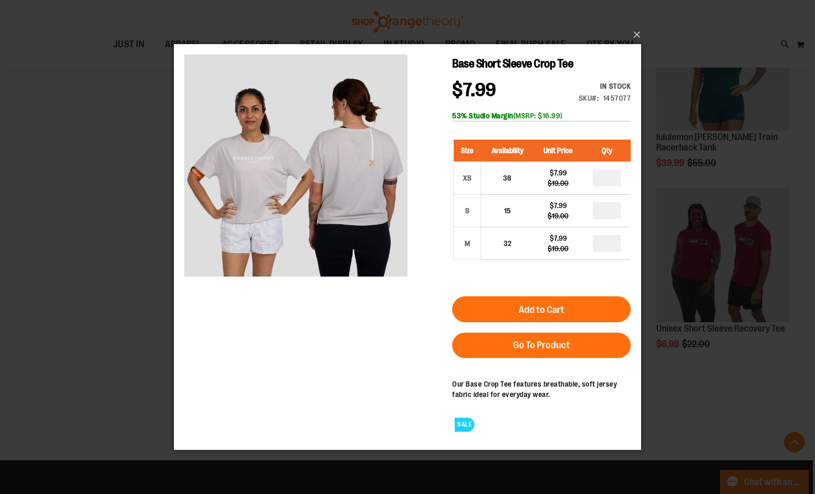
click at [97, 212] on div "×" at bounding box center [407, 247] width 815 height 494
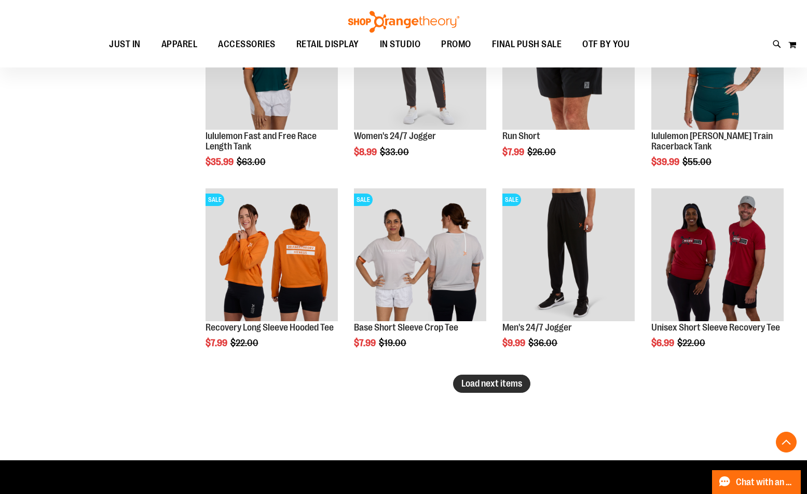
click at [484, 386] on span "Load next items" at bounding box center [492, 384] width 61 height 10
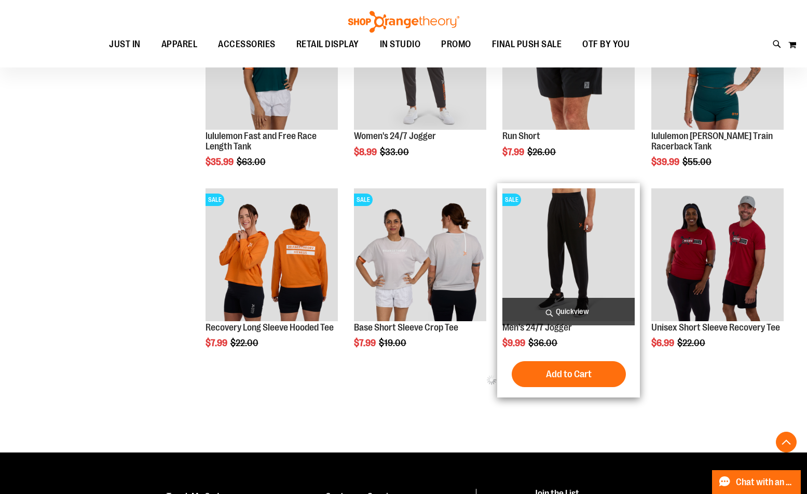
click at [576, 315] on span "Quickview" at bounding box center [569, 312] width 132 height 28
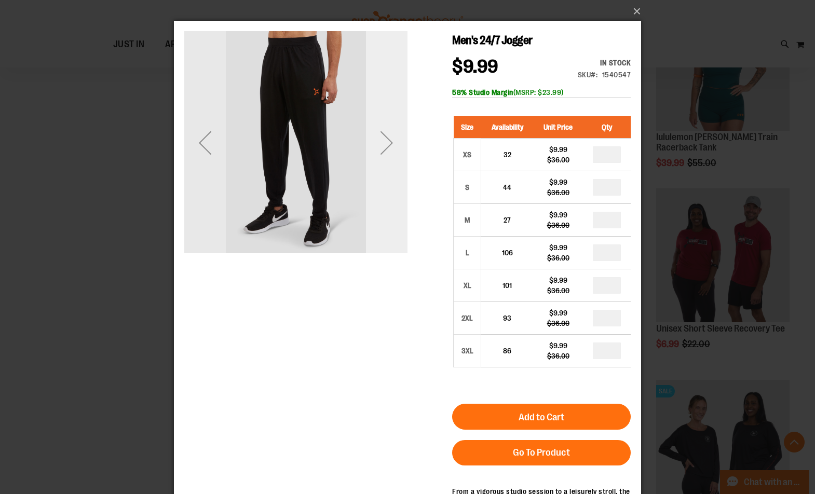
click at [387, 138] on div "Next" at bounding box center [387, 143] width 42 height 42
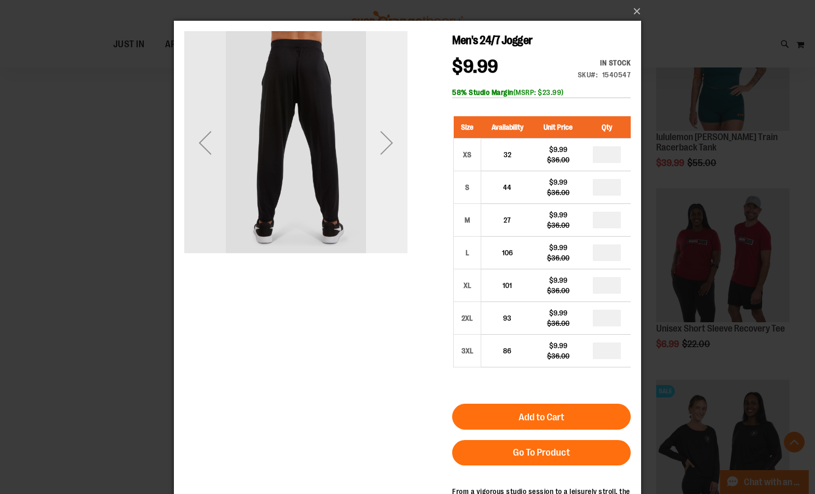
click at [387, 138] on div "Next" at bounding box center [387, 143] width 42 height 42
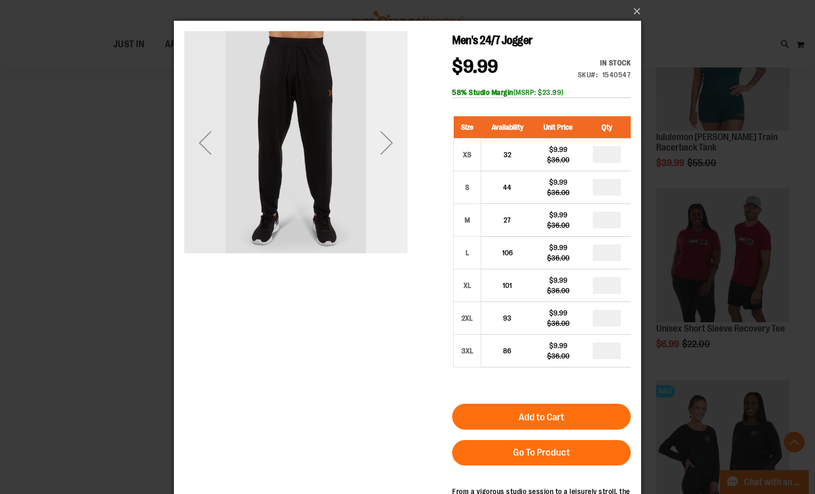
click at [389, 154] on div "Next" at bounding box center [387, 143] width 42 height 42
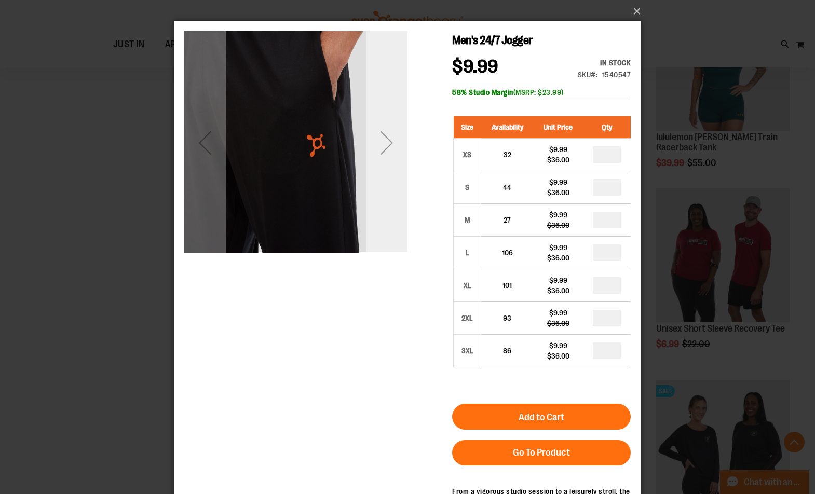
click at [389, 154] on div "Next" at bounding box center [387, 143] width 42 height 42
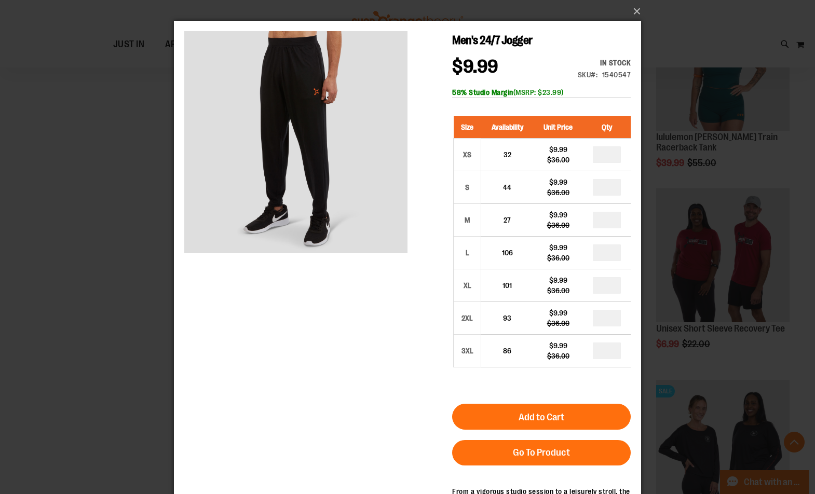
click at [124, 217] on div "×" at bounding box center [407, 247] width 815 height 494
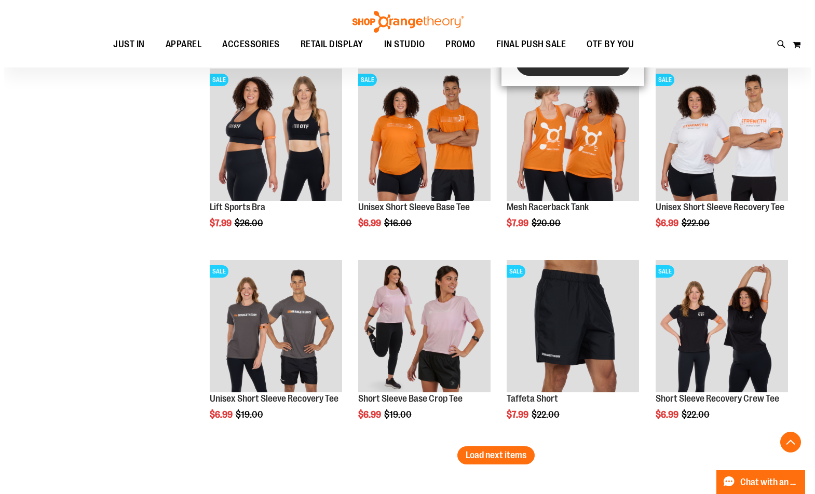
scroll to position [8967, 0]
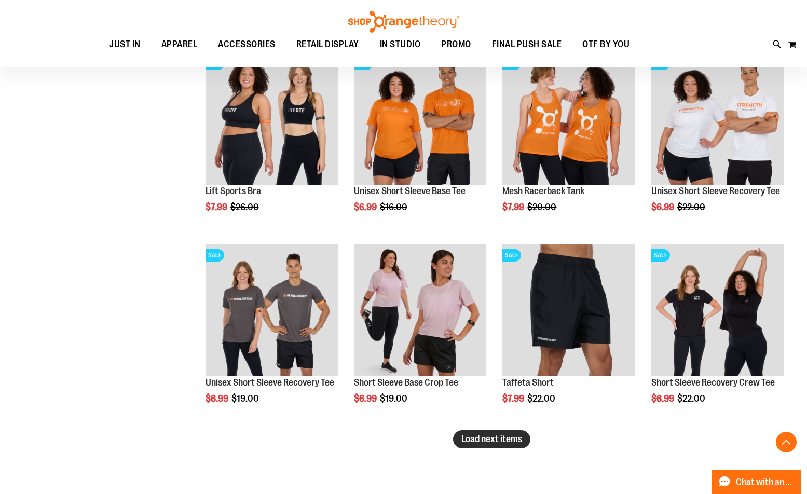
click at [512, 438] on span "Load next items" at bounding box center [492, 439] width 61 height 10
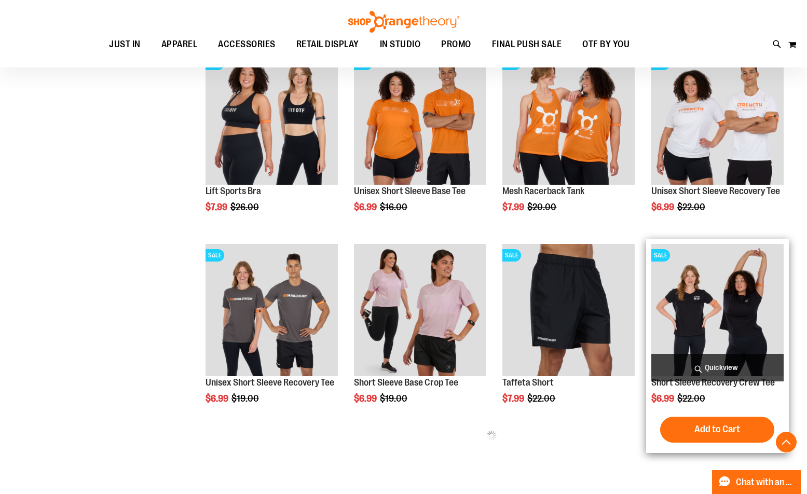
click at [687, 364] on span "Quickview" at bounding box center [718, 368] width 132 height 28
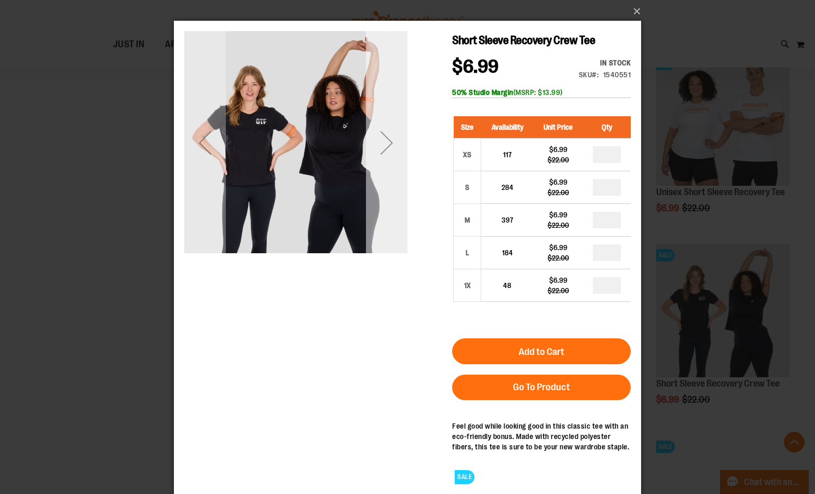
click at [387, 182] on div "Next" at bounding box center [387, 142] width 42 height 223
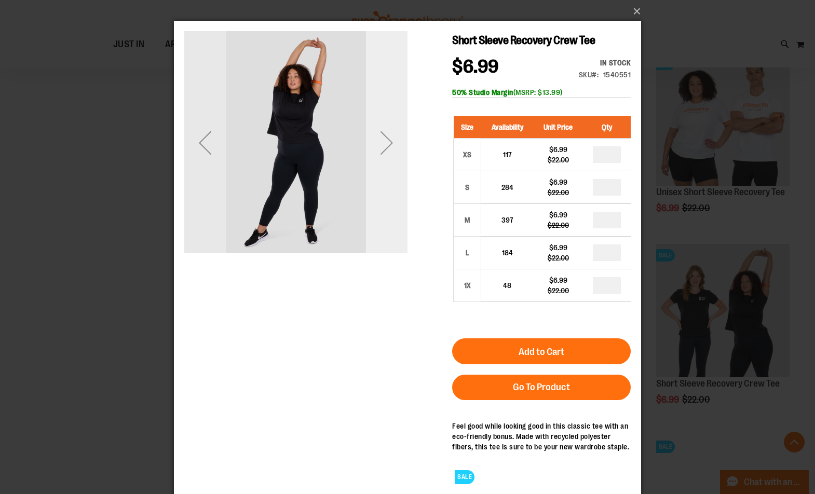
click at [387, 182] on div "Next" at bounding box center [387, 142] width 42 height 223
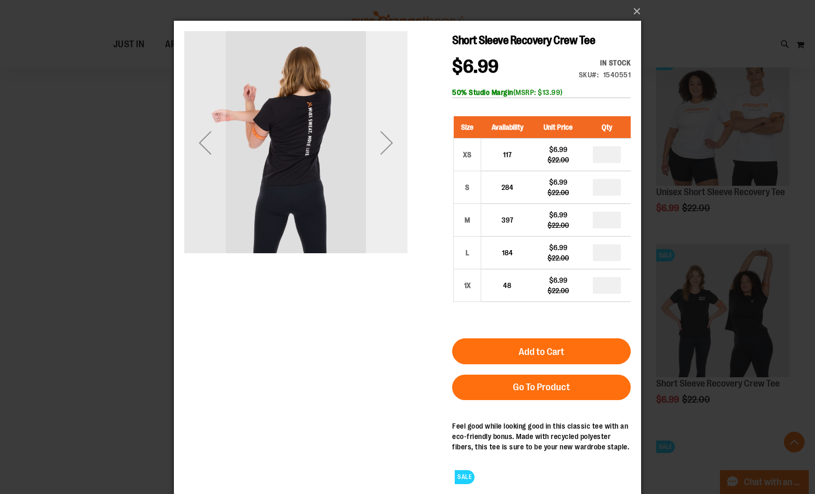
click at [387, 182] on div "Next" at bounding box center [387, 142] width 42 height 223
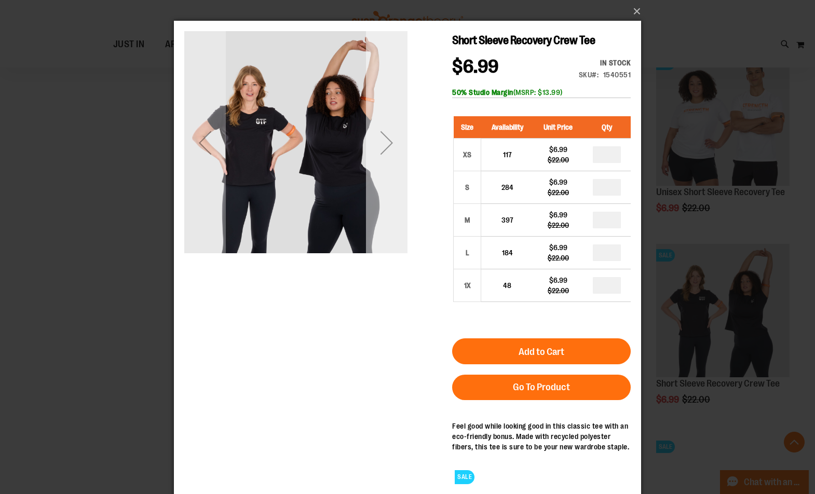
click at [387, 182] on div "Next" at bounding box center [387, 142] width 42 height 223
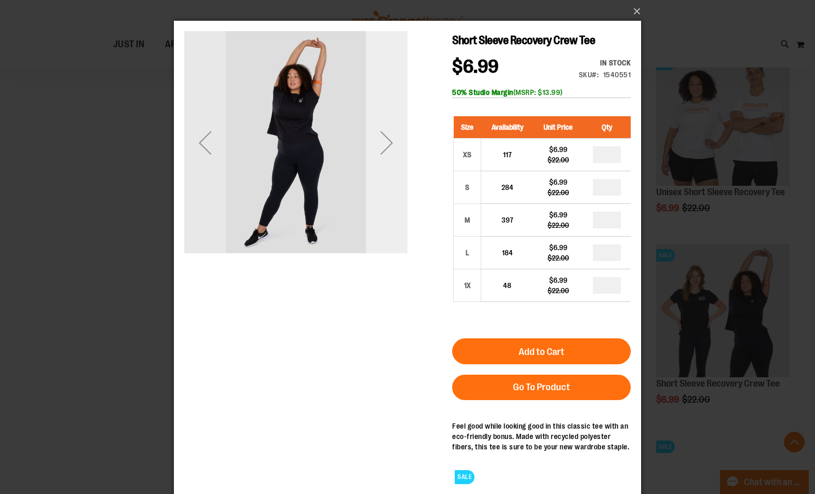
click at [387, 182] on div "Next" at bounding box center [387, 142] width 42 height 223
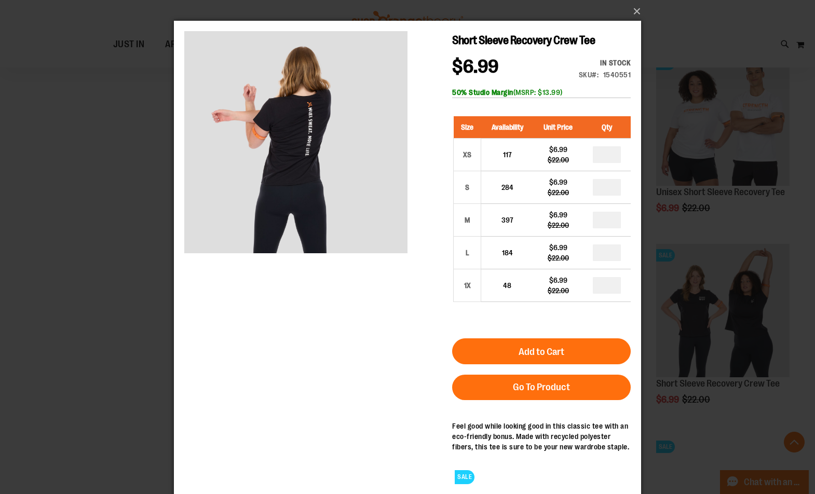
click at [4, 247] on div "×" at bounding box center [407, 247] width 815 height 494
